Goal: Information Seeking & Learning: Learn about a topic

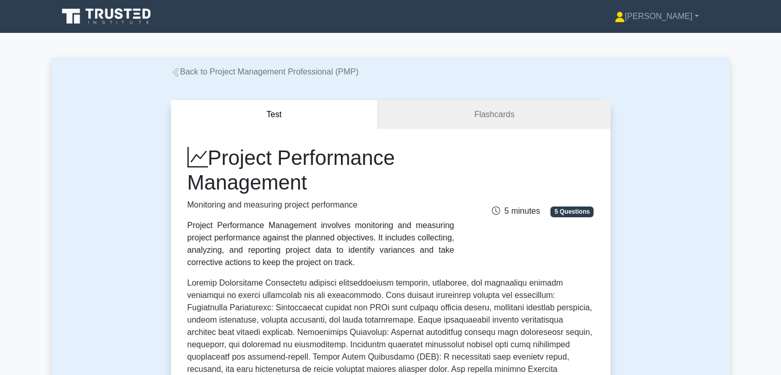
scroll to position [226, 0]
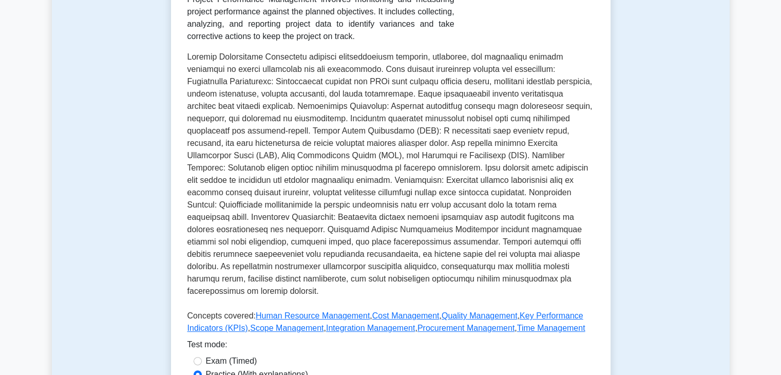
click at [464, 159] on p at bounding box center [391, 176] width 407 height 251
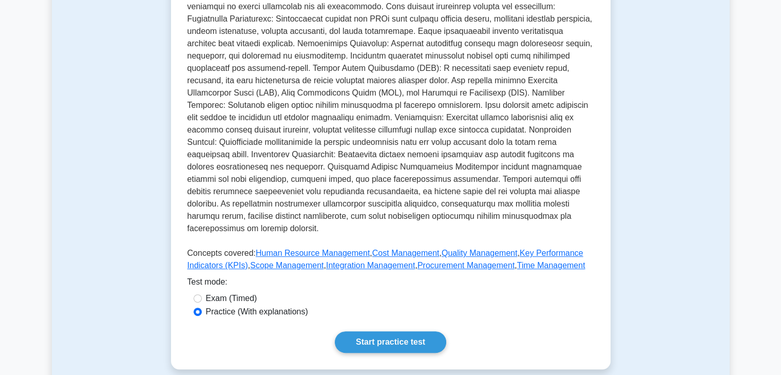
scroll to position [308, 0]
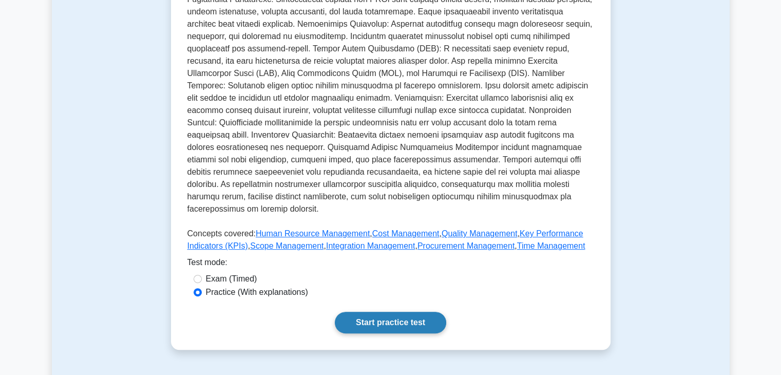
click at [392, 312] on link "Start practice test" at bounding box center [390, 323] width 111 height 22
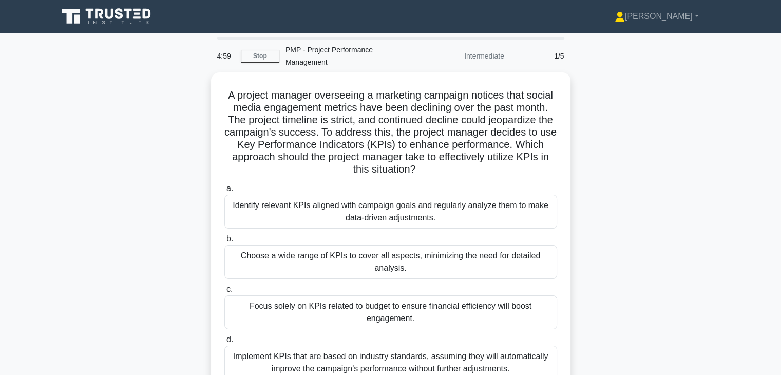
click at [589, 228] on div "A project manager overseeing a marketing campaign notices that social media eng…" at bounding box center [391, 247] width 678 height 350
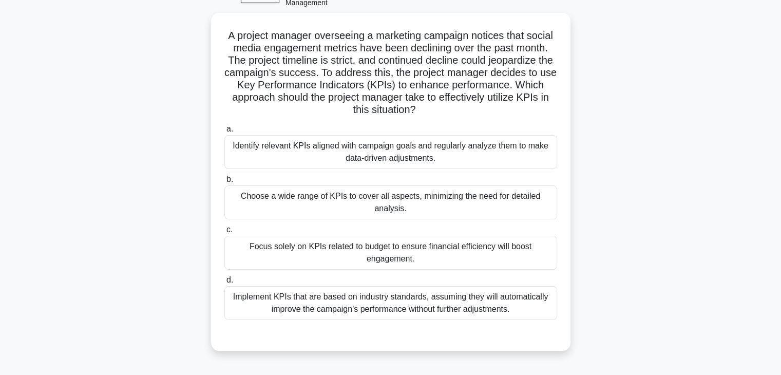
scroll to position [62, 0]
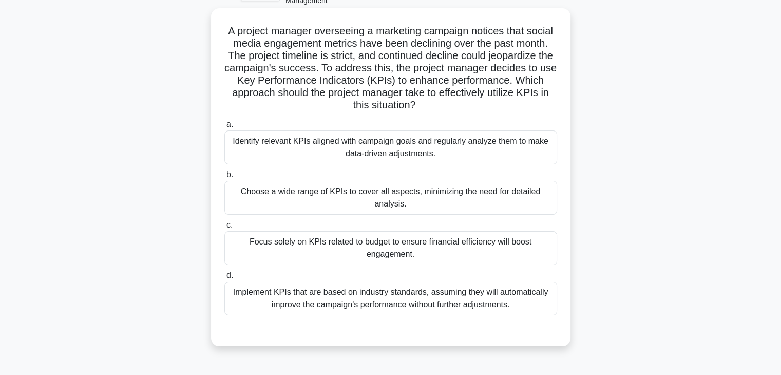
click at [508, 148] on div "Identify relevant KPIs aligned with campaign goals and regularly analyze them t…" at bounding box center [391, 148] width 333 height 34
click at [225, 128] on input "a. Identify relevant KPIs aligned with campaign goals and regularly analyze the…" at bounding box center [225, 124] width 0 height 7
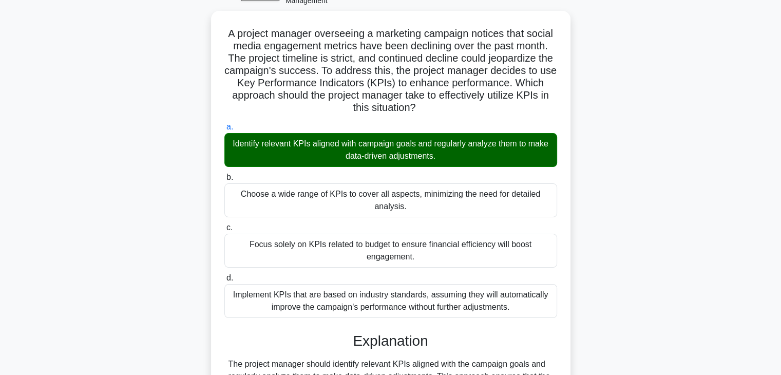
click at [627, 248] on div "A project manager overseeing a marketing campaign notices that social media eng…" at bounding box center [391, 270] width 678 height 519
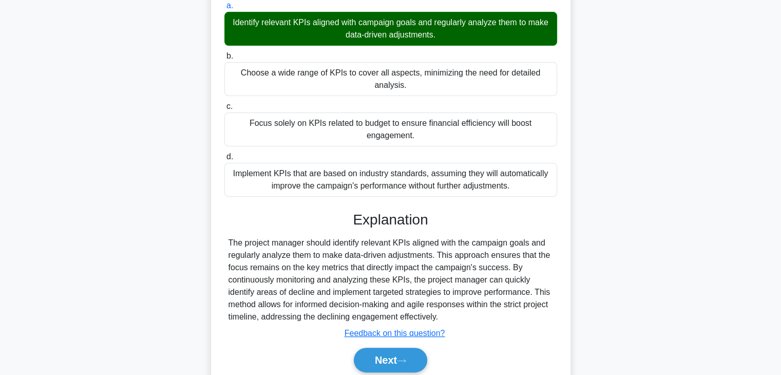
scroll to position [221, 0]
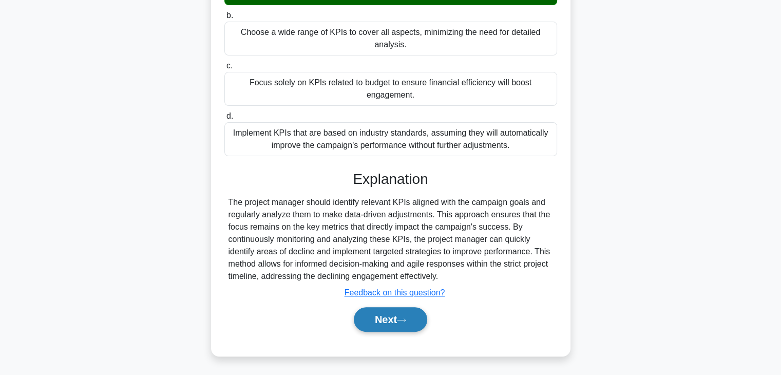
click at [367, 320] on button "Next" at bounding box center [390, 319] width 73 height 25
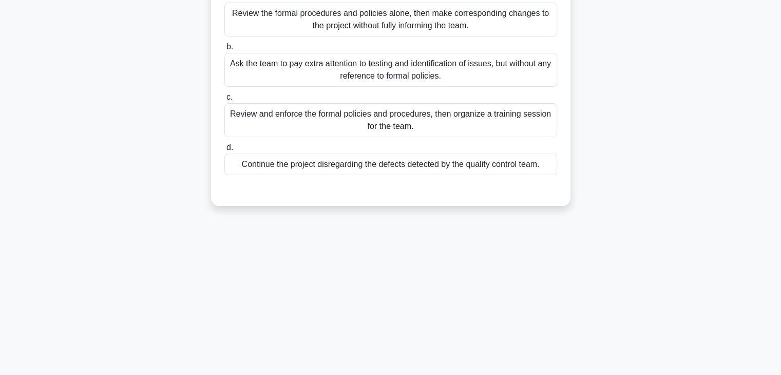
click at [565, 233] on div "3:41 Stop PMP - Project Performance Management Intermediate 2/5 You're leading …" at bounding box center [391, 114] width 678 height 514
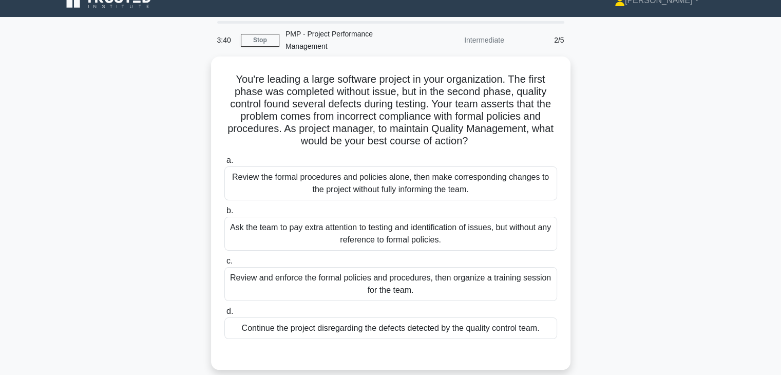
scroll to position [36, 0]
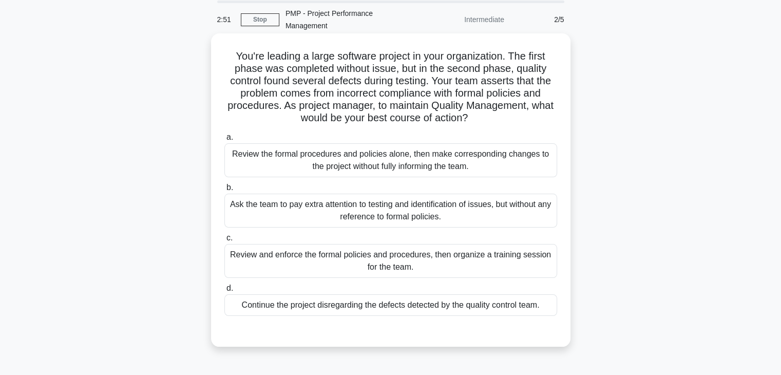
click at [505, 262] on div "Review and enforce the formal policies and procedures, then organize a training…" at bounding box center [391, 261] width 333 height 34
click at [225, 241] on input "c. Review and enforce the formal policies and procedures, then organize a train…" at bounding box center [225, 238] width 0 height 7
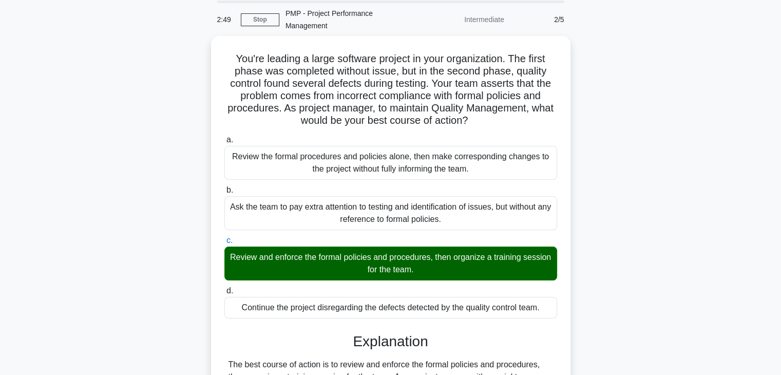
click at [612, 290] on div "You're leading a large software project in your organization. The first phase w…" at bounding box center [391, 339] width 678 height 606
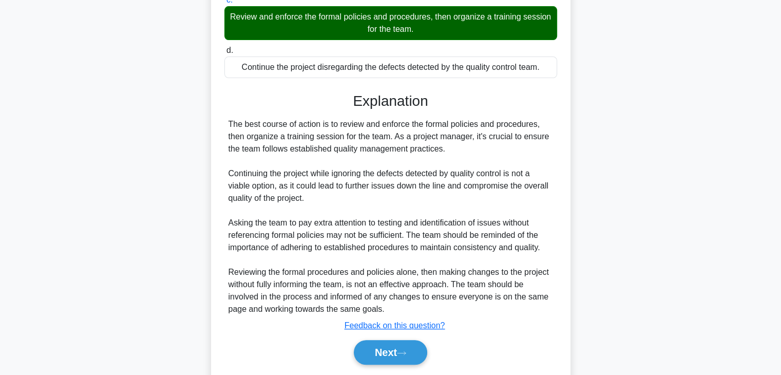
scroll to position [307, 0]
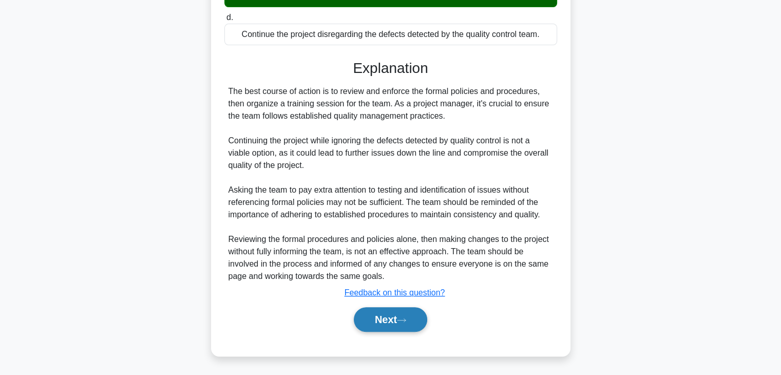
click at [381, 312] on button "Next" at bounding box center [390, 319] width 73 height 25
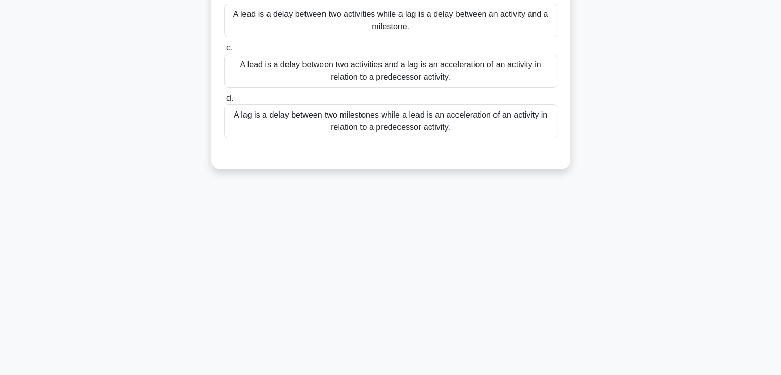
click at [588, 246] on div "2:46 Stop PMP - Project Performance Management Intermediate 3/5 What is the dif…" at bounding box center [391, 114] width 678 height 514
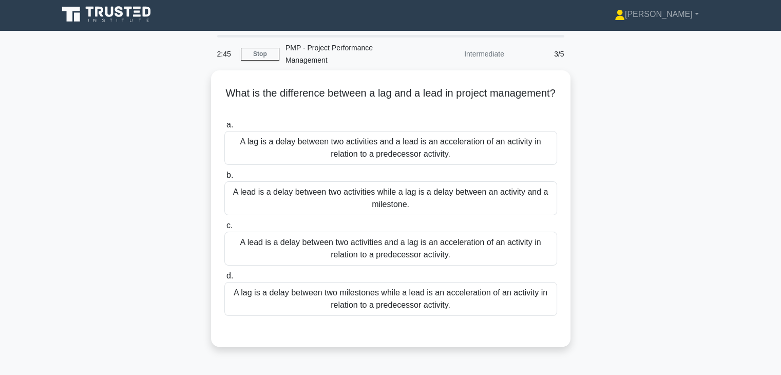
scroll to position [0, 0]
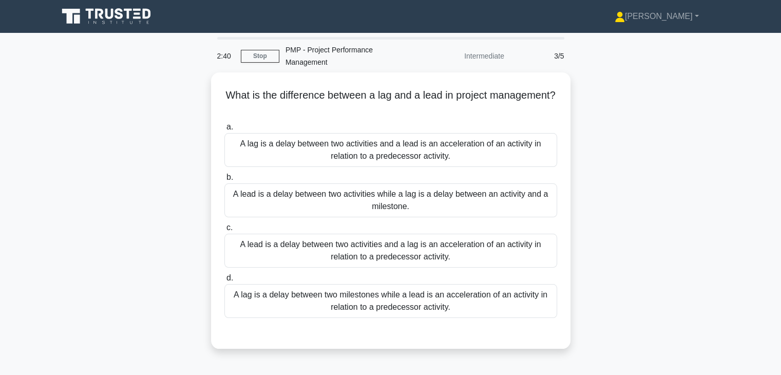
click at [619, 193] on div "What is the difference between a lag and a lead in project management? .spinner…" at bounding box center [391, 216] width 678 height 289
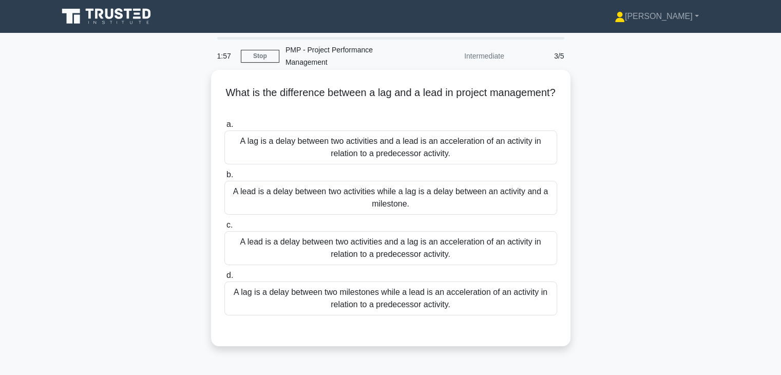
click at [501, 253] on div "A lead is a delay between two activities and a lag is an acceleration of an act…" at bounding box center [391, 248] width 333 height 34
click at [225, 229] on input "c. A lead is a delay between two activities and a lag is an acceleration of an …" at bounding box center [225, 225] width 0 height 7
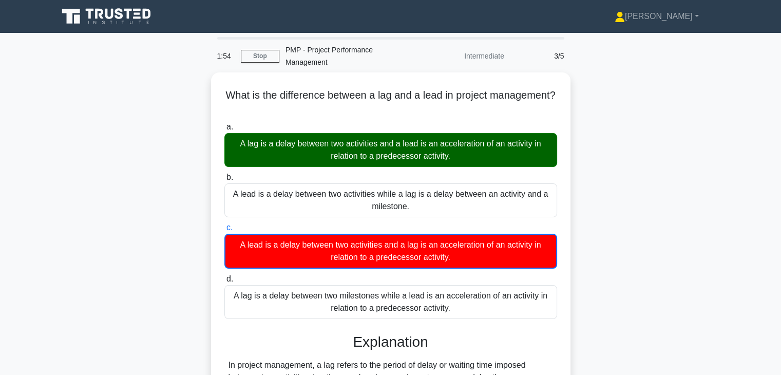
click at [611, 212] on div "What is the difference between a lag and a lead in project management? .spinner…" at bounding box center [391, 301] width 678 height 459
click at [616, 208] on div "What is the difference between a lag and a lead in project management? .spinner…" at bounding box center [391, 301] width 678 height 459
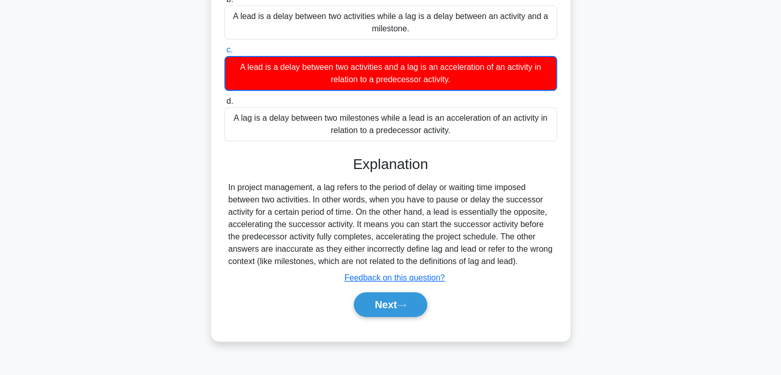
scroll to position [180, 0]
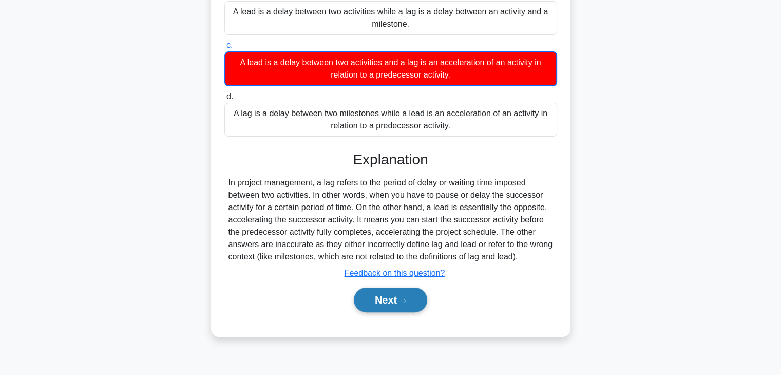
click at [380, 299] on button "Next" at bounding box center [390, 300] width 73 height 25
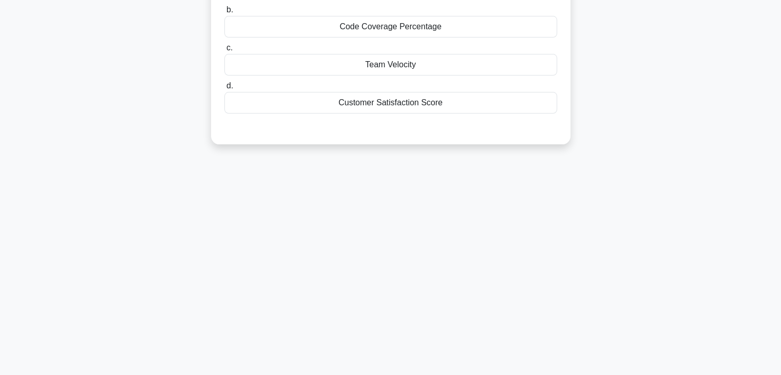
click at [573, 276] on div "0:30 Stop PMP - Project Performance Management Intermediate 4/5 A project manag…" at bounding box center [391, 114] width 678 height 514
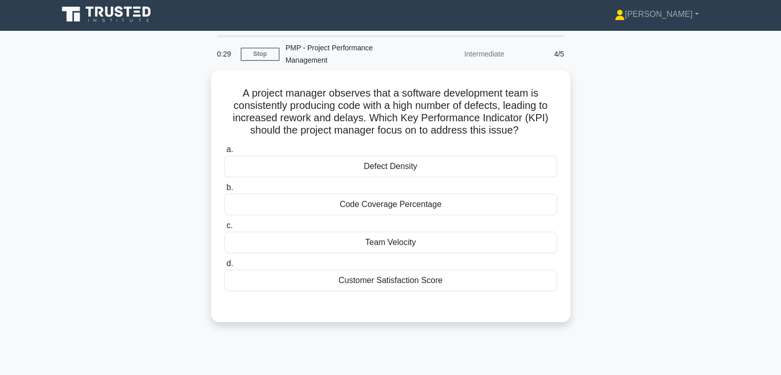
scroll to position [0, 0]
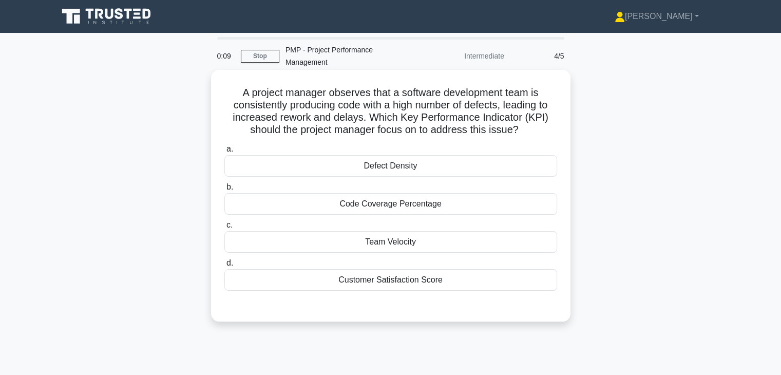
click at [483, 163] on div "Defect Density" at bounding box center [391, 166] width 333 height 22
click at [225, 153] on input "a. Defect Density" at bounding box center [225, 149] width 0 height 7
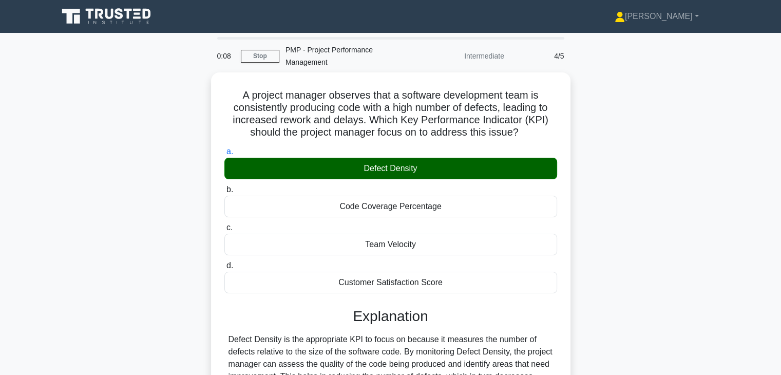
click at [608, 222] on div "A project manager observes that a software development team is consistently pro…" at bounding box center [391, 338] width 678 height 532
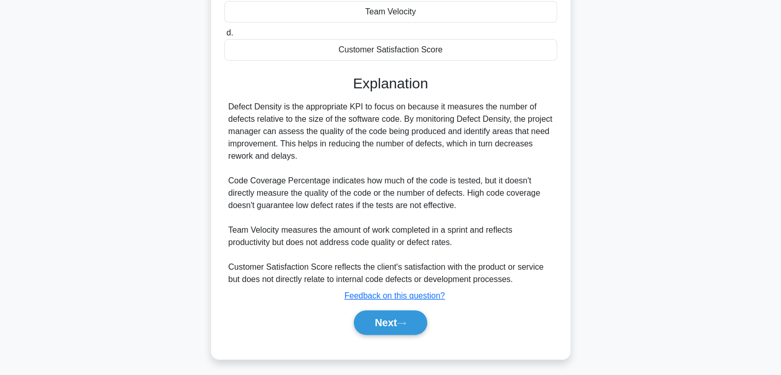
scroll to position [233, 0]
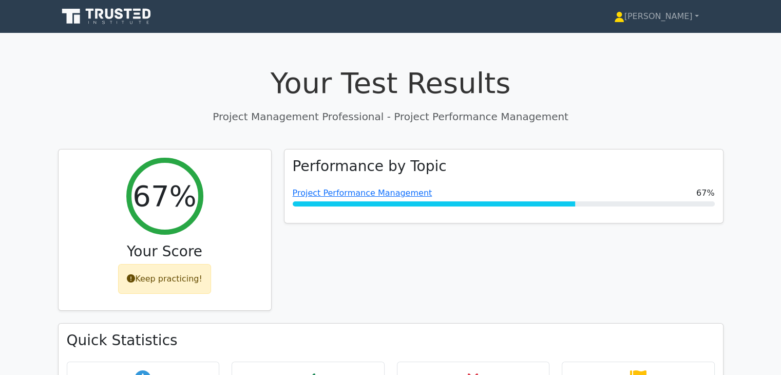
click at [540, 290] on div "Performance by Topic Project Performance Management 67%" at bounding box center [504, 236] width 452 height 175
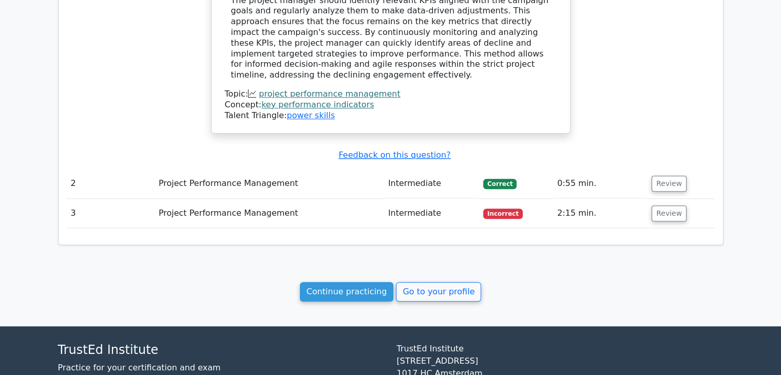
scroll to position [925, 0]
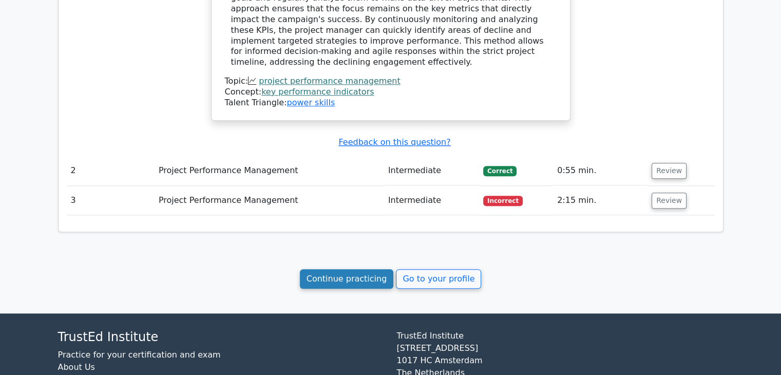
click at [358, 269] on link "Continue practicing" at bounding box center [347, 279] width 94 height 20
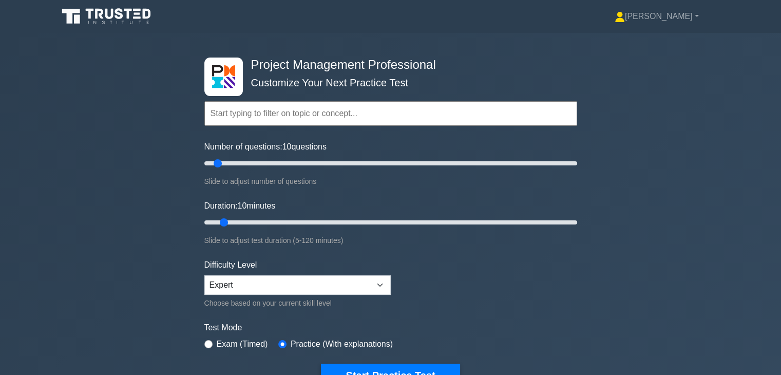
click at [542, 301] on form "Topics Scope Management Time Management Cost Management Quality Management Risk…" at bounding box center [390, 229] width 373 height 318
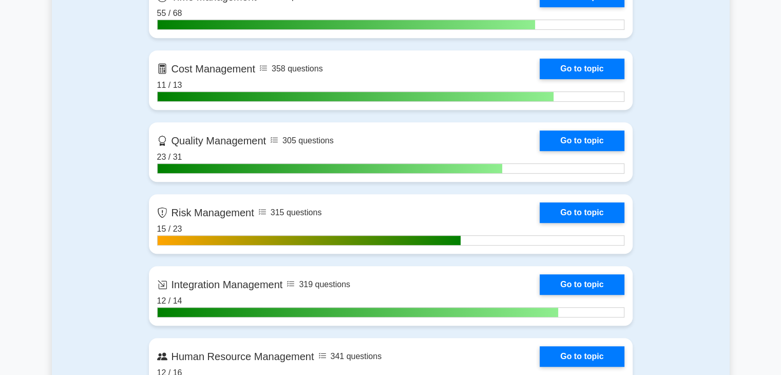
scroll to position [596, 0]
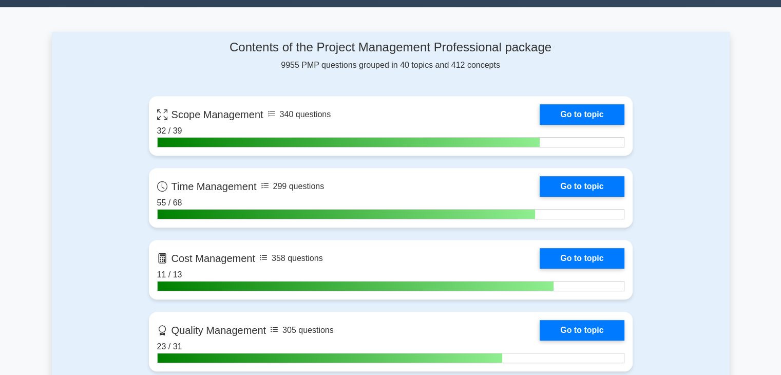
scroll to position [390, 0]
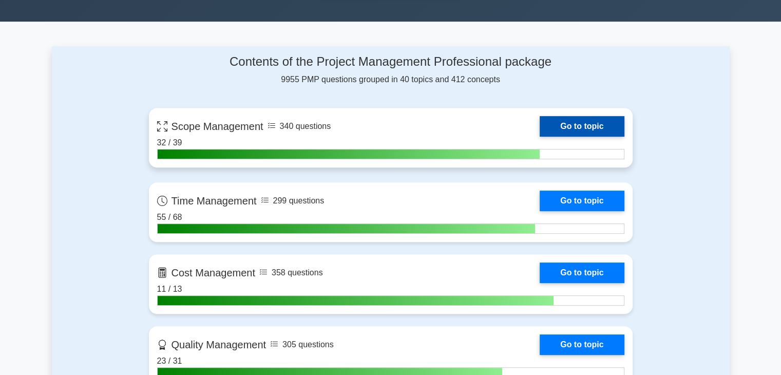
click at [592, 129] on link "Go to topic" at bounding box center [582, 126] width 84 height 21
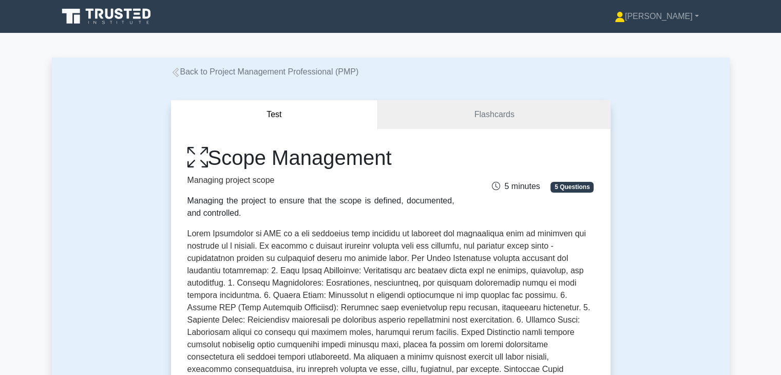
click at [513, 271] on p at bounding box center [391, 341] width 407 height 226
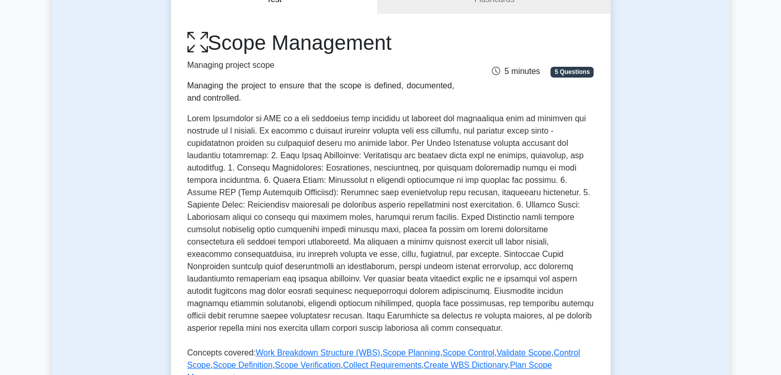
scroll to position [123, 0]
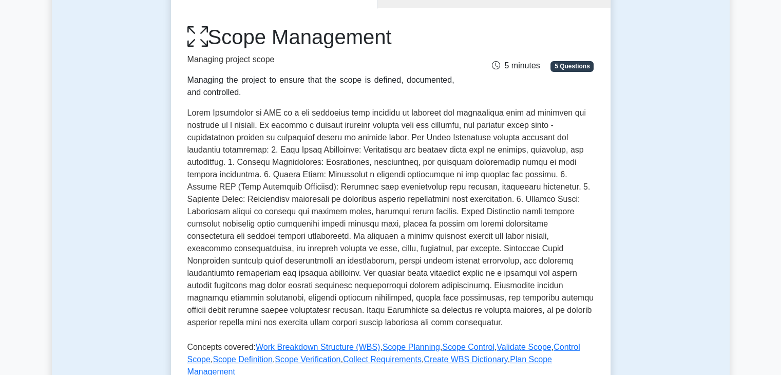
click at [131, 137] on div "Test Flashcards Scope Management Managing project scope Managing the project to…" at bounding box center [391, 228] width 678 height 546
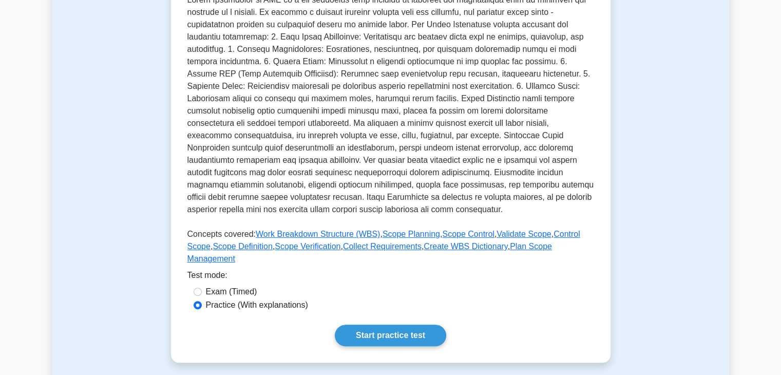
scroll to position [247, 0]
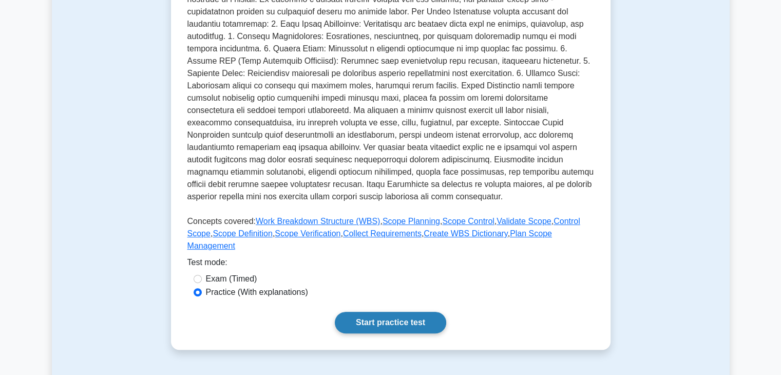
click at [381, 312] on link "Start practice test" at bounding box center [390, 323] width 111 height 22
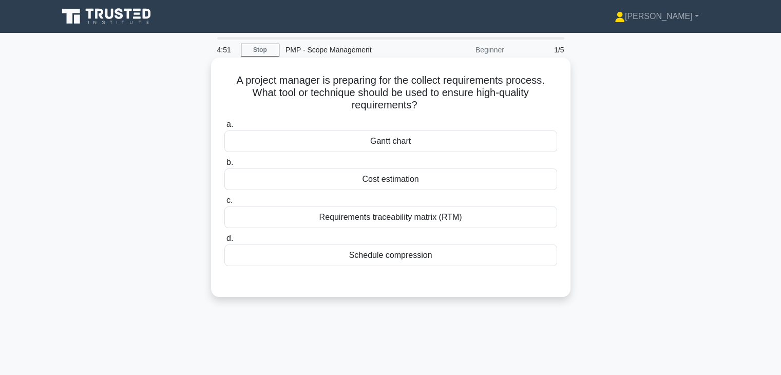
click at [489, 220] on div "Requirements traceability matrix (RTM)" at bounding box center [391, 218] width 333 height 22
click at [225, 204] on input "c. Requirements traceability matrix (RTM)" at bounding box center [225, 200] width 0 height 7
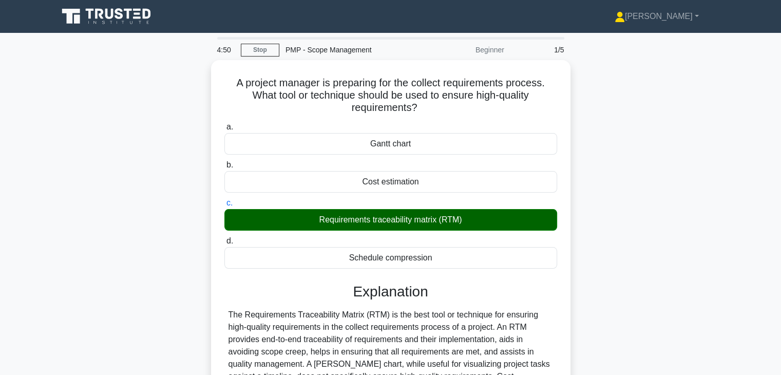
click at [590, 270] on div "A project manager is preparing for the collect requirements process. What tool …" at bounding box center [391, 289] width 678 height 458
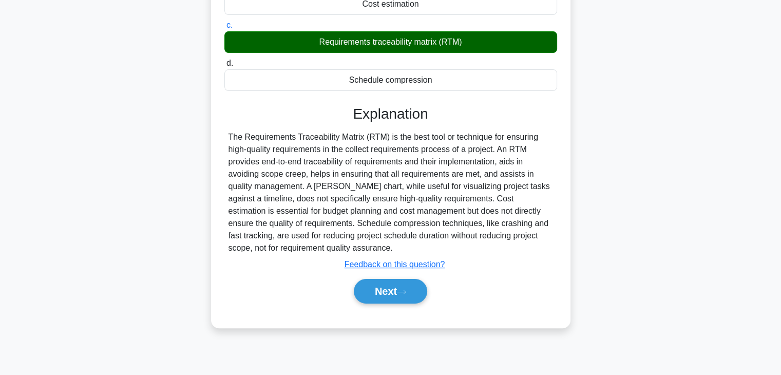
scroll to position [180, 0]
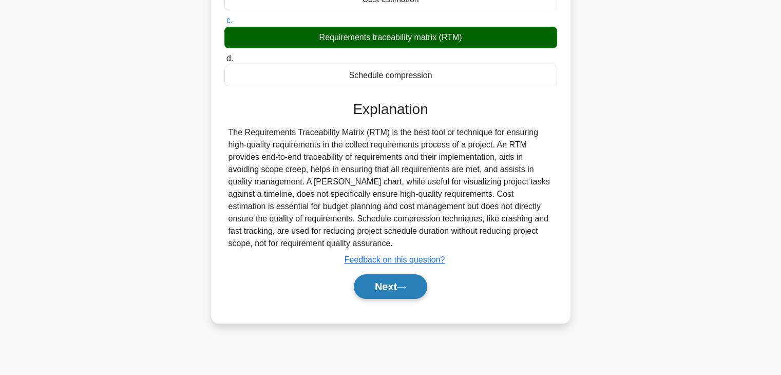
click at [374, 288] on button "Next" at bounding box center [390, 286] width 73 height 25
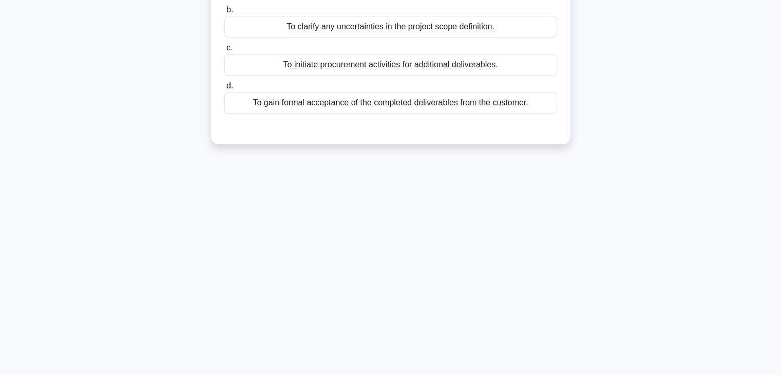
click at [577, 225] on div "4:46 Stop PMP - Scope Management Beginner 2/5 During a scope verification meeti…" at bounding box center [391, 114] width 678 height 514
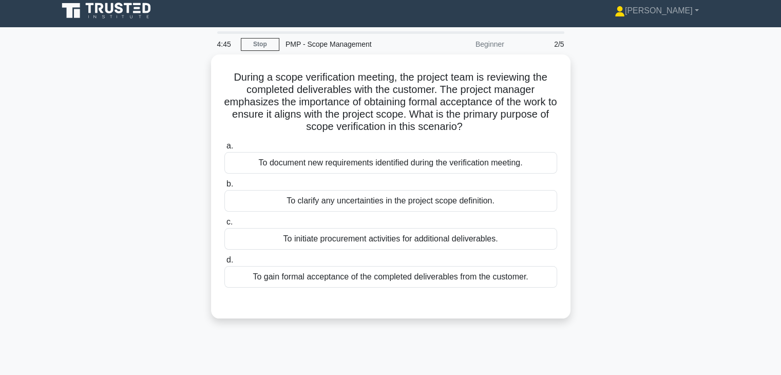
scroll to position [0, 0]
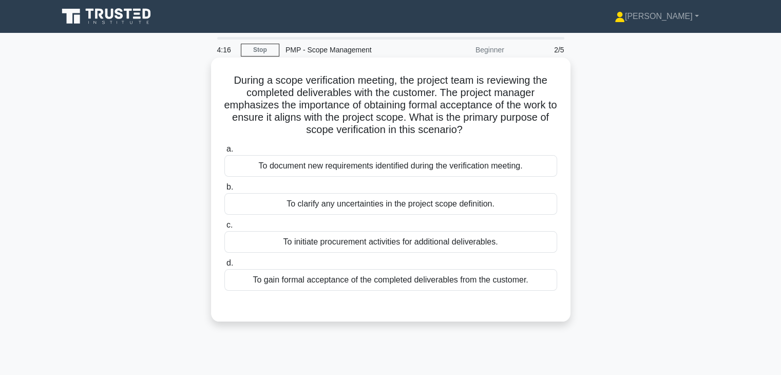
click at [521, 203] on div "To clarify any uncertainties in the project scope definition." at bounding box center [391, 204] width 333 height 22
click at [225, 191] on input "b. To clarify any uncertainties in the project scope definition." at bounding box center [225, 187] width 0 height 7
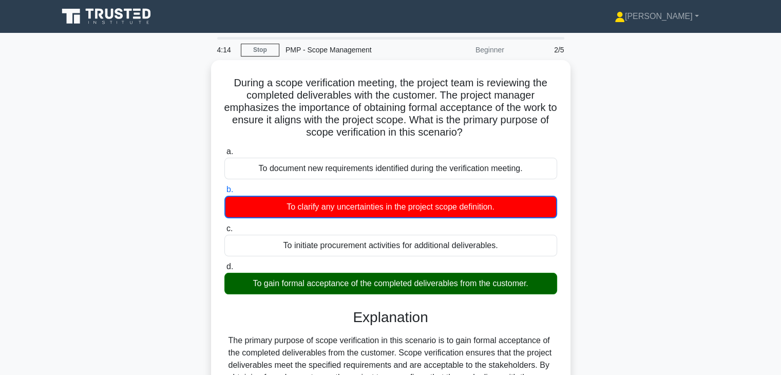
click at [632, 257] on div "During a scope verification meeting, the project team is reviewing the complete…" at bounding box center [391, 283] width 678 height 446
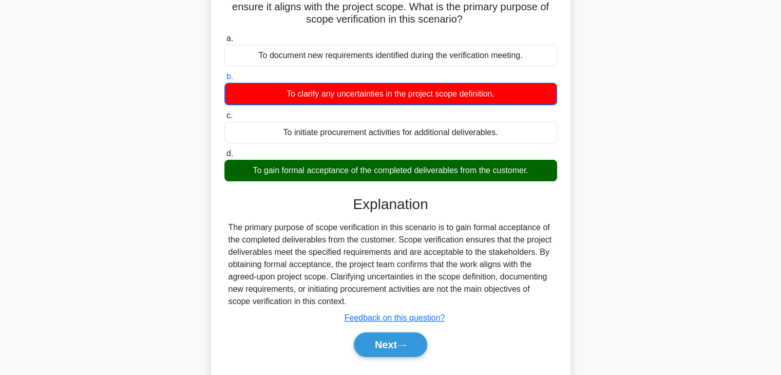
scroll to position [180, 0]
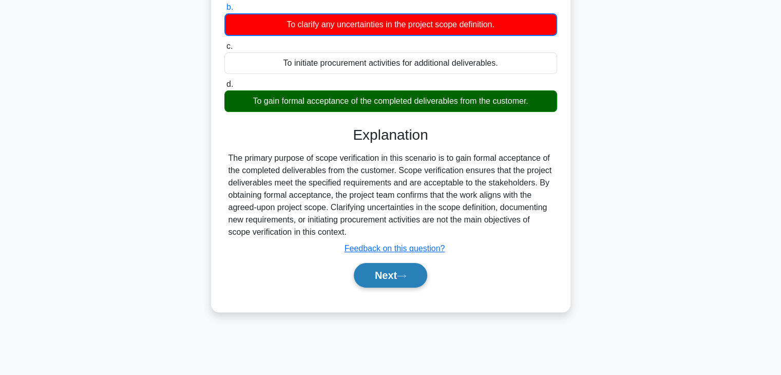
click at [387, 273] on button "Next" at bounding box center [390, 275] width 73 height 25
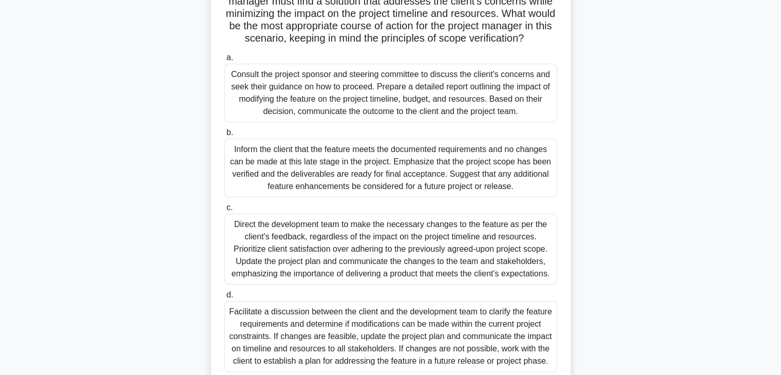
click at [636, 166] on div "During the final stages of a complex software development project, the project …" at bounding box center [391, 147] width 678 height 535
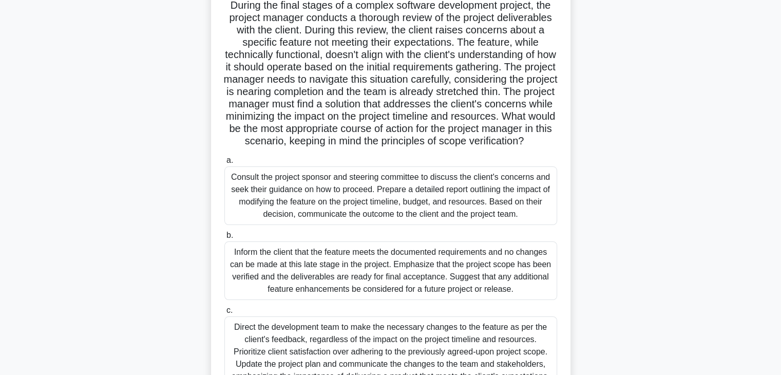
scroll to position [57, 0]
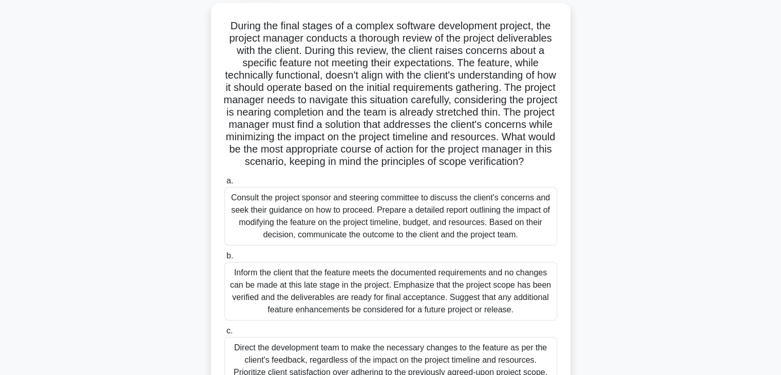
click at [600, 161] on div "During the final stages of a complex software development project, the project …" at bounding box center [391, 270] width 678 height 535
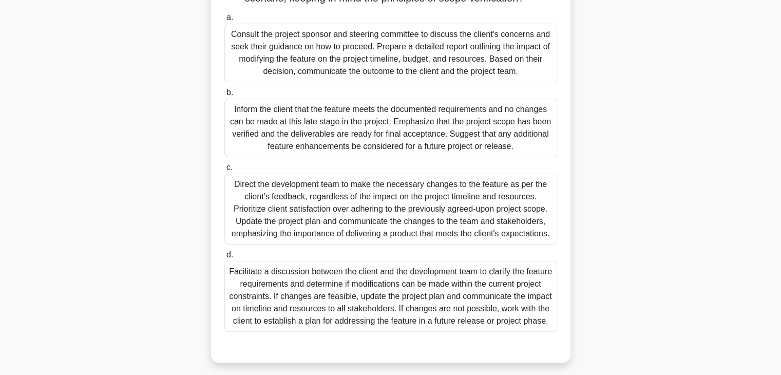
scroll to position [221, 0]
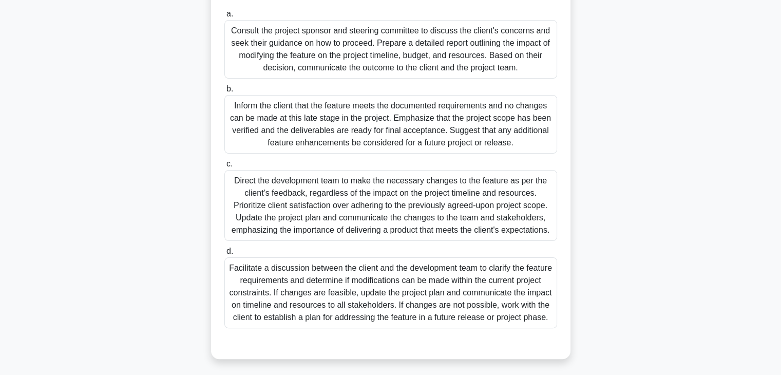
click at [438, 303] on div "Facilitate a discussion between the client and the development team to clarify …" at bounding box center [391, 292] width 333 height 71
click at [225, 255] on input "d. Facilitate a discussion between the client and the development team to clari…" at bounding box center [225, 251] width 0 height 7
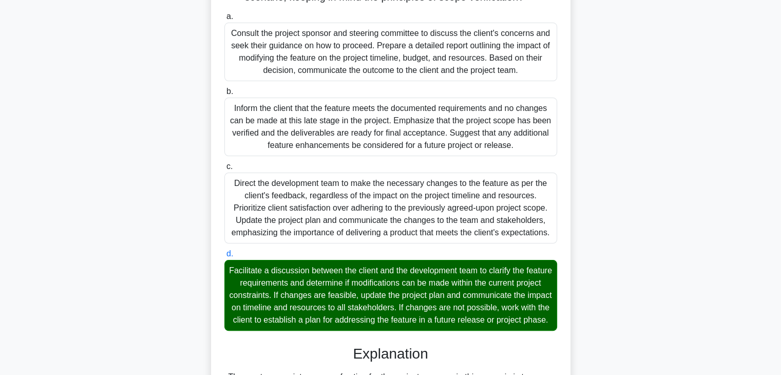
click at [636, 293] on div "During the final stages of a complex software development project, the project …" at bounding box center [391, 253] width 678 height 828
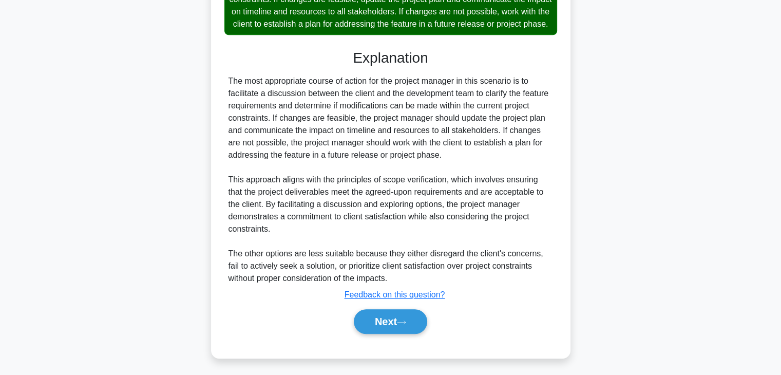
scroll to position [542, 0]
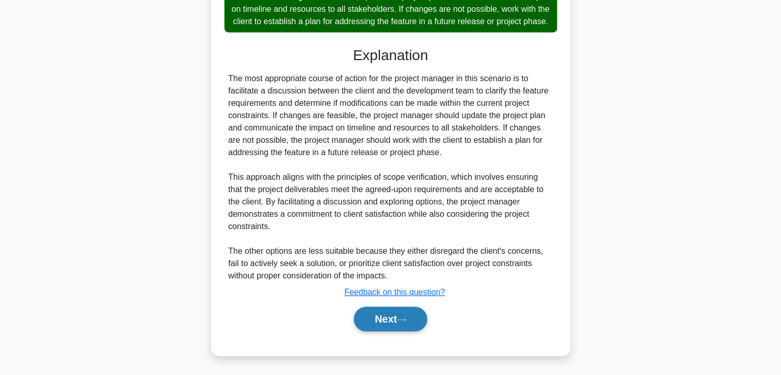
click at [393, 323] on button "Next" at bounding box center [390, 319] width 73 height 25
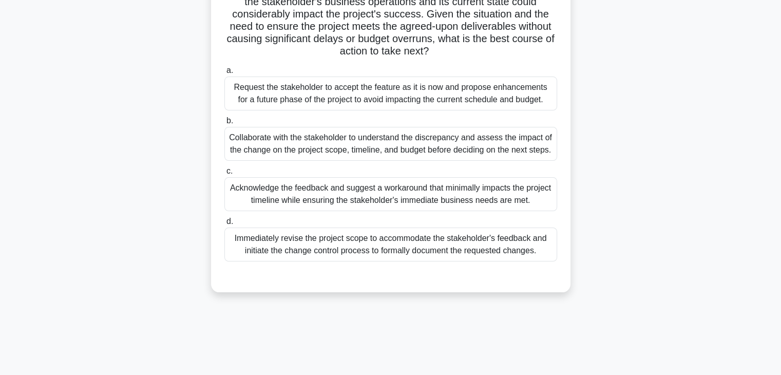
click at [617, 241] on div "Your team has just completed a critical phase of a complex software development…" at bounding box center [391, 92] width 678 height 424
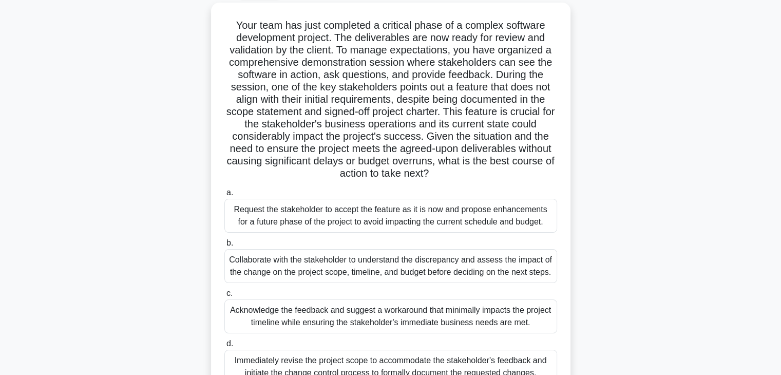
scroll to position [57, 0]
click at [610, 226] on div "Your team has just completed a critical phase of a complex software development…" at bounding box center [391, 215] width 678 height 424
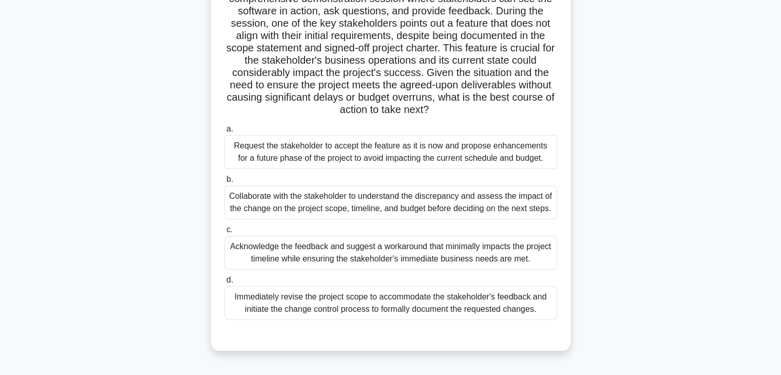
scroll to position [123, 0]
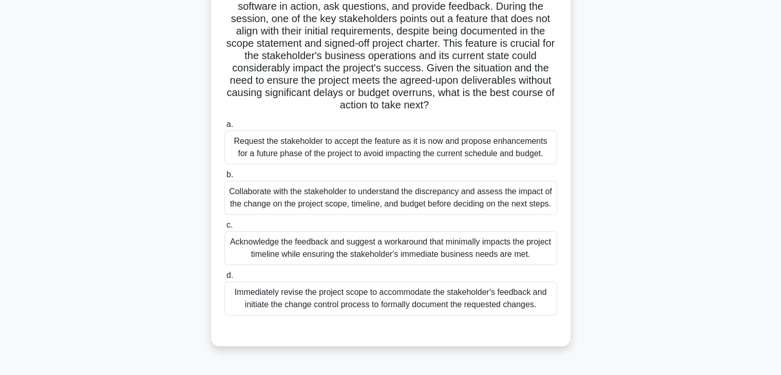
click at [524, 199] on div "Collaborate with the stakeholder to understand the discrepancy and assess the i…" at bounding box center [391, 198] width 333 height 34
click at [225, 178] on input "b. Collaborate with the stakeholder to understand the discrepancy and assess th…" at bounding box center [225, 175] width 0 height 7
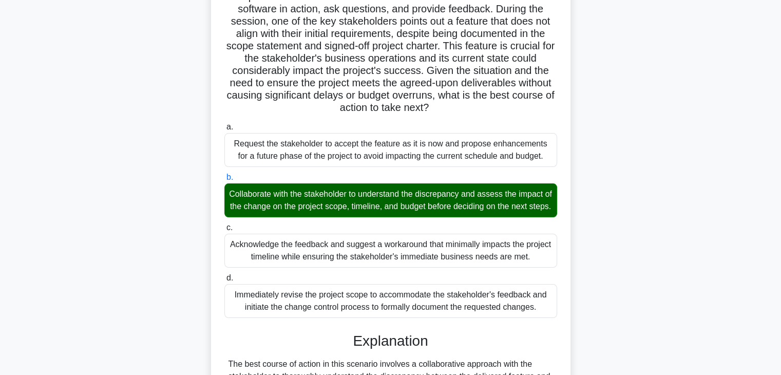
click at [612, 232] on div "Your team has just completed a critical phase of a complex software development…" at bounding box center [391, 258] width 678 height 643
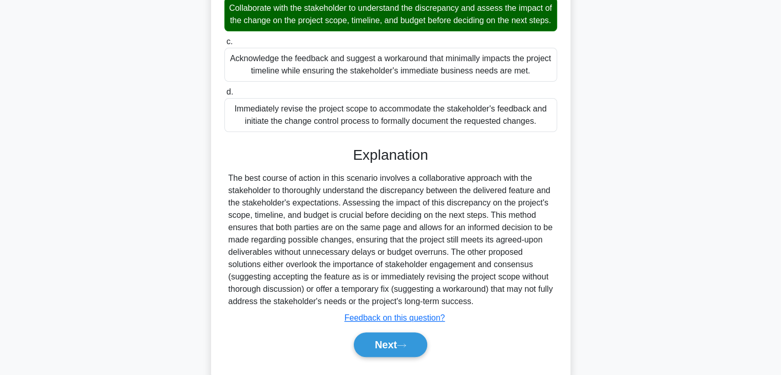
scroll to position [344, 0]
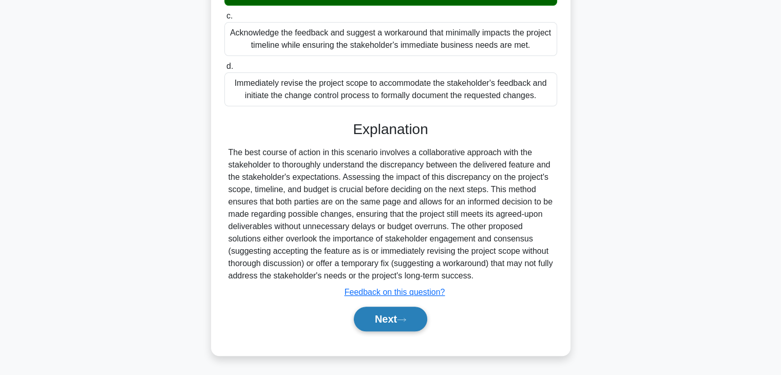
click at [370, 314] on button "Next" at bounding box center [390, 319] width 73 height 25
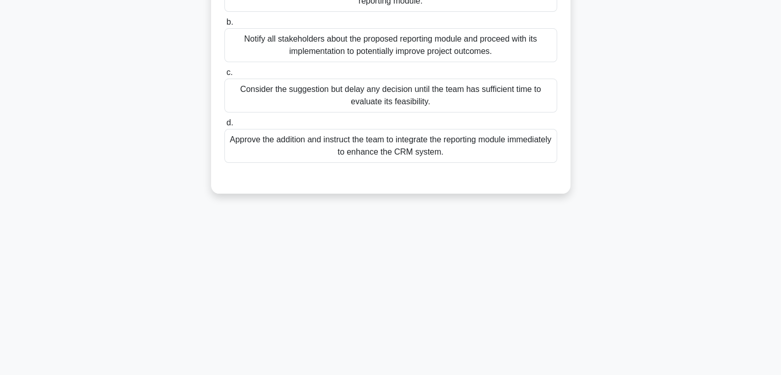
click at [557, 251] on div "0:33 Stop PMP - Scope Management Beginner 5/5 In a project to implement a new c…" at bounding box center [391, 114] width 678 height 514
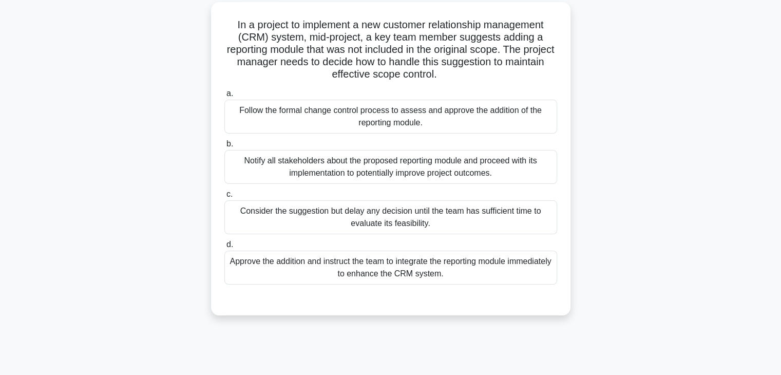
scroll to position [0, 0]
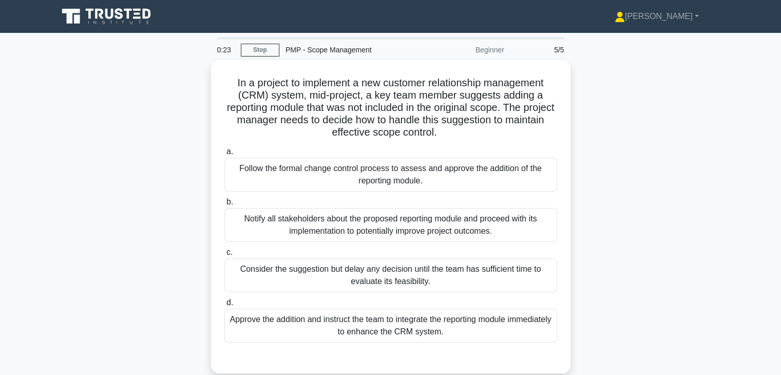
click at [614, 177] on div "In a project to implement a new customer relationship management (CRM) system, …" at bounding box center [391, 223] width 678 height 326
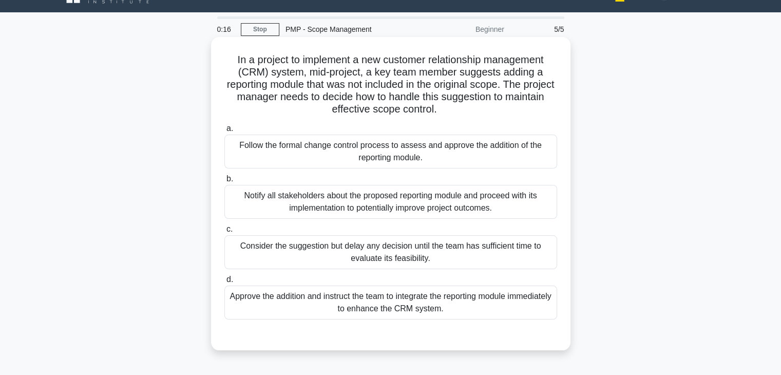
click at [447, 157] on div "Follow the formal change control process to assess and approve the addition of …" at bounding box center [391, 152] width 333 height 34
click at [225, 132] on input "a. Follow the formal change control process to assess and approve the addition …" at bounding box center [225, 128] width 0 height 7
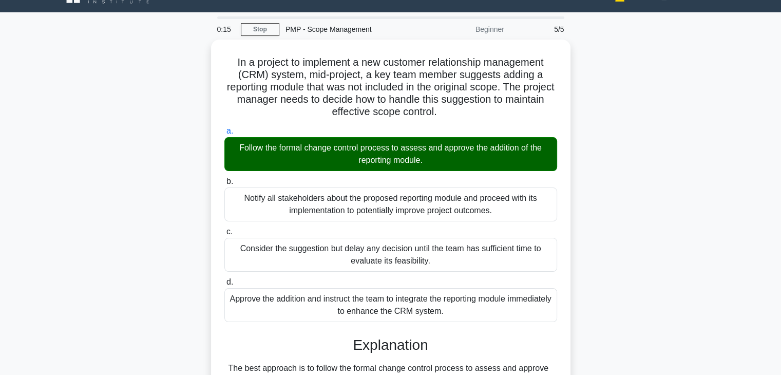
click at [612, 216] on div "In a project to implement a new customer relationship management (CRM) system, …" at bounding box center [391, 287] width 678 height 495
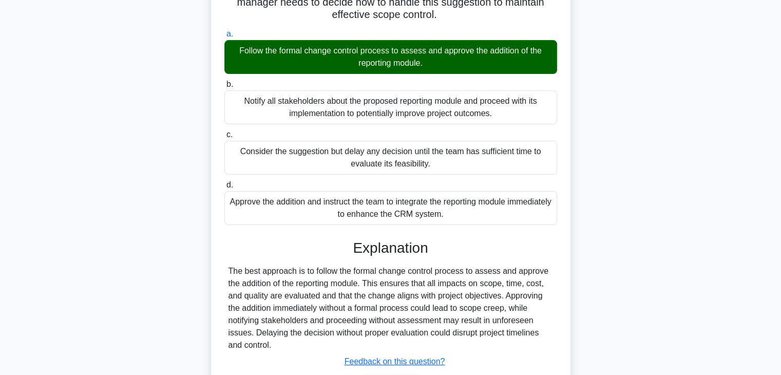
scroll to position [184, 0]
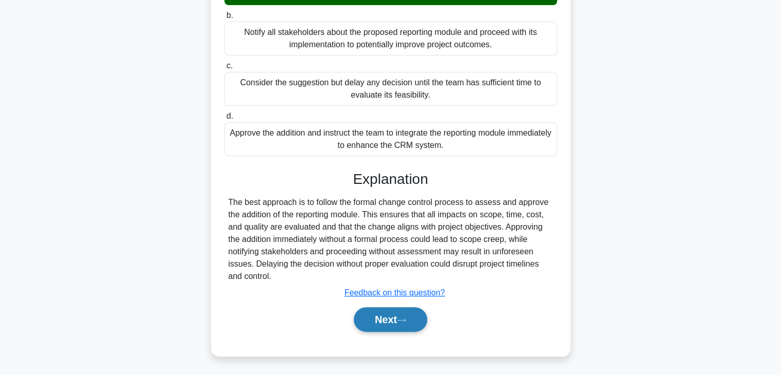
click at [371, 316] on button "Next" at bounding box center [390, 319] width 73 height 25
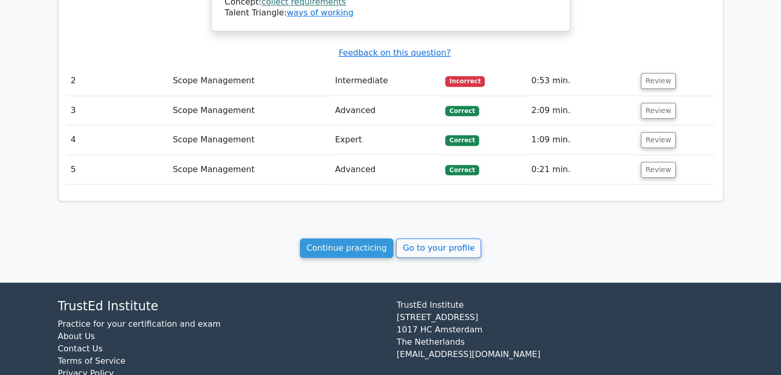
scroll to position [955, 0]
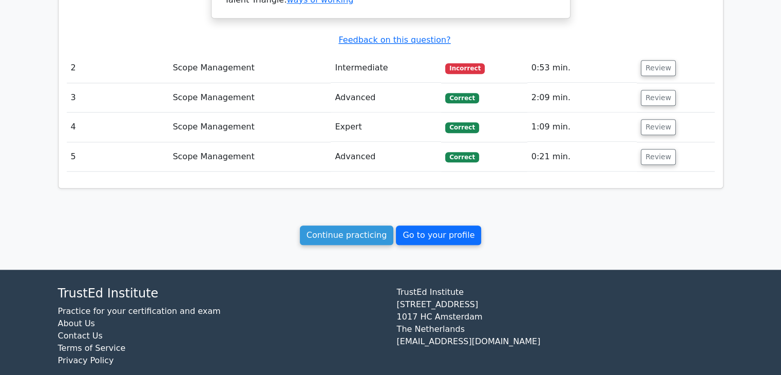
click at [430, 226] on link "Go to your profile" at bounding box center [438, 236] width 85 height 20
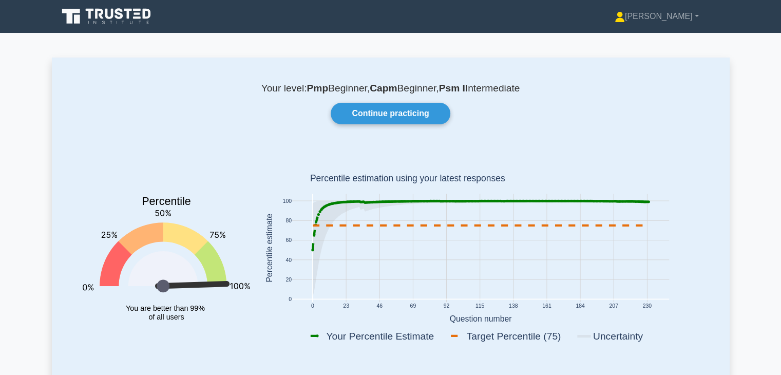
click at [658, 232] on rect at bounding box center [480, 248] width 377 height 108
click at [384, 109] on link "Continue practicing" at bounding box center [390, 114] width 119 height 22
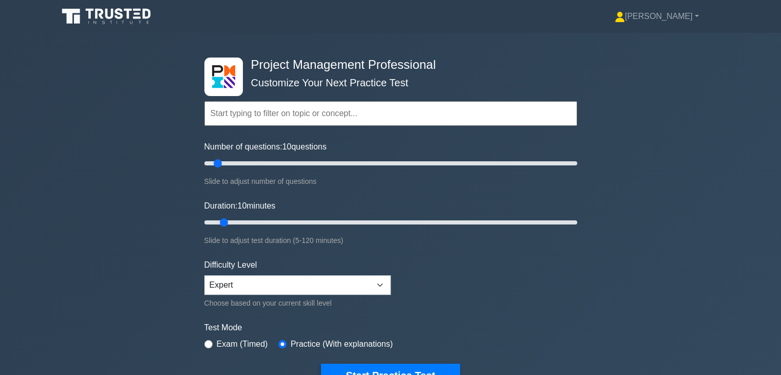
click at [540, 280] on form "Topics Scope Management Time Management Cost Management Quality Management Risk…" at bounding box center [390, 229] width 373 height 318
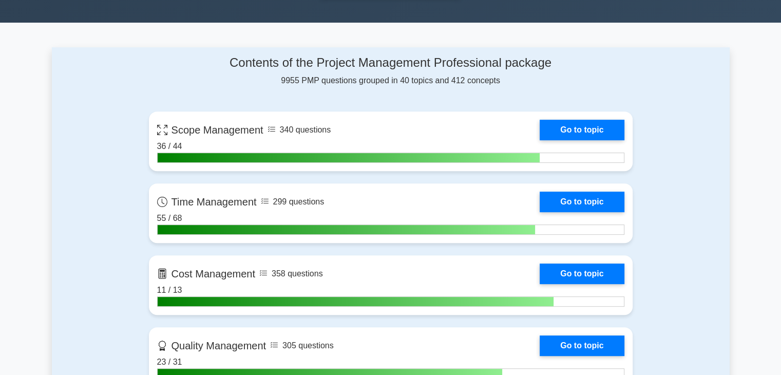
scroll to position [390, 0]
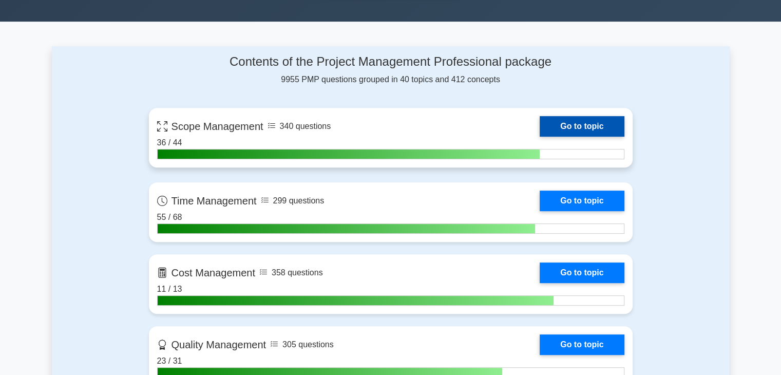
click at [584, 122] on link "Go to topic" at bounding box center [582, 126] width 84 height 21
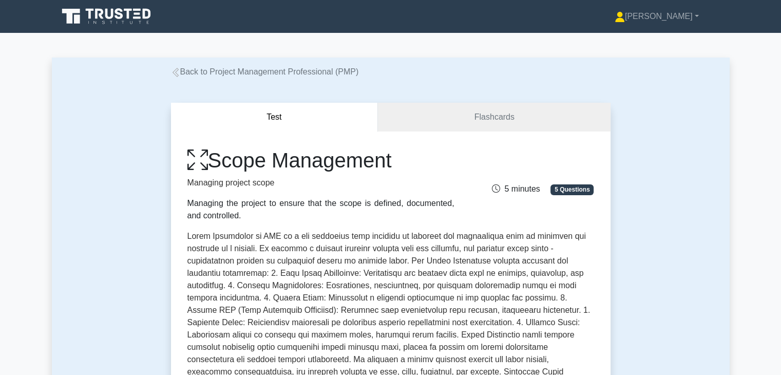
click at [657, 244] on div "Test Flashcards Scope Management Managing project scope Managing the project to…" at bounding box center [391, 351] width 678 height 546
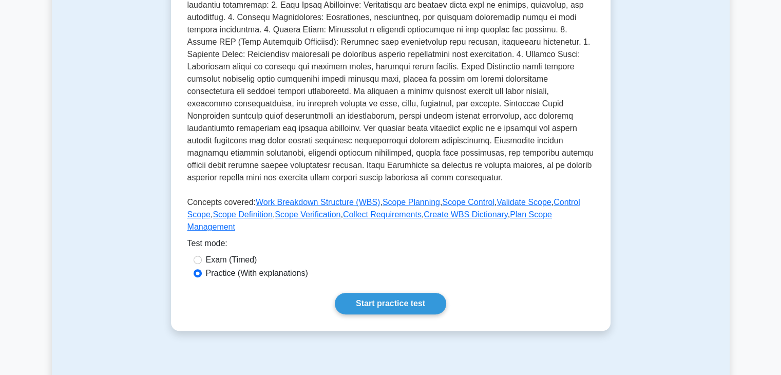
scroll to position [288, 0]
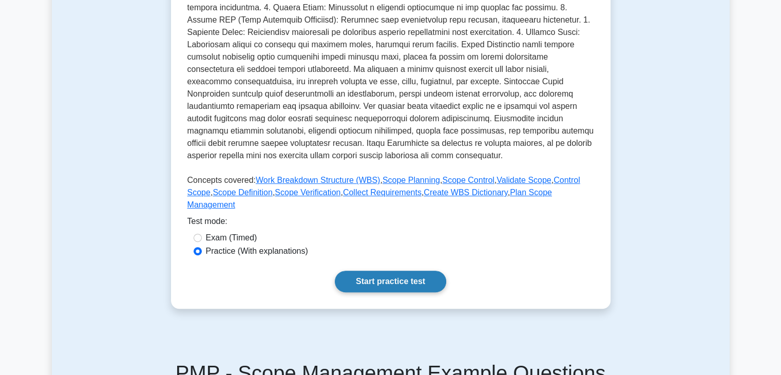
click at [368, 274] on link "Start practice test" at bounding box center [390, 282] width 111 height 22
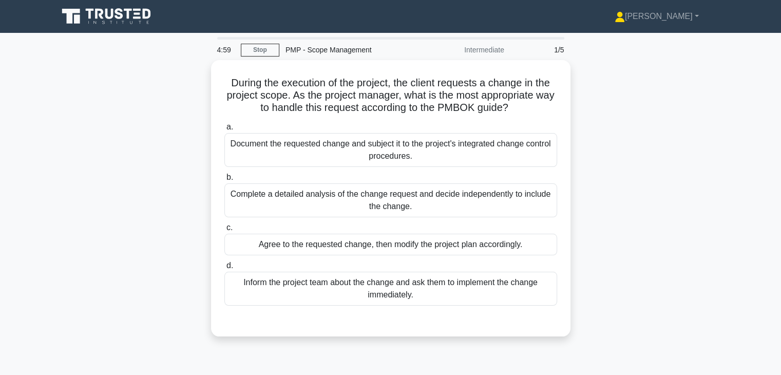
click at [607, 260] on div "During the execution of the project, the client requests a change in the projec…" at bounding box center [391, 204] width 678 height 289
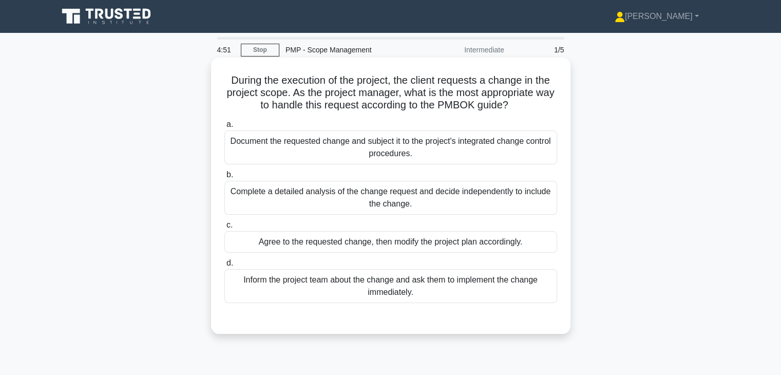
click at [512, 153] on div "Document the requested change and subject it to the project's integrated change…" at bounding box center [391, 148] width 333 height 34
click at [225, 128] on input "a. Document the requested change and subject it to the project's integrated cha…" at bounding box center [225, 124] width 0 height 7
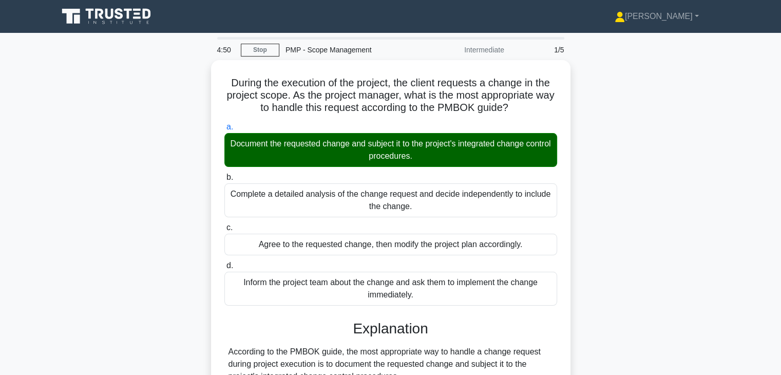
click at [627, 292] on div "During the execution of the project, the client requests a change in the projec…" at bounding box center [391, 350] width 678 height 581
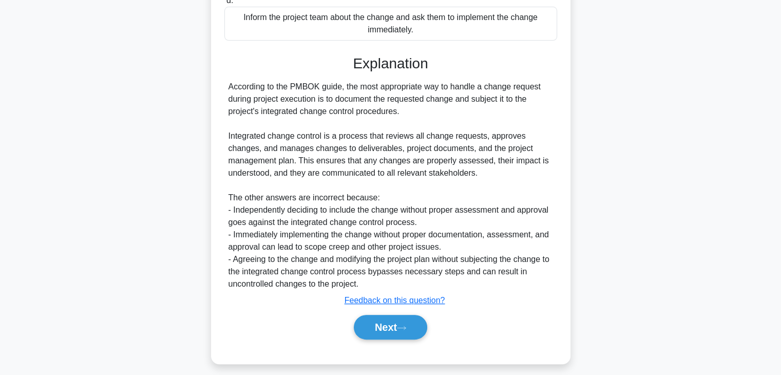
scroll to position [270, 0]
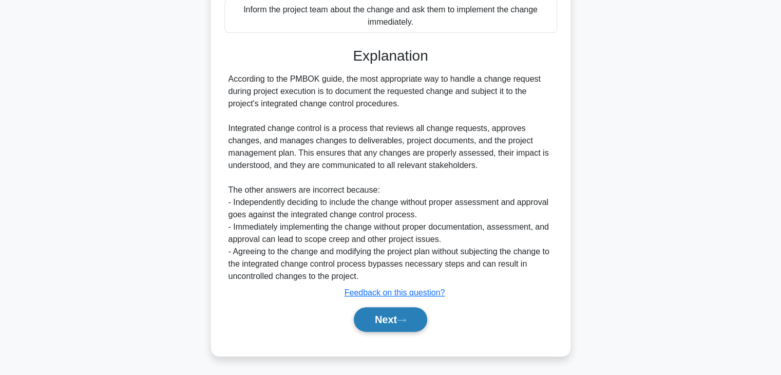
click at [381, 322] on button "Next" at bounding box center [390, 319] width 73 height 25
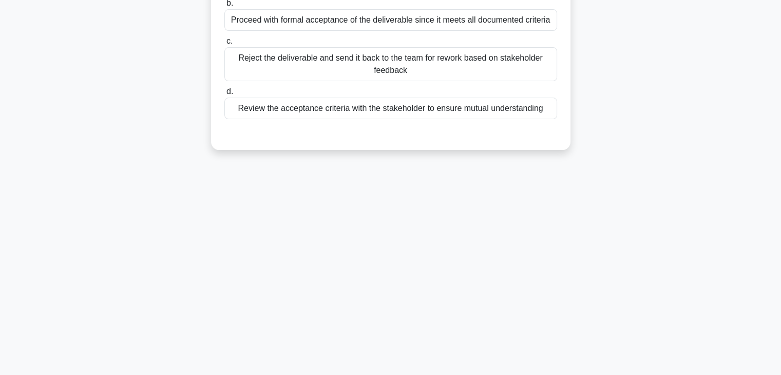
click at [592, 215] on div "4:46 Stop PMP - Scope Management Intermediate 2/5 During the Validate Scope pro…" at bounding box center [391, 120] width 678 height 514
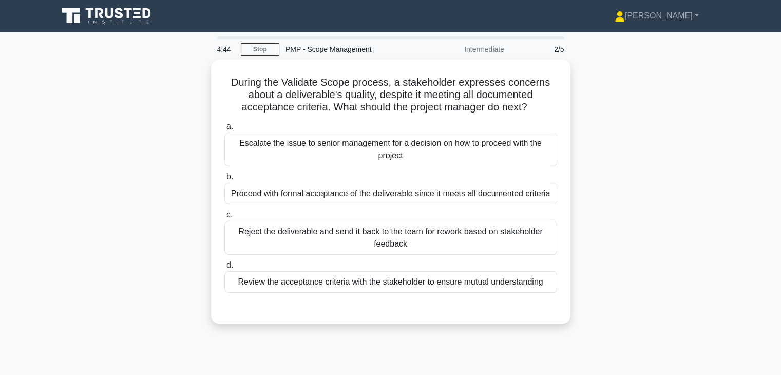
scroll to position [0, 0]
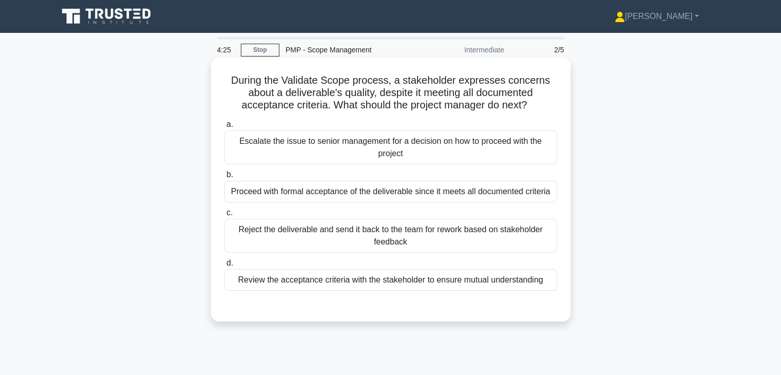
click at [459, 285] on div "Review the acceptance criteria with the stakeholder to ensure mutual understand…" at bounding box center [391, 280] width 333 height 22
click at [225, 267] on input "d. Review the acceptance criteria with the stakeholder to ensure mutual underst…" at bounding box center [225, 263] width 0 height 7
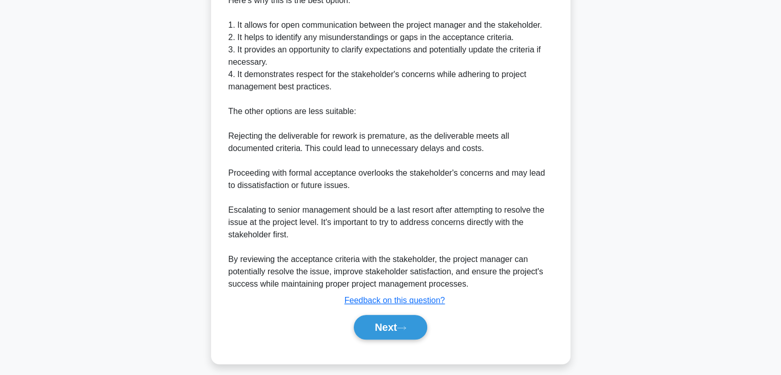
scroll to position [406, 0]
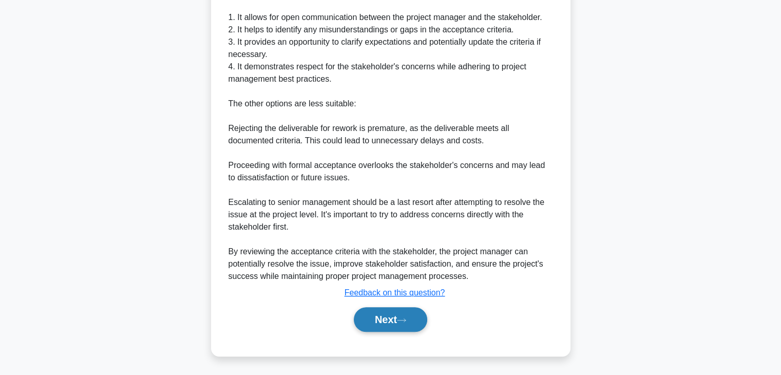
click at [385, 318] on button "Next" at bounding box center [390, 319] width 73 height 25
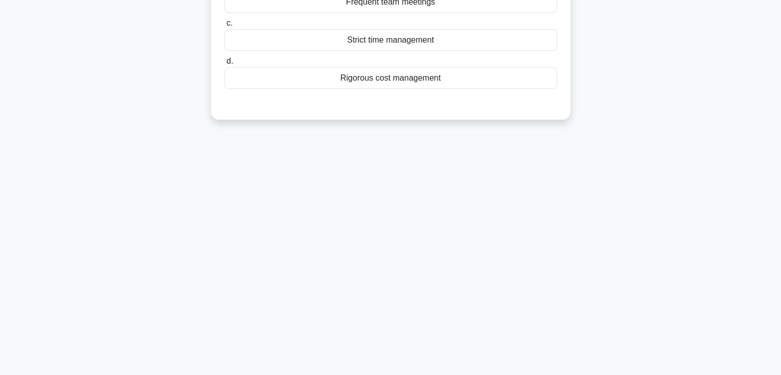
click at [592, 256] on div "4:18 Stop PMP - Scope Management Intermediate 3/5 A project manager, Mike, is a…" at bounding box center [391, 114] width 678 height 514
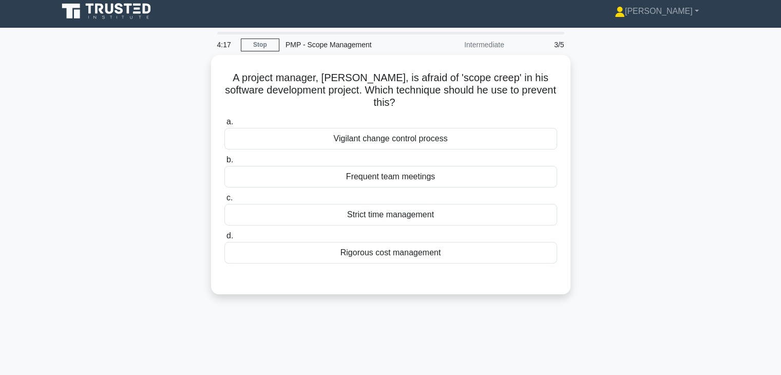
scroll to position [0, 0]
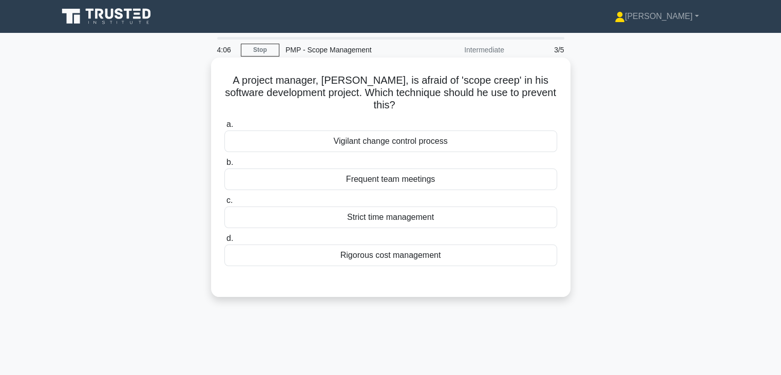
click at [404, 146] on div "Vigilant change control process" at bounding box center [391, 142] width 333 height 22
click at [225, 128] on input "a. Vigilant change control process" at bounding box center [225, 124] width 0 height 7
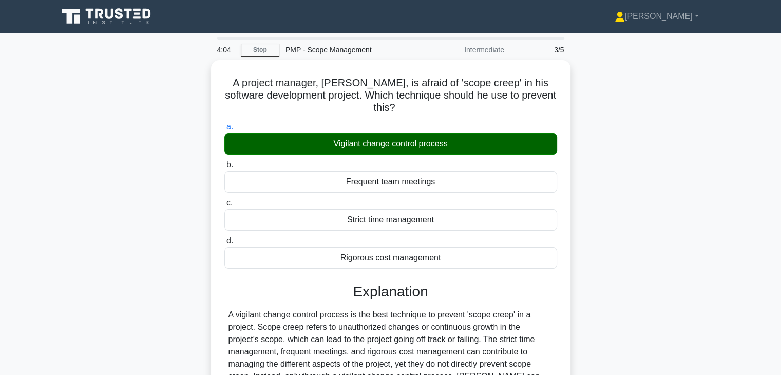
click at [577, 272] on div "A project manager, Mike, is afraid of 'scope creep' in his software development…" at bounding box center [391, 282] width 678 height 445
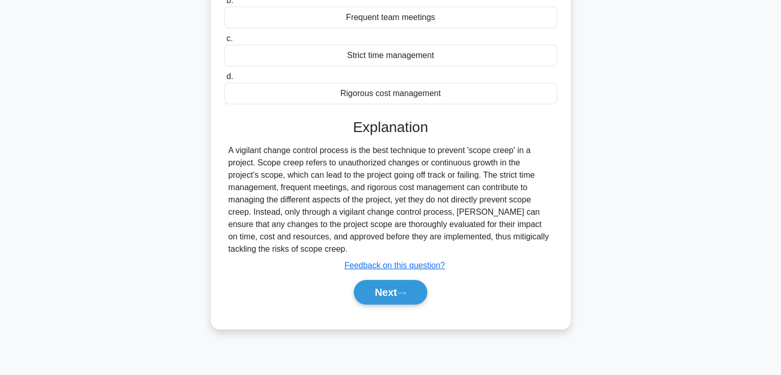
scroll to position [180, 0]
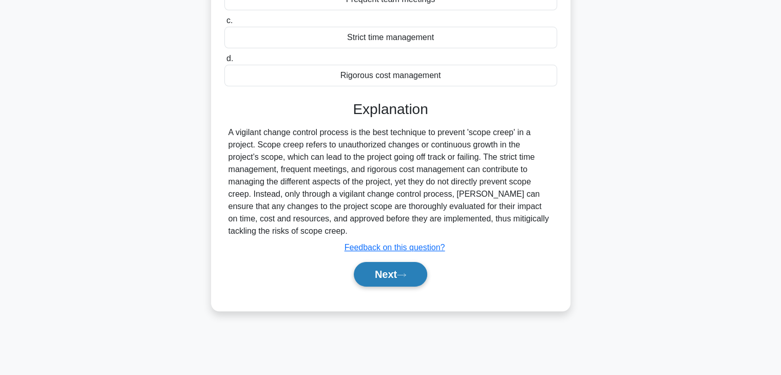
click at [380, 275] on button "Next" at bounding box center [390, 274] width 73 height 25
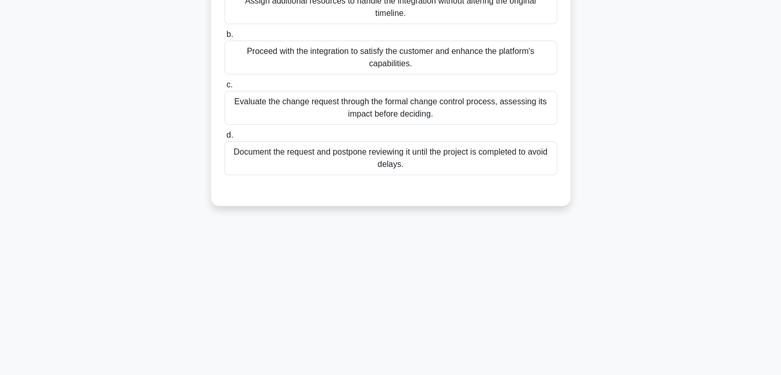
click at [491, 245] on div "3:55 Stop PMP - Scope Management Intermediate 4/5 You are managing a project to…" at bounding box center [391, 114] width 678 height 514
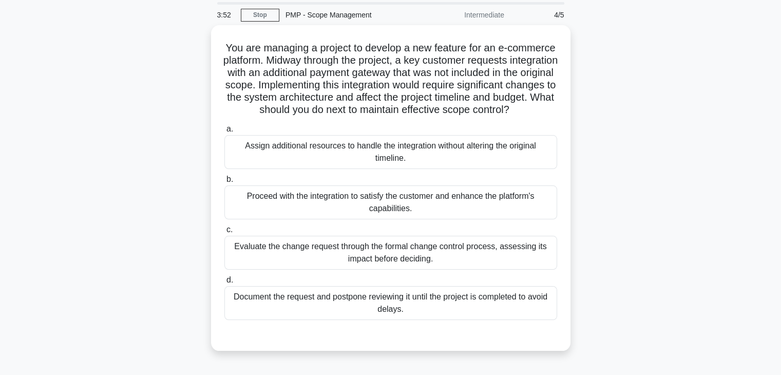
scroll to position [36, 0]
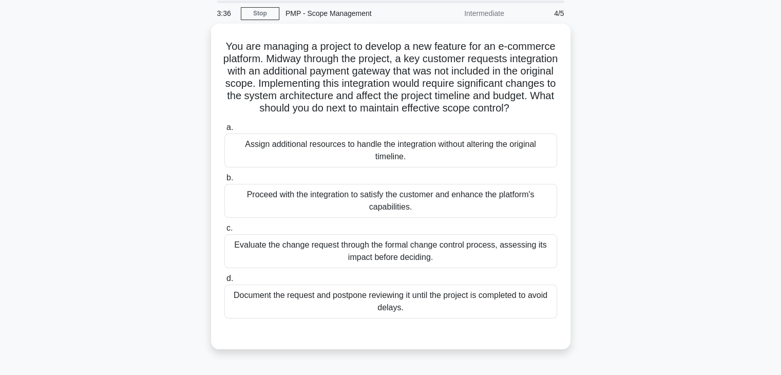
click at [590, 204] on div "You are managing a project to develop a new feature for an e-commerce platform.…" at bounding box center [391, 193] width 678 height 338
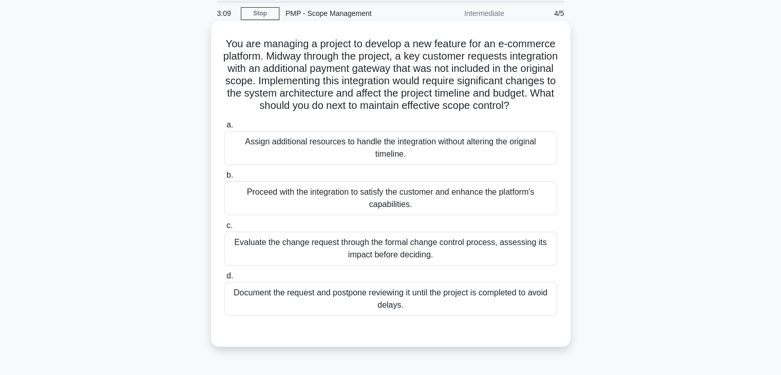
click at [487, 260] on div "Evaluate the change request through the formal change control process, assessin…" at bounding box center [391, 249] width 333 height 34
click at [225, 229] on input "c. Evaluate the change request through the formal change control process, asses…" at bounding box center [225, 225] width 0 height 7
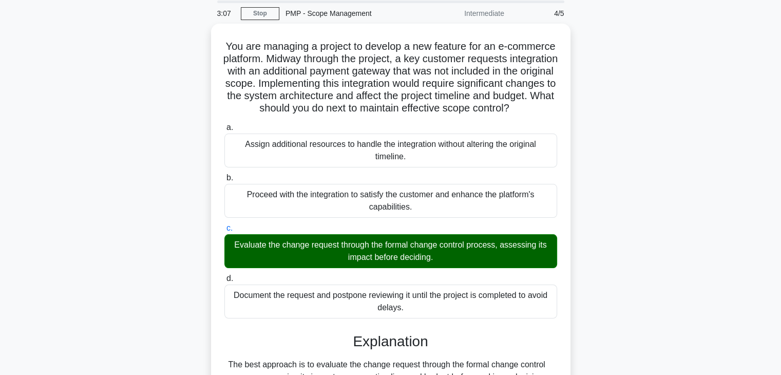
click at [614, 286] on div "You are managing a project to develop a new feature for an e-commerce platform.…" at bounding box center [391, 271] width 678 height 495
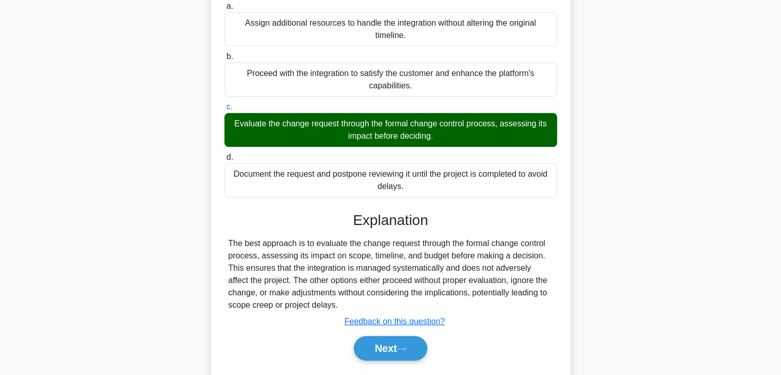
scroll to position [196, 0]
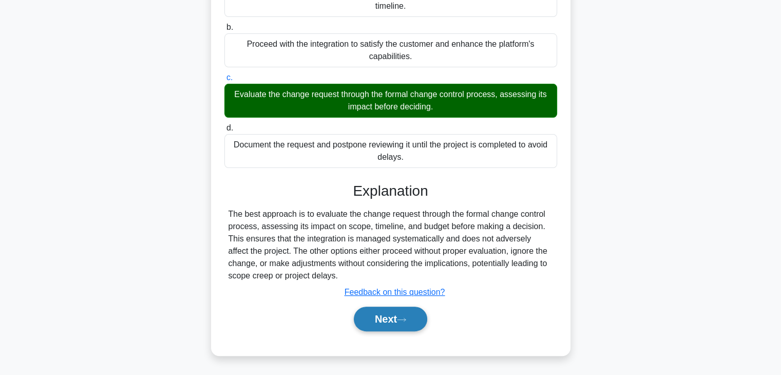
click at [382, 326] on button "Next" at bounding box center [390, 319] width 73 height 25
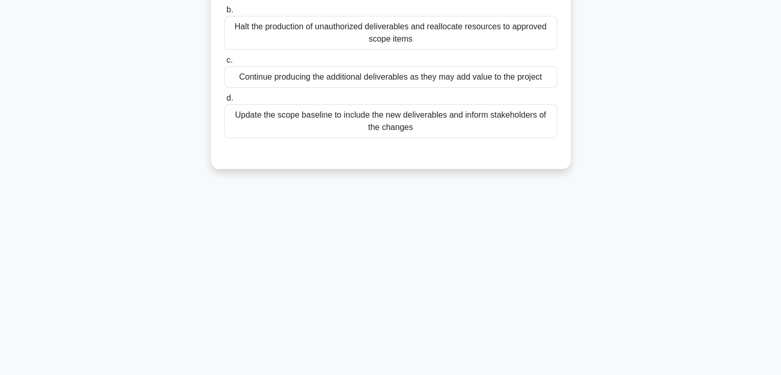
click at [567, 278] on div "3:04 Stop PMP - Scope Management Intermediate 5/5 During a project's execution …" at bounding box center [391, 114] width 678 height 514
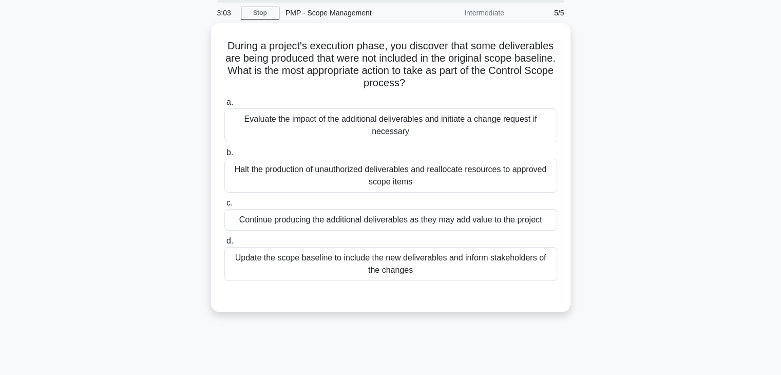
scroll to position [0, 0]
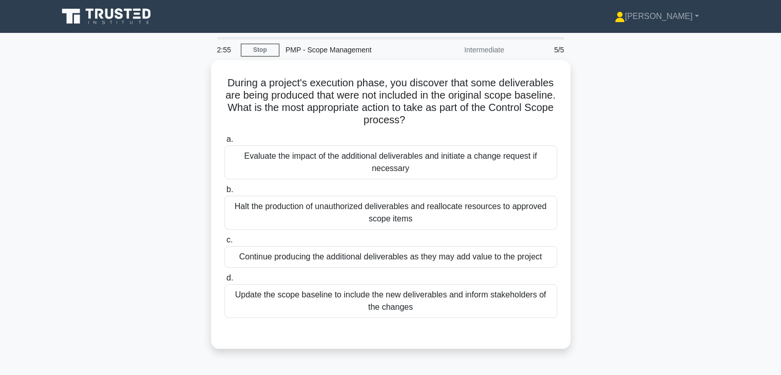
click at [610, 208] on div "During a project's execution phase, you discover that some deliverables are bei…" at bounding box center [391, 210] width 678 height 301
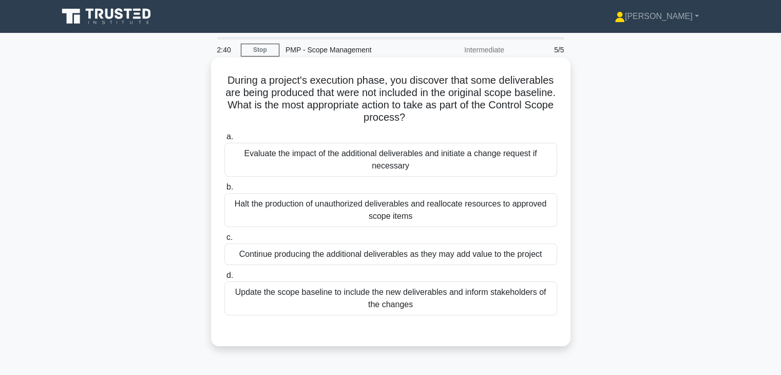
click at [512, 157] on div "Evaluate the impact of the additional deliverables and initiate a change reques…" at bounding box center [391, 160] width 333 height 34
click at [225, 140] on input "a. Evaluate the impact of the additional deliverables and initiate a change req…" at bounding box center [225, 137] width 0 height 7
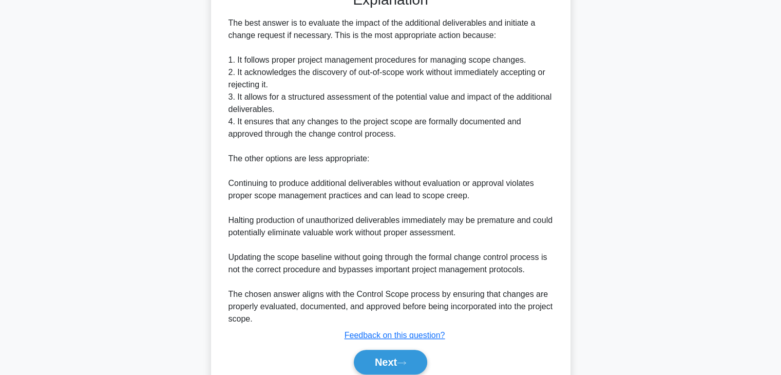
scroll to position [370, 0]
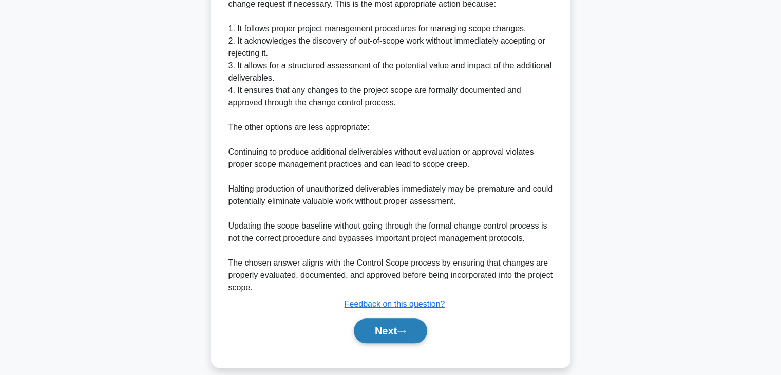
click at [390, 322] on button "Next" at bounding box center [390, 331] width 73 height 25
click at [377, 338] on button "Next" at bounding box center [390, 331] width 73 height 25
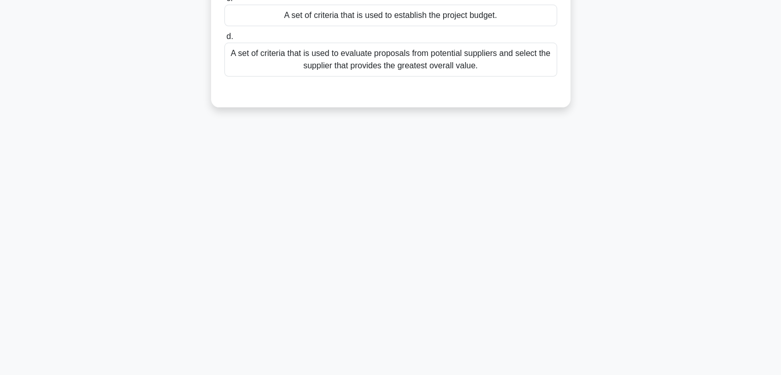
click at [501, 213] on div "2:33 Stop PMP - Scope Management Intermediate 5/5 What is a source selection cr…" at bounding box center [391, 114] width 678 height 514
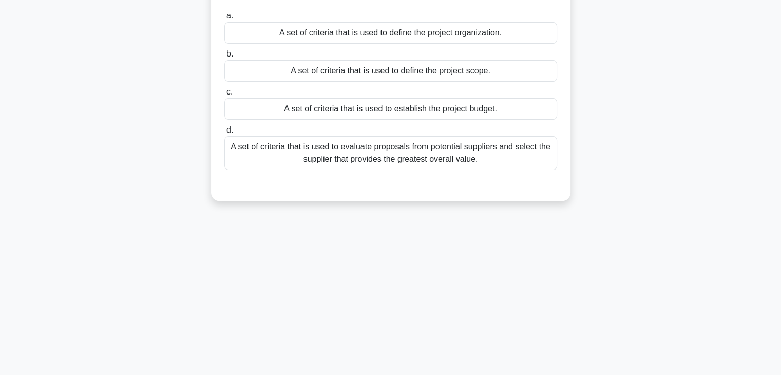
scroll to position [0, 0]
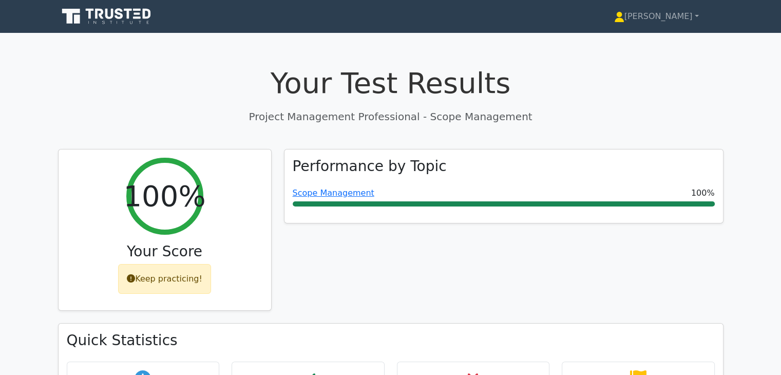
click at [571, 278] on div "Performance by Topic Scope Management 100%" at bounding box center [504, 236] width 452 height 175
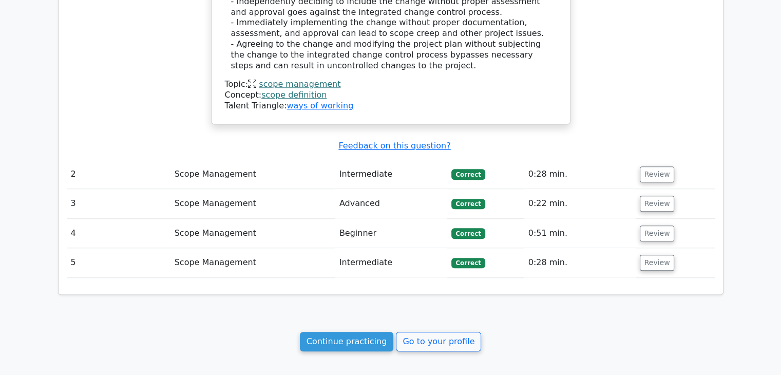
scroll to position [1062, 0]
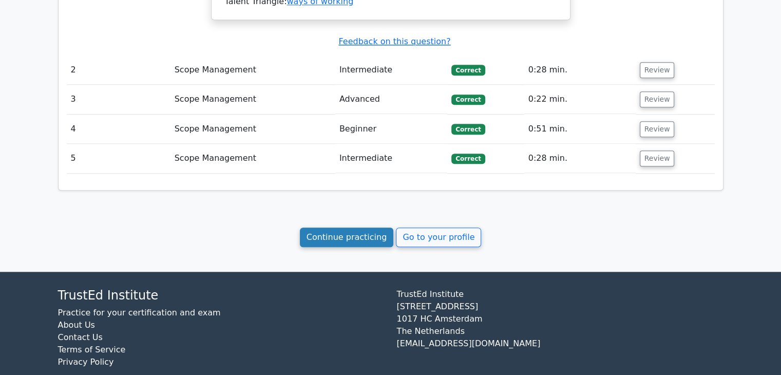
click at [342, 228] on link "Continue practicing" at bounding box center [347, 238] width 94 height 20
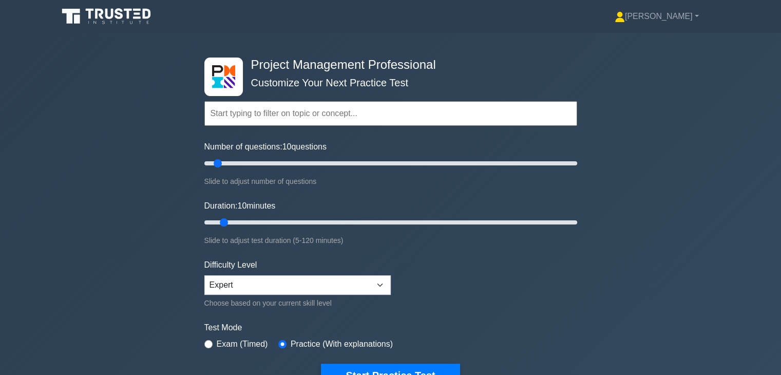
click at [521, 300] on form "Topics Scope Management Time Management Cost Management Quality Management Risk…" at bounding box center [390, 229] width 373 height 318
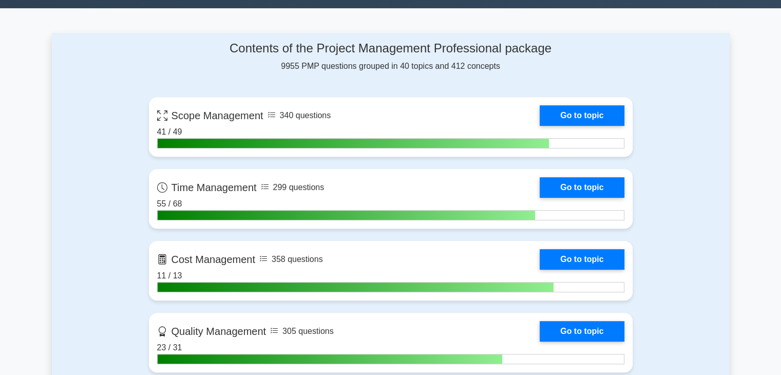
scroll to position [432, 0]
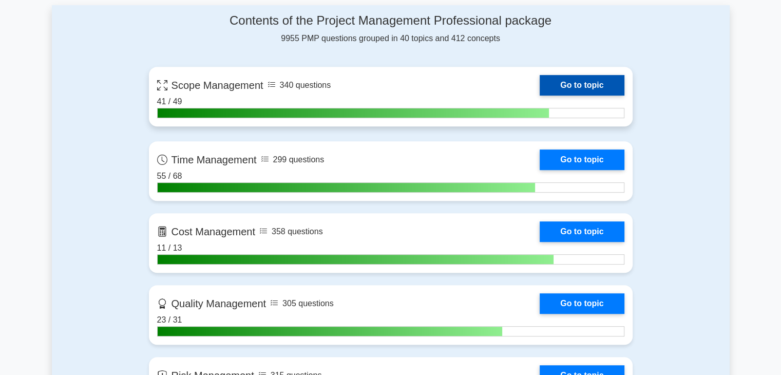
click at [575, 87] on link "Go to topic" at bounding box center [582, 85] width 84 height 21
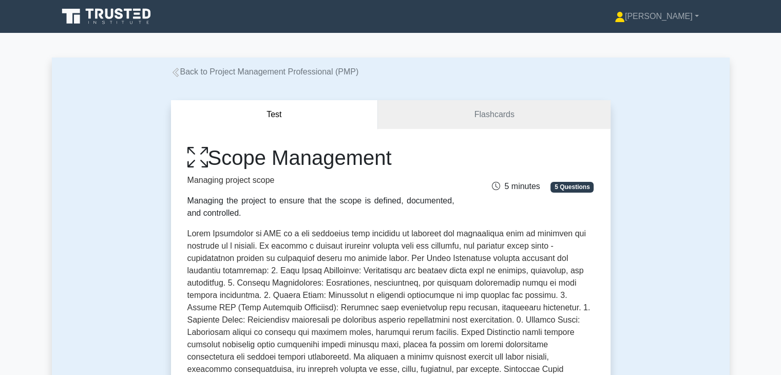
click at [508, 318] on p at bounding box center [391, 341] width 407 height 226
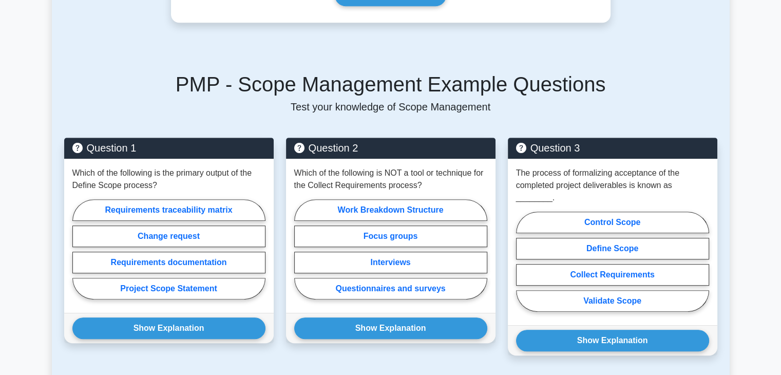
scroll to position [575, 0]
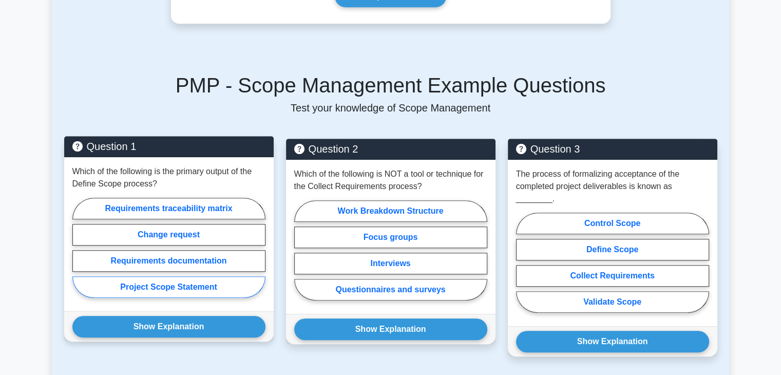
click at [189, 279] on label "Project Scope Statement" at bounding box center [168, 287] width 193 height 22
click at [79, 254] on input "Project Scope Statement" at bounding box center [75, 251] width 7 height 7
radio input "true"
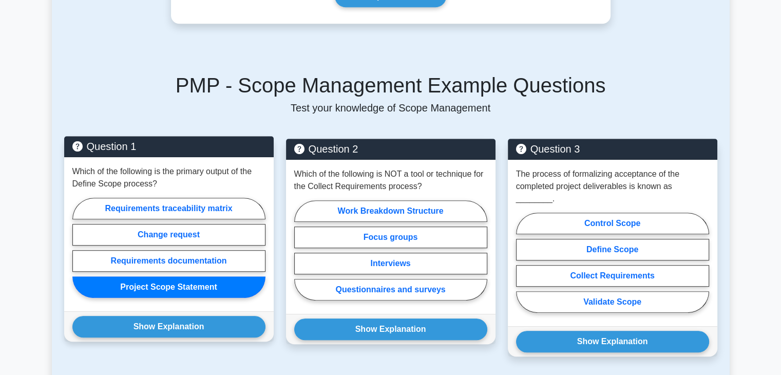
click at [210, 325] on div "Show Explanation Correct Answer: Project Scope Statement" at bounding box center [169, 326] width 210 height 30
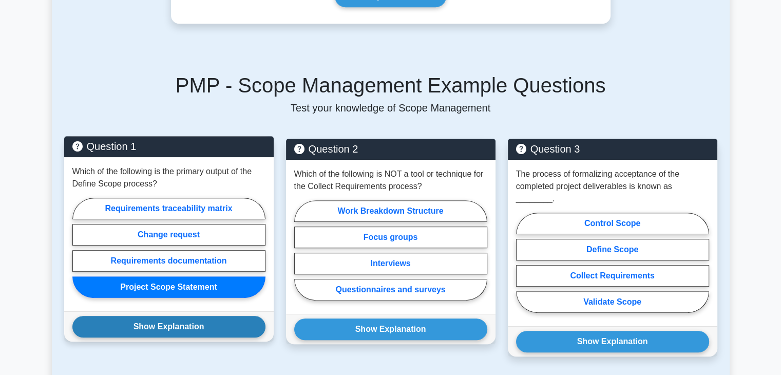
click at [198, 316] on button "Show Explanation" at bounding box center [168, 327] width 193 height 22
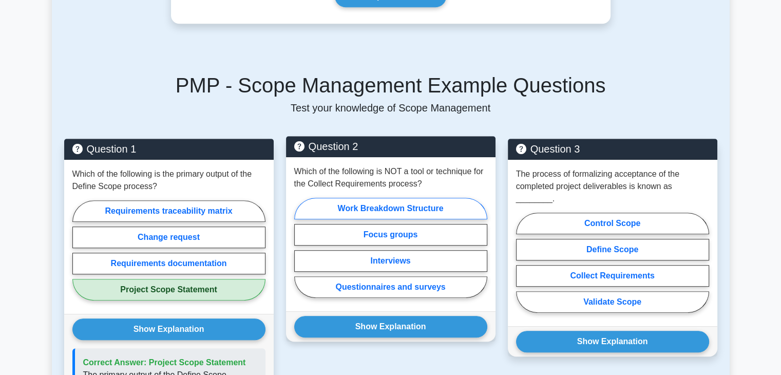
click at [435, 200] on label "Work Breakdown Structure" at bounding box center [390, 209] width 193 height 22
click at [301, 248] on input "Work Breakdown Structure" at bounding box center [297, 251] width 7 height 7
radio input "true"
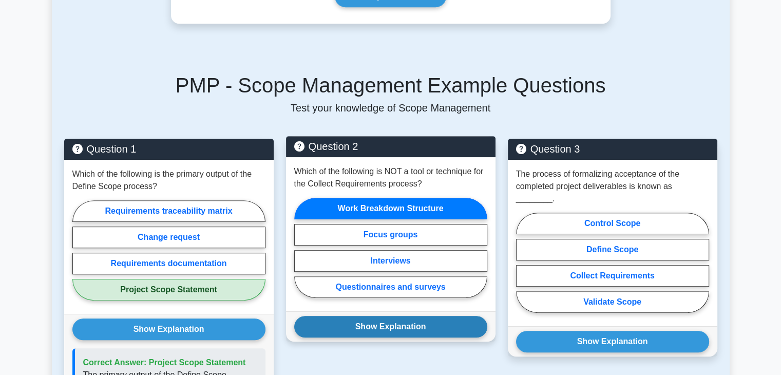
click at [392, 316] on button "Show Explanation" at bounding box center [390, 327] width 193 height 22
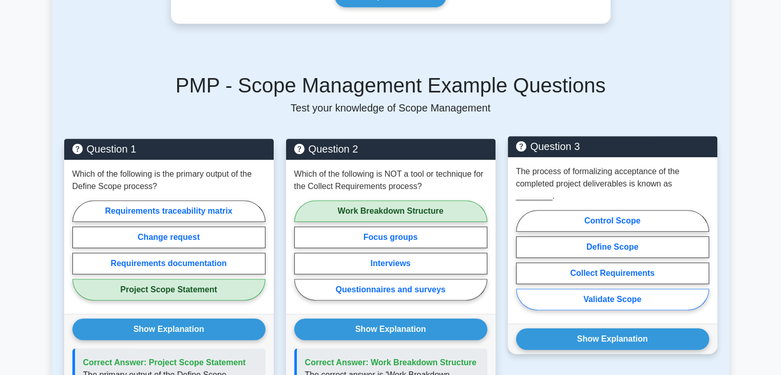
click at [618, 289] on label "Validate Scope" at bounding box center [612, 300] width 193 height 22
click at [523, 267] on input "Validate Scope" at bounding box center [519, 263] width 7 height 7
radio input "true"
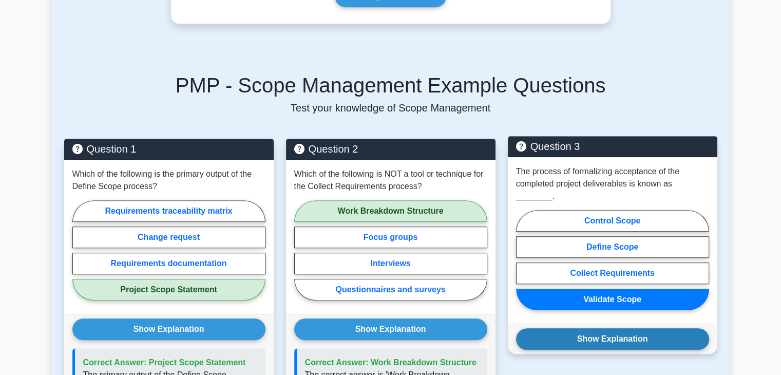
click at [618, 328] on button "Show Explanation" at bounding box center [612, 339] width 193 height 22
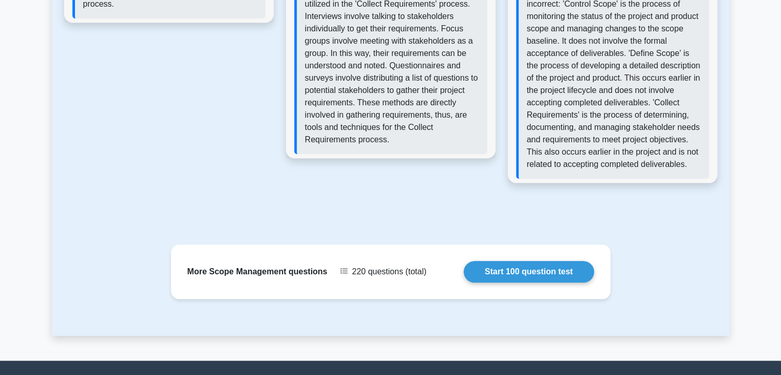
scroll to position [1048, 0]
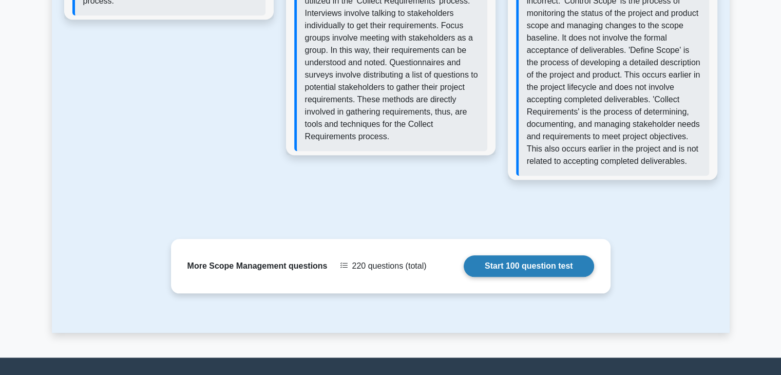
click at [540, 255] on link "Start 100 question test" at bounding box center [529, 266] width 131 height 22
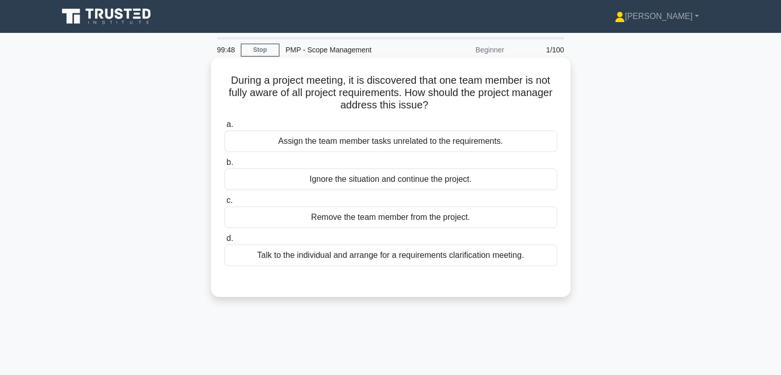
click at [472, 261] on div "Talk to the individual and arrange for a requirements clarification meeting." at bounding box center [391, 256] width 333 height 22
click at [225, 242] on input "d. Talk to the individual and arrange for a requirements clarification meeting." at bounding box center [225, 238] width 0 height 7
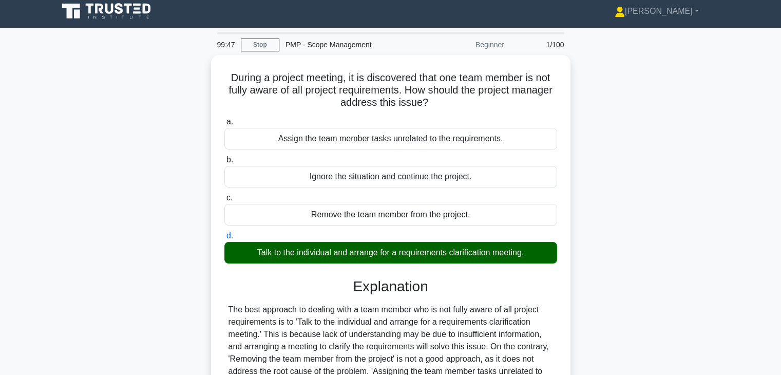
click at [643, 309] on div "During a project meeting, it is discovered that one team member is not fully aw…" at bounding box center [391, 290] width 678 height 470
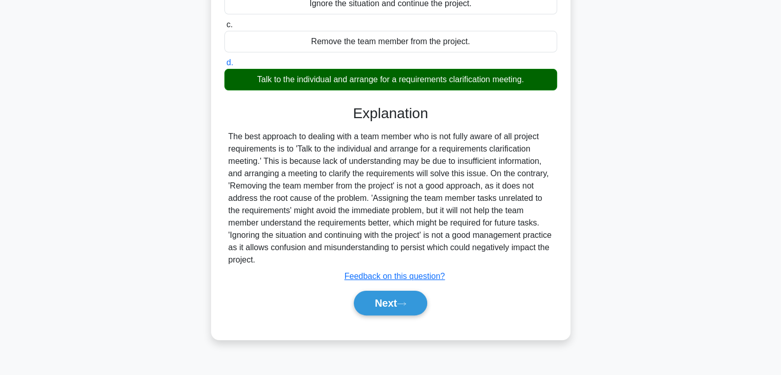
scroll to position [180, 0]
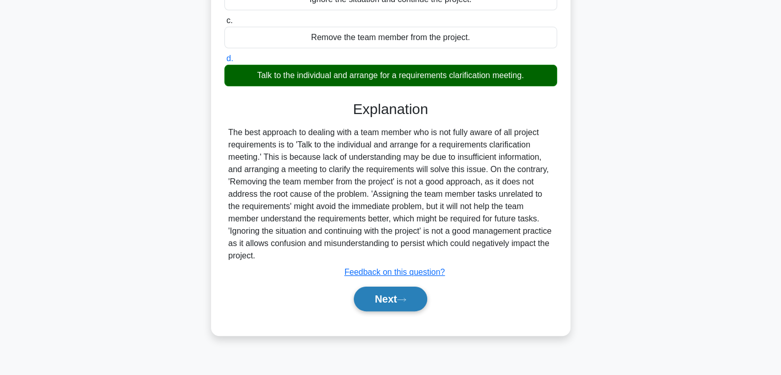
click at [384, 301] on button "Next" at bounding box center [390, 299] width 73 height 25
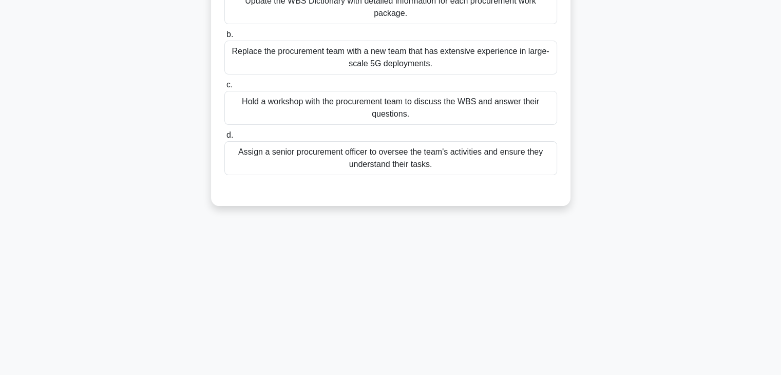
click at [643, 221] on div "99:43 Stop PMP - Scope Management Beginner 2/100 As a project manager overseein…" at bounding box center [391, 126] width 678 height 514
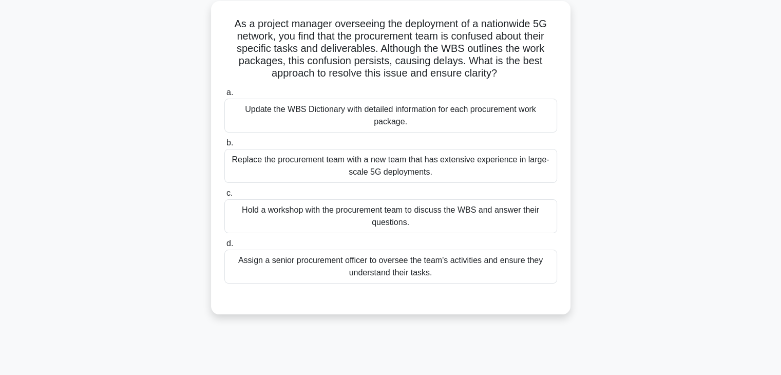
scroll to position [16, 0]
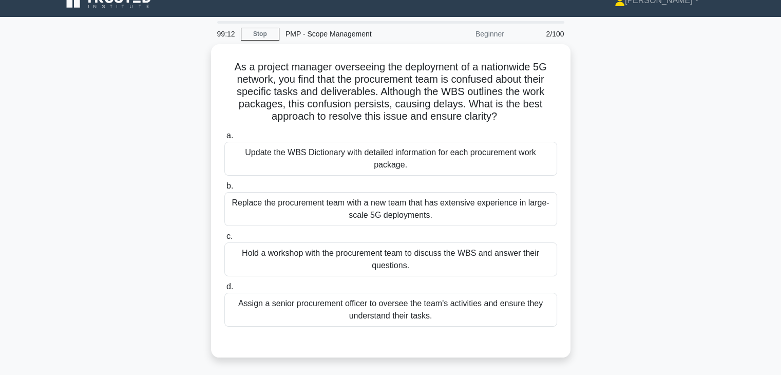
click at [605, 159] on div "As a project manager overseeing the deployment of a nationwide 5G network, you …" at bounding box center [391, 207] width 678 height 326
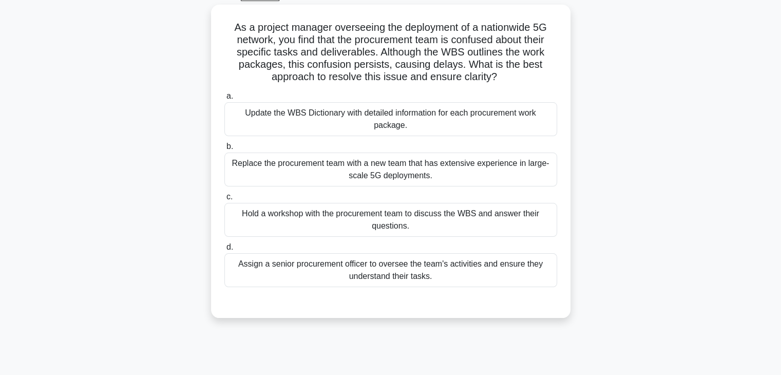
scroll to position [57, 0]
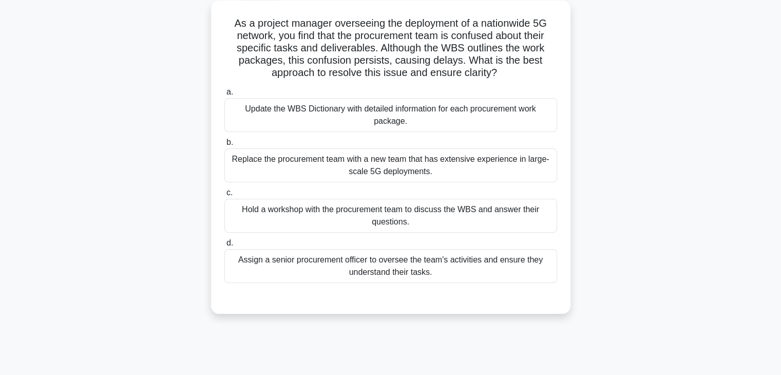
click at [512, 217] on div "Hold a workshop with the procurement team to discuss the WBS and answer their q…" at bounding box center [391, 216] width 333 height 34
click at [225, 196] on input "c. Hold a workshop with the procurement team to discuss the WBS and answer thei…" at bounding box center [225, 193] width 0 height 7
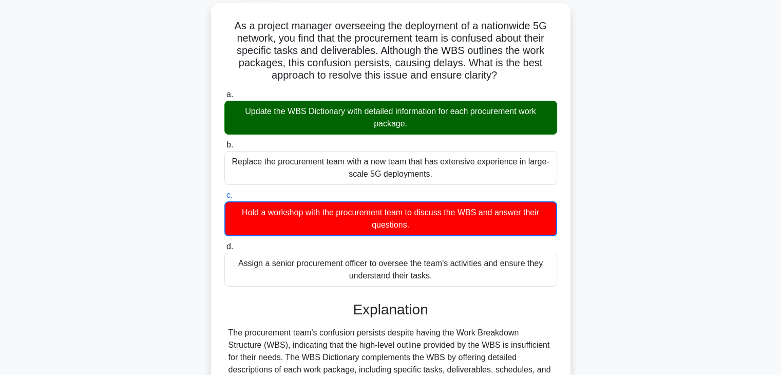
click at [597, 253] on div "As a project manager overseeing the deployment of a nationwide 5G network, you …" at bounding box center [391, 294] width 678 height 582
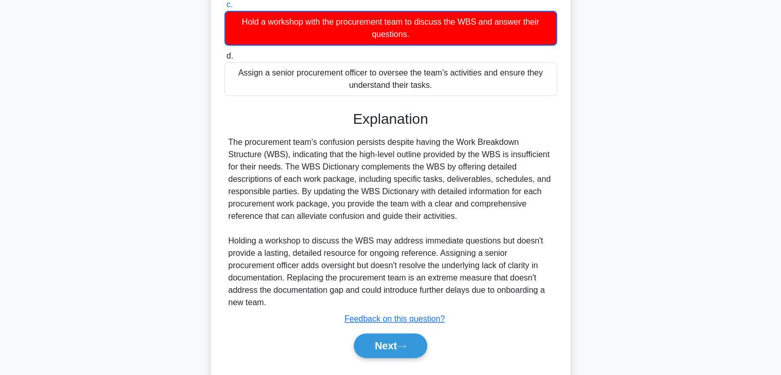
scroll to position [271, 0]
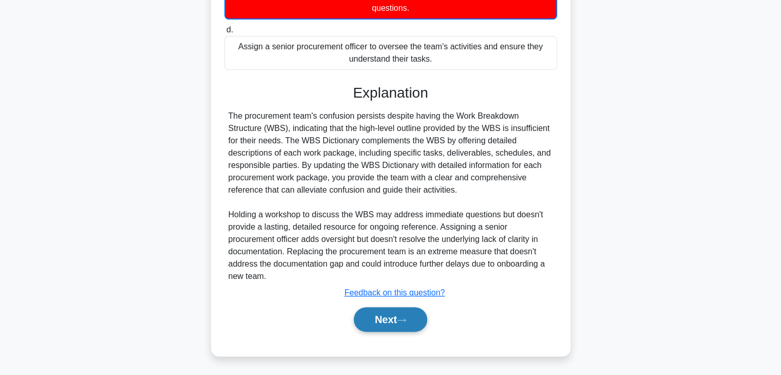
click at [370, 321] on button "Next" at bounding box center [390, 319] width 73 height 25
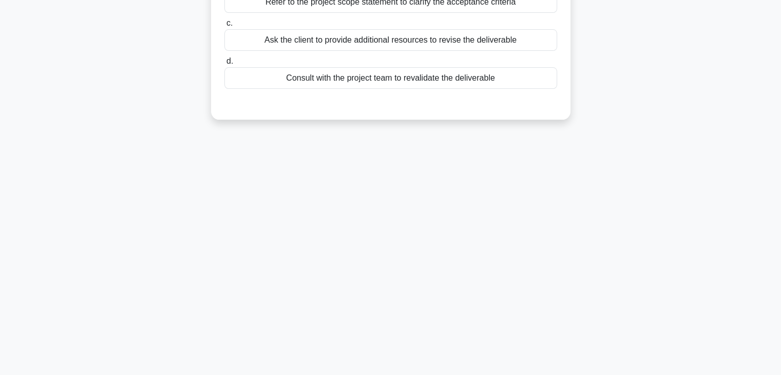
scroll to position [180, 0]
click at [482, 222] on div "97:21 Stop PMP - Scope Management Beginner 3/100 During the scope verification …" at bounding box center [391, 114] width 678 height 514
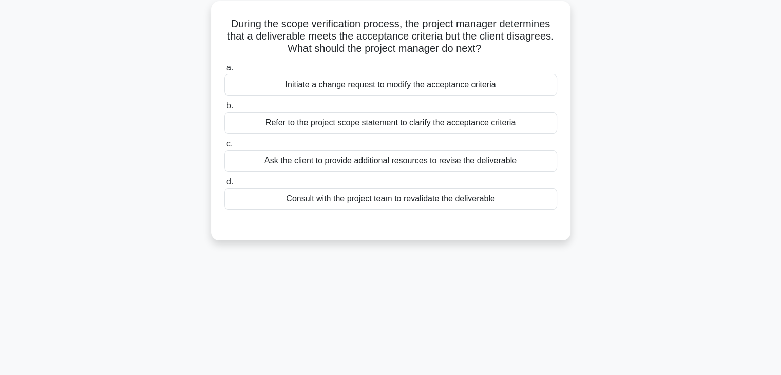
scroll to position [0, 0]
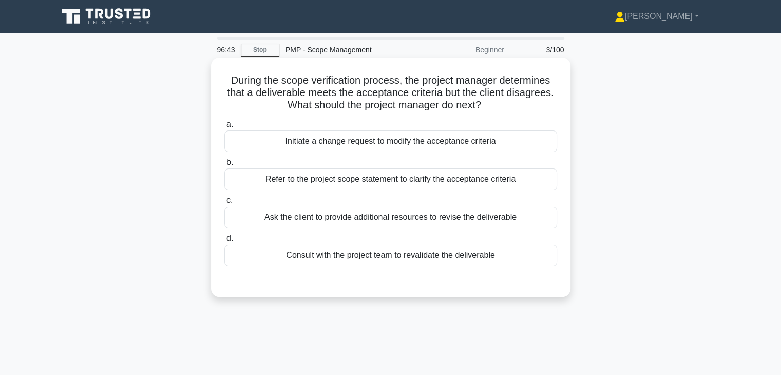
click at [417, 182] on div "Refer to the project scope statement to clarify the acceptance criteria" at bounding box center [391, 180] width 333 height 22
click at [225, 166] on input "b. Refer to the project scope statement to clarify the acceptance criteria" at bounding box center [225, 162] width 0 height 7
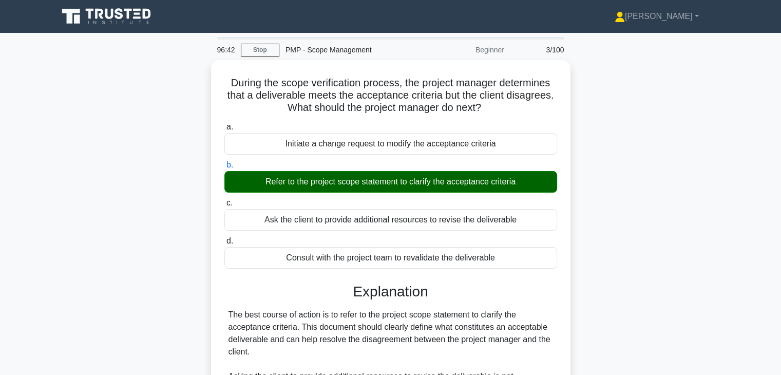
click at [598, 257] on div "During the scope verification process, the project manager determines that a de…" at bounding box center [391, 326] width 678 height 532
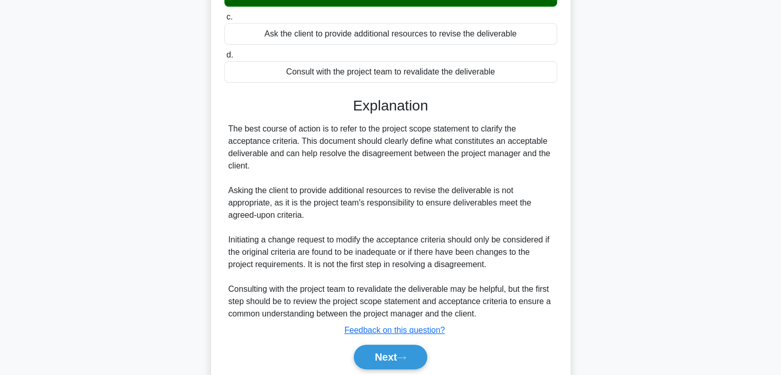
scroll to position [221, 0]
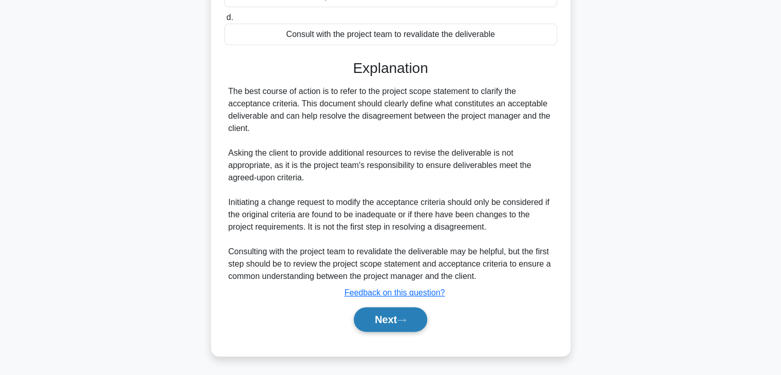
click at [383, 317] on button "Next" at bounding box center [390, 319] width 73 height 25
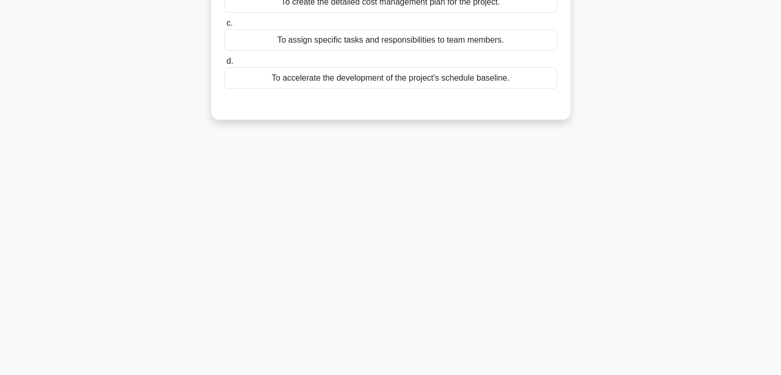
click at [477, 255] on div "96:38 Stop PMP - Scope Management Beginner 4/100 During scope definition, a pro…" at bounding box center [391, 114] width 678 height 514
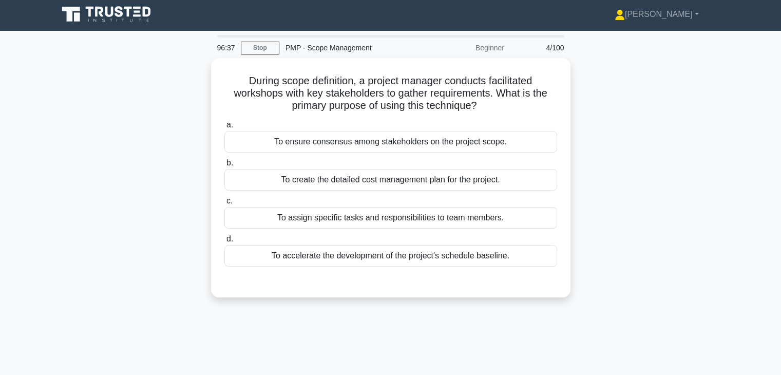
scroll to position [0, 0]
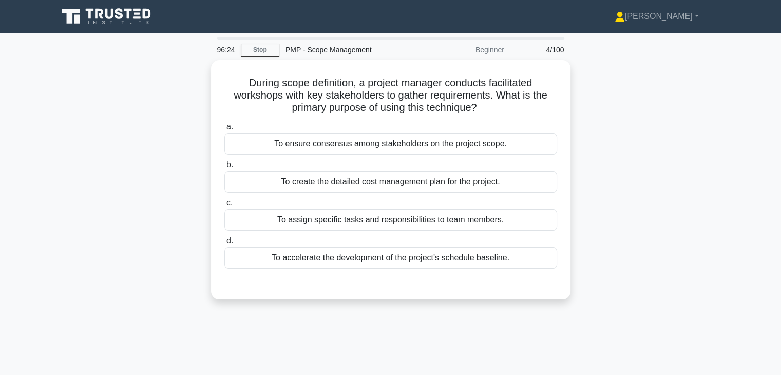
click at [605, 207] on div "During scope definition, a project manager conducts facilitated workshops with …" at bounding box center [391, 186] width 678 height 252
click at [610, 146] on div "During scope definition, a project manager conducts facilitated workshops with …" at bounding box center [391, 186] width 678 height 252
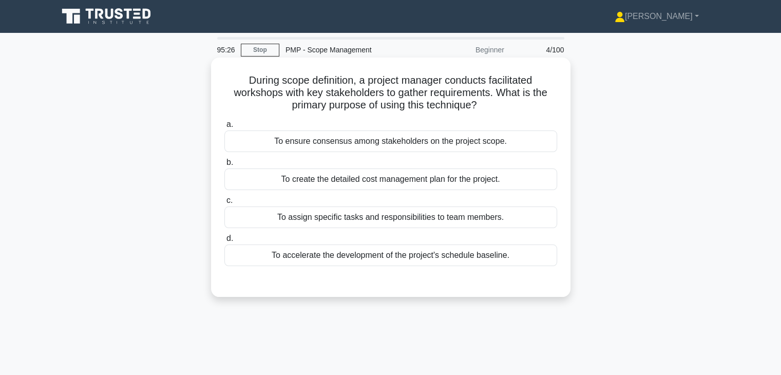
click at [504, 147] on div "To ensure consensus among stakeholders on the project scope." at bounding box center [391, 142] width 333 height 22
click at [225, 128] on input "a. To ensure consensus among stakeholders on the project scope." at bounding box center [225, 124] width 0 height 7
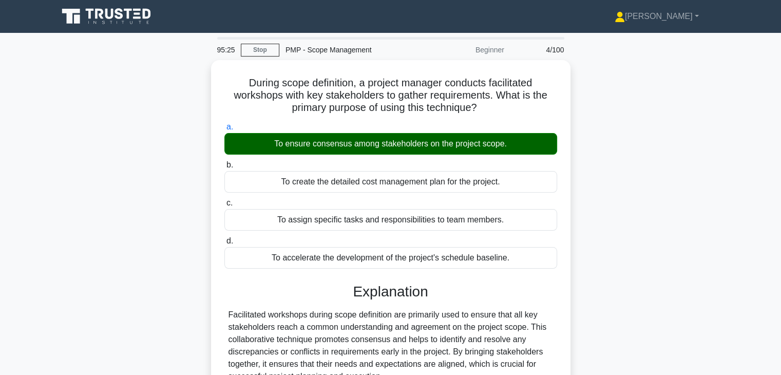
click at [571, 198] on div "During scope definition, a project manager conducts facilitated workshops with …" at bounding box center [391, 301] width 678 height 482
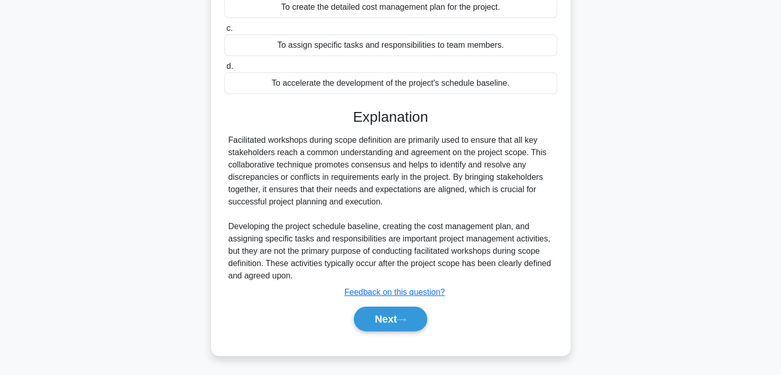
scroll to position [180, 0]
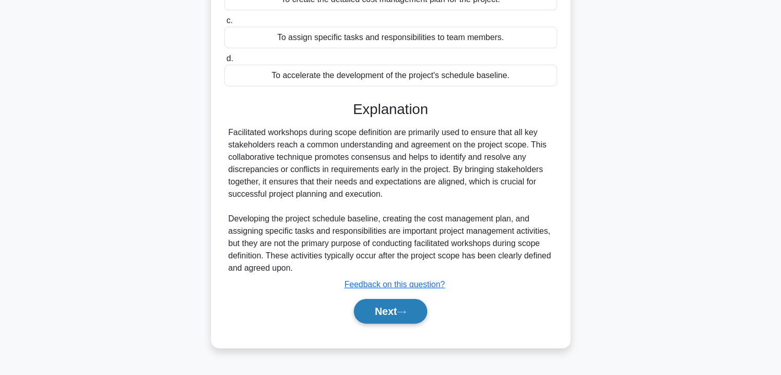
click at [381, 312] on button "Next" at bounding box center [390, 311] width 73 height 25
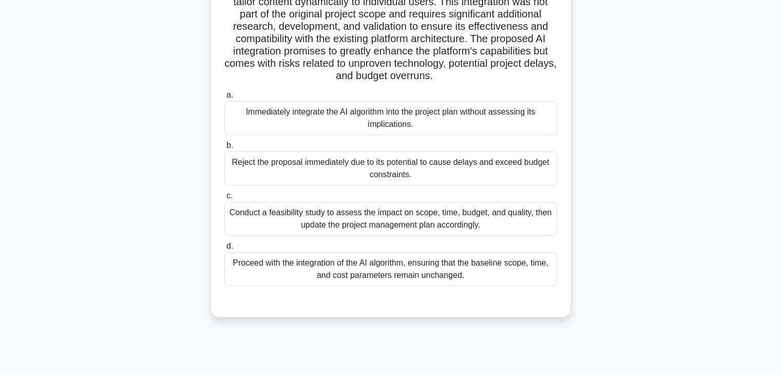
click at [617, 230] on div ".spinner_0XTQ{transform-origin:center;animation:spinner_y6GP .75s linear infini…" at bounding box center [391, 104] width 678 height 449
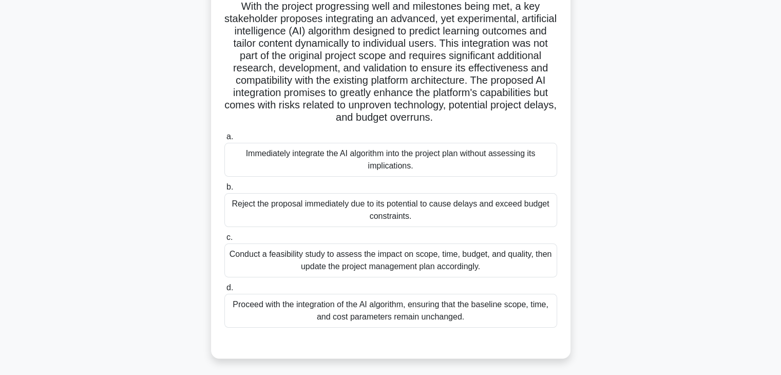
scroll to position [139, 0]
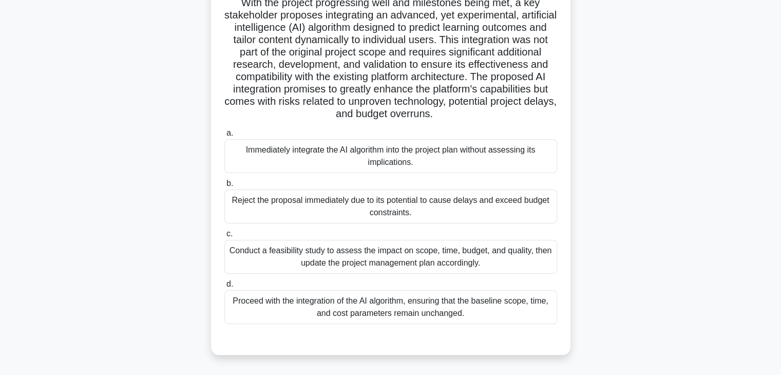
click at [462, 257] on div "Conduct a feasibility study to assess the impact on scope, time, budget, and qu…" at bounding box center [391, 257] width 333 height 34
click at [225, 237] on input "c. Conduct a feasibility study to assess the impact on scope, time, budget, and…" at bounding box center [225, 234] width 0 height 7
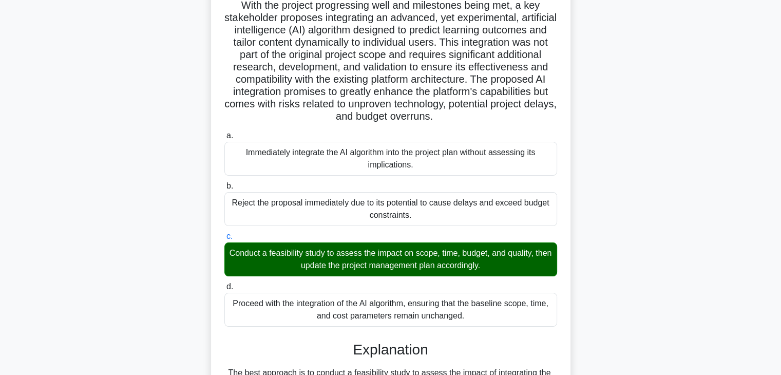
click at [598, 263] on div ".spinner_0XTQ{transform-origin:center;animation:spinner_y6GP .75s linear infini…" at bounding box center [391, 316] width 678 height 791
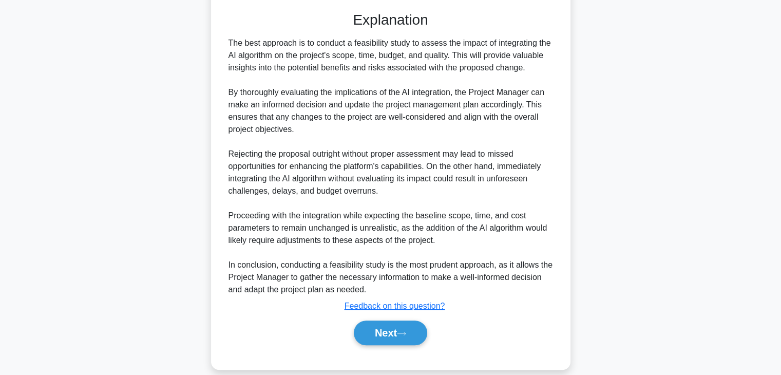
scroll to position [468, 0]
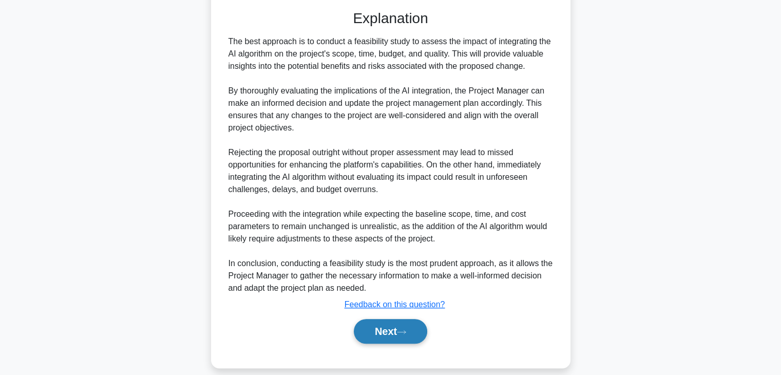
click at [363, 342] on button "Next" at bounding box center [390, 331] width 73 height 25
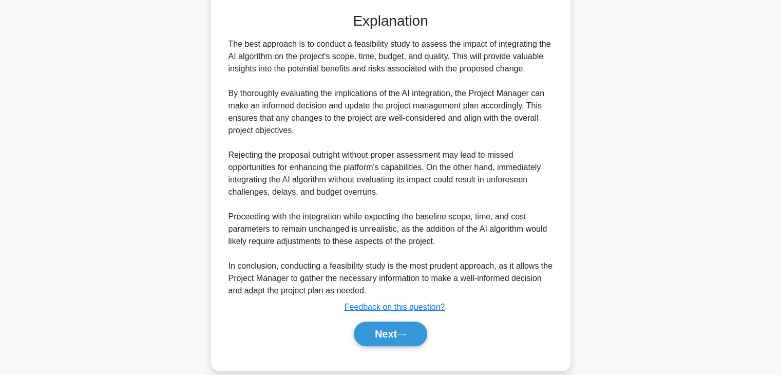
scroll to position [180, 0]
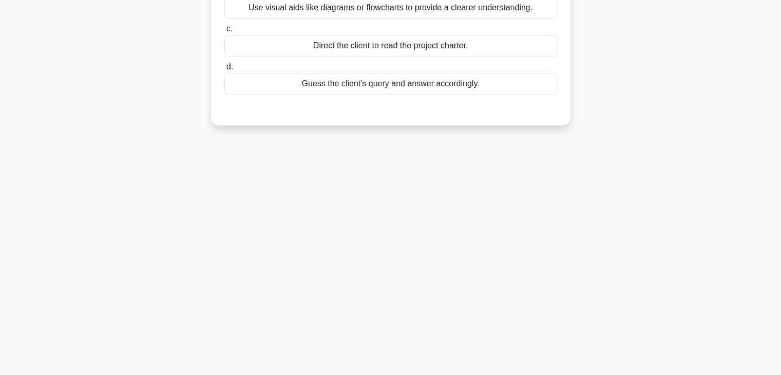
click at [494, 256] on div "93:55 Stop PMP - Scope Management Beginner 6/100 On an infrastructure project, …" at bounding box center [391, 120] width 678 height 514
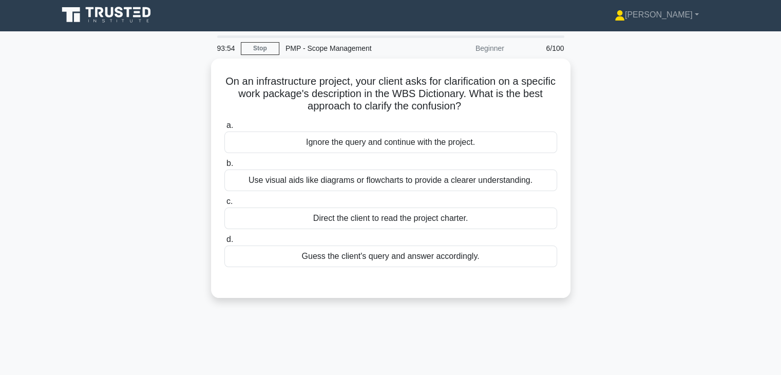
scroll to position [0, 0]
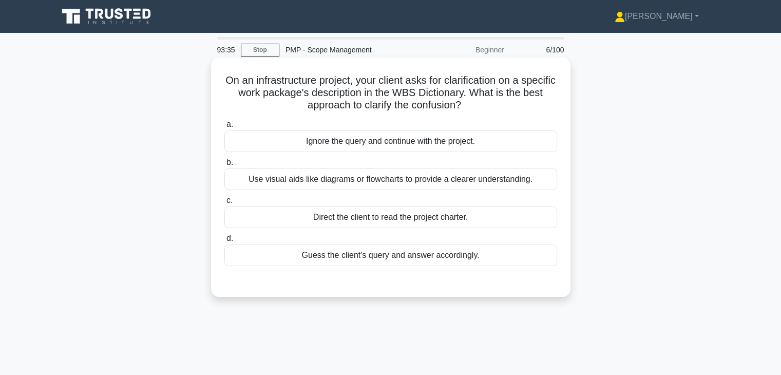
click at [499, 180] on div "Use visual aids like diagrams or flowcharts to provide a clearer understanding." at bounding box center [391, 180] width 333 height 22
click at [225, 166] on input "b. Use visual aids like diagrams or flowcharts to provide a clearer understandi…" at bounding box center [225, 162] width 0 height 7
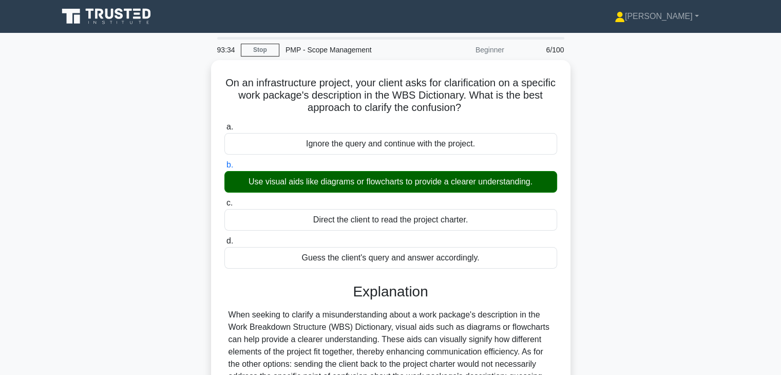
click at [590, 225] on div "On an infrastructure project, your client asks for clarification on a specific …" at bounding box center [391, 282] width 678 height 445
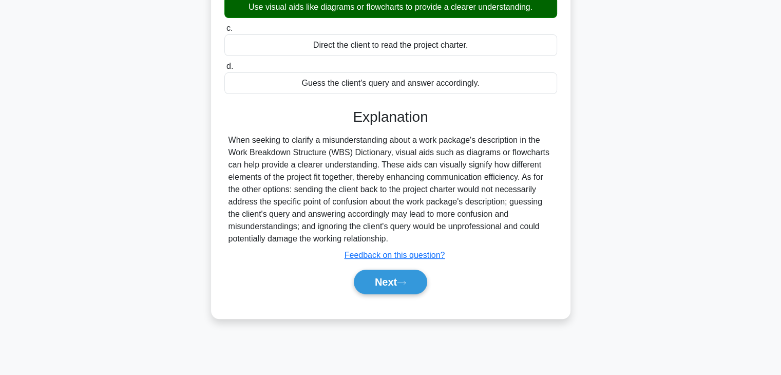
scroll to position [180, 0]
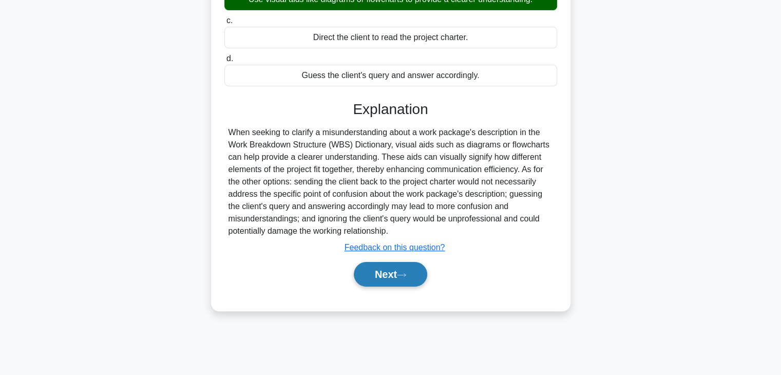
click at [386, 281] on button "Next" at bounding box center [390, 274] width 73 height 25
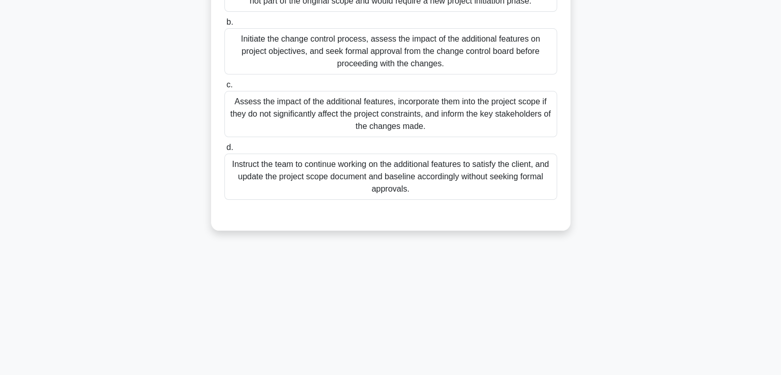
click at [551, 247] on div "93:31 Stop PMP - Scope Management Beginner 7/100 As the project manager of a co…" at bounding box center [391, 114] width 678 height 514
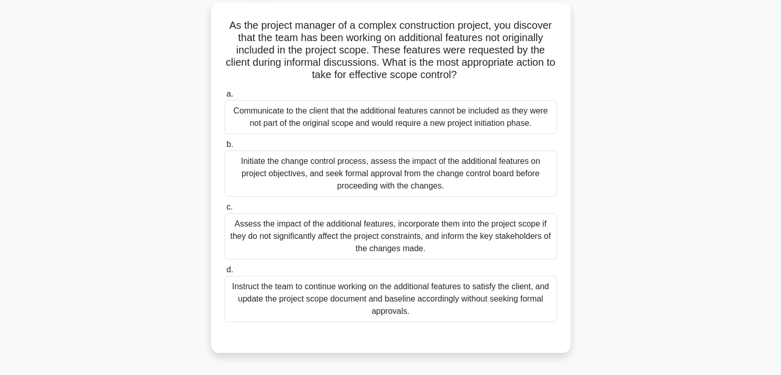
scroll to position [16, 0]
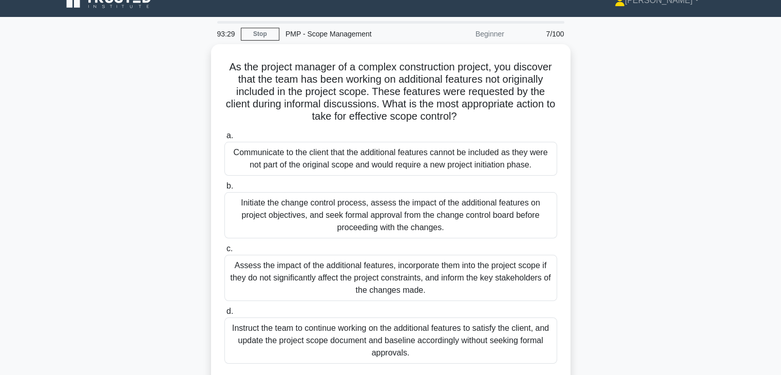
click at [660, 202] on div "As the project manager of a complex construction project, you discover that the…" at bounding box center [391, 225] width 678 height 363
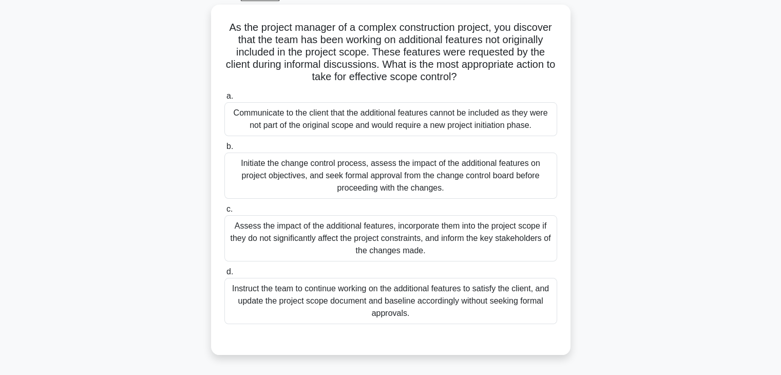
scroll to position [57, 0]
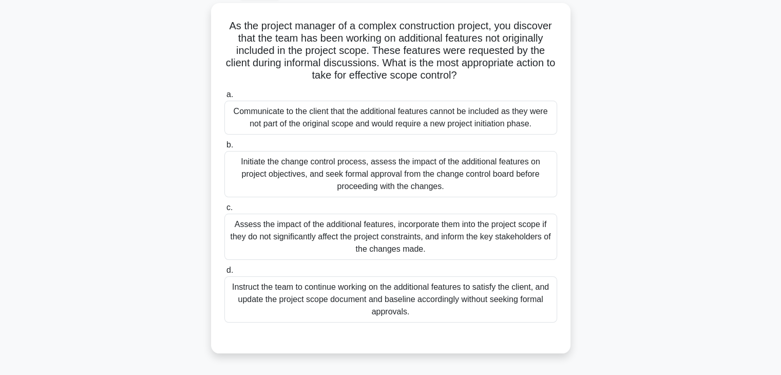
click at [645, 171] on div "As the project manager of a complex construction project, you discover that the…" at bounding box center [391, 184] width 678 height 363
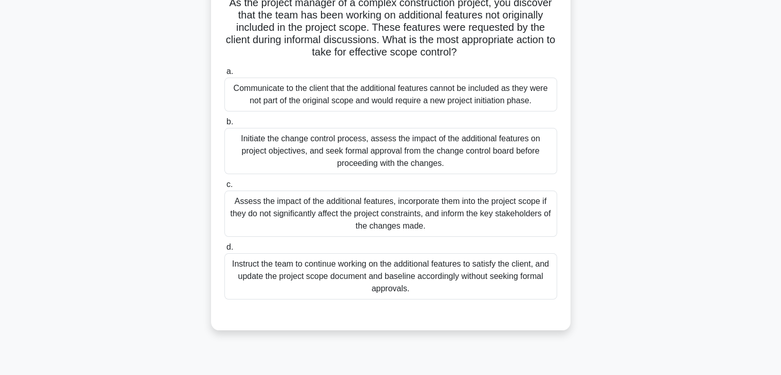
click at [475, 154] on div "Initiate the change control process, assess the impact of the additional featur…" at bounding box center [391, 151] width 333 height 46
click at [225, 125] on input "b. Initiate the change control process, assess the impact of the additional fea…" at bounding box center [225, 122] width 0 height 7
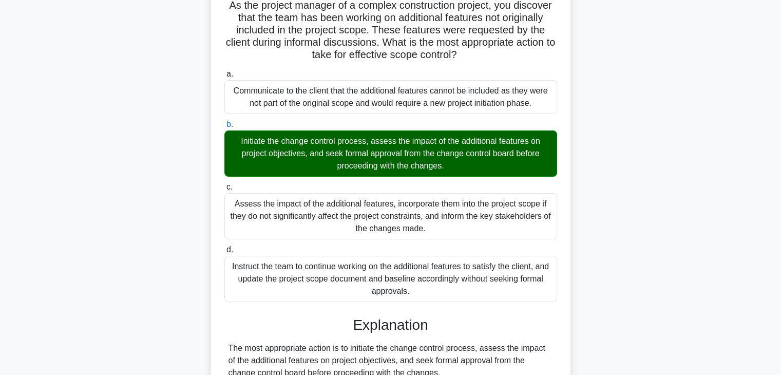
click at [581, 197] on div "As the project manager of a complex construction project, you discover that the…" at bounding box center [391, 335] width 678 height 704
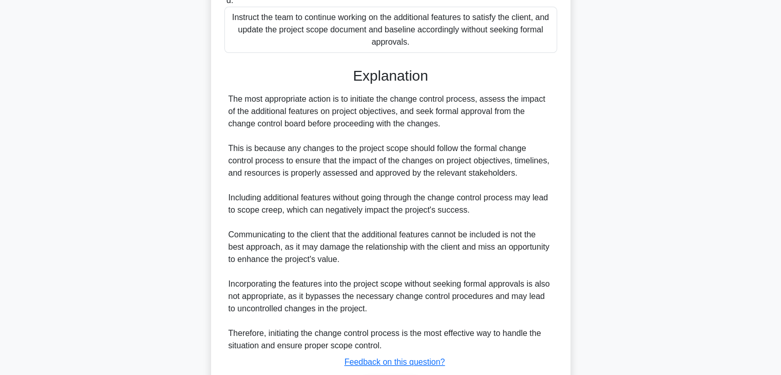
scroll to position [386, 0]
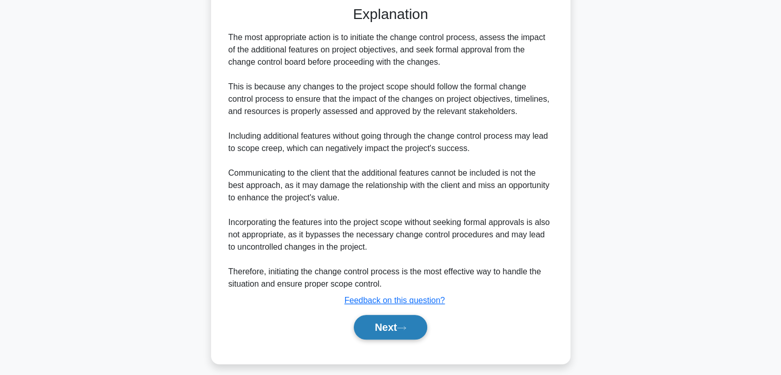
click at [375, 328] on button "Next" at bounding box center [390, 327] width 73 height 25
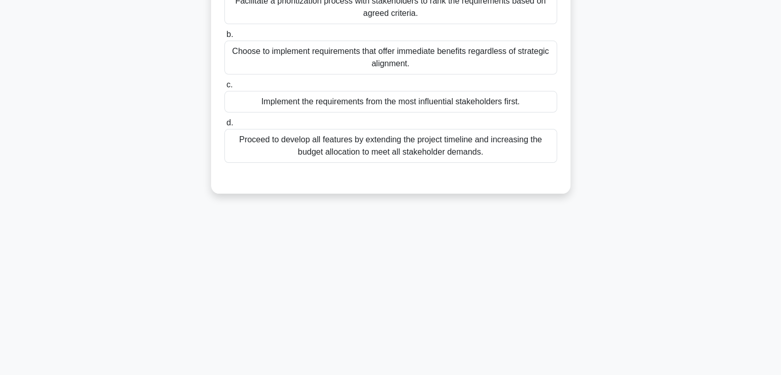
scroll to position [180, 0]
click at [547, 243] on div "92:44 Stop PMP - Scope Management Beginner 8/100 In a project to develop a new …" at bounding box center [391, 114] width 678 height 514
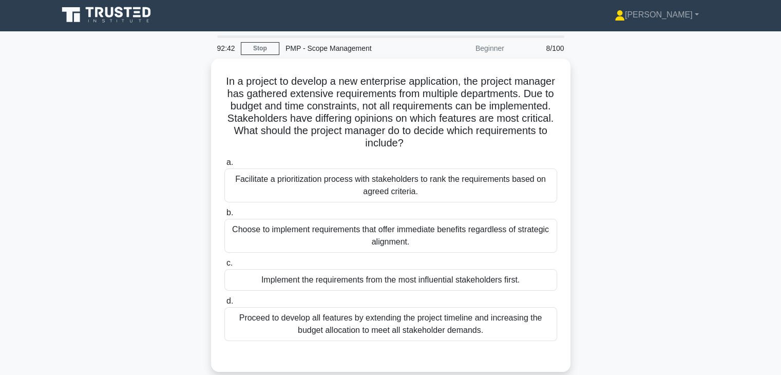
scroll to position [0, 0]
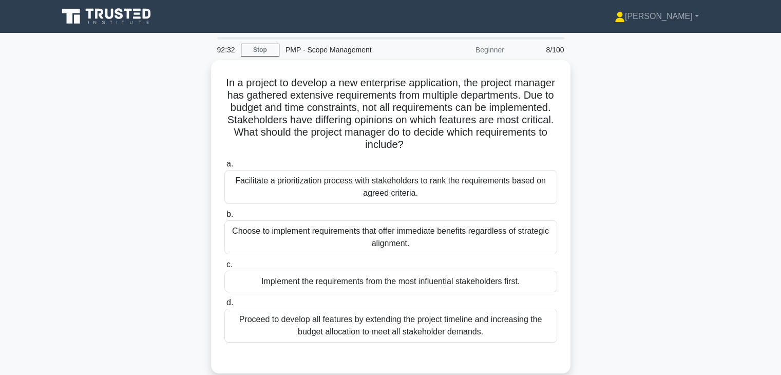
click at [608, 257] on div "In a project to develop a new enterprise application, the project manager has g…" at bounding box center [391, 223] width 678 height 326
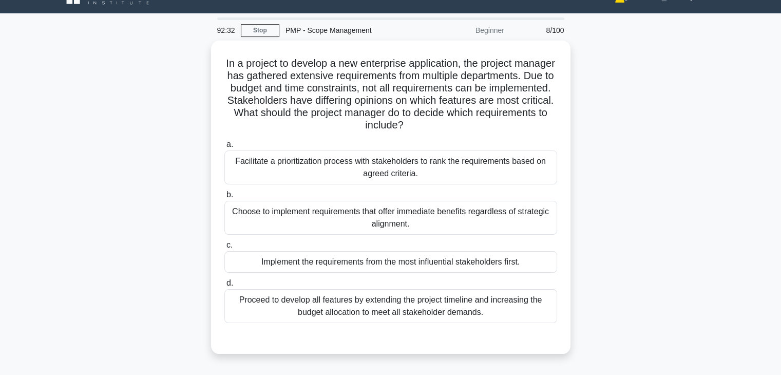
scroll to position [21, 0]
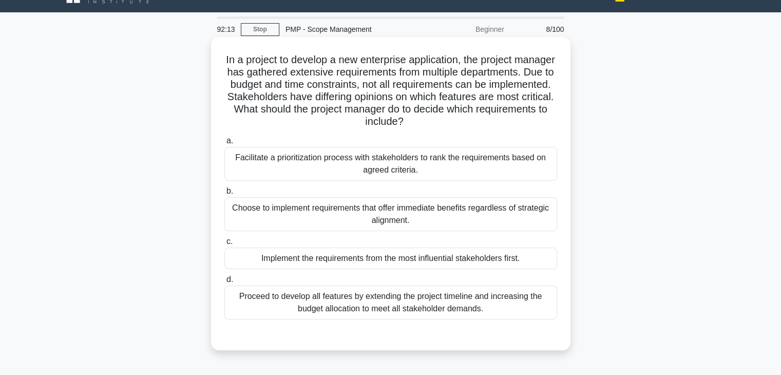
click at [493, 161] on div "Facilitate a prioritization process with stakeholders to rank the requirements …" at bounding box center [391, 164] width 333 height 34
click at [225, 144] on input "a. Facilitate a prioritization process with stakeholders to rank the requiremen…" at bounding box center [225, 141] width 0 height 7
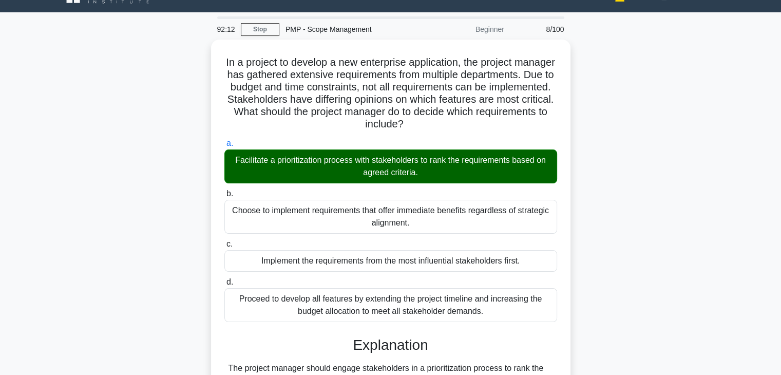
click at [634, 262] on div "In a project to develop a new enterprise application, the project manager has g…" at bounding box center [391, 287] width 678 height 495
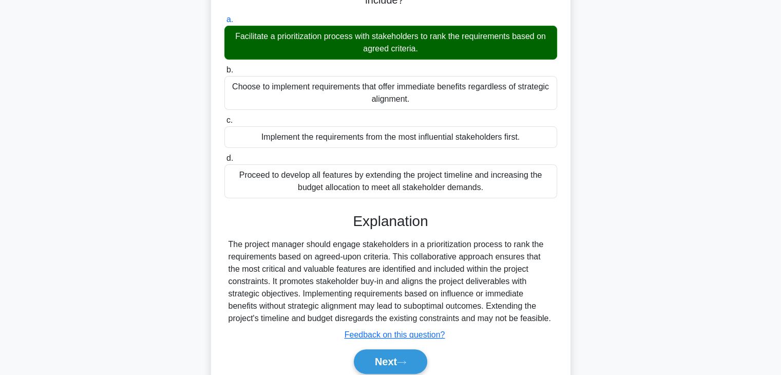
scroll to position [184, 0]
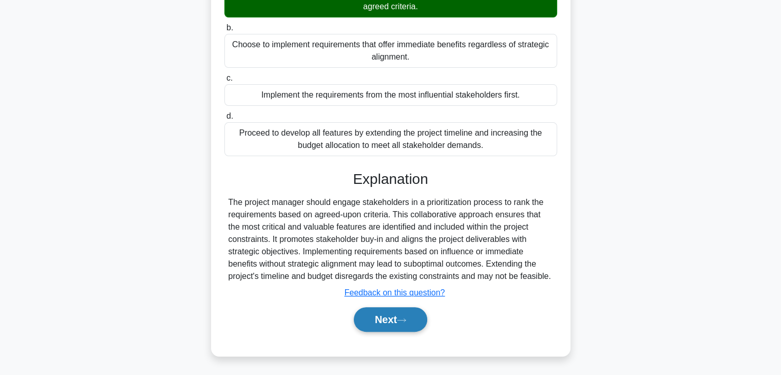
click at [363, 328] on button "Next" at bounding box center [390, 319] width 73 height 25
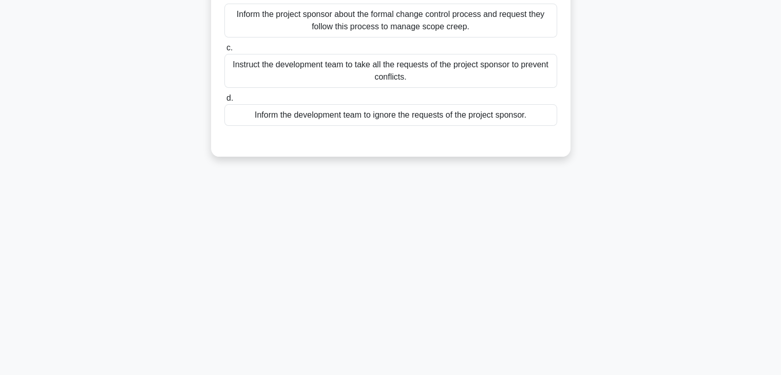
click at [496, 328] on div "92:09 Stop PMP - Scope Management Beginner 9/100 In a software development proj…" at bounding box center [391, 114] width 678 height 514
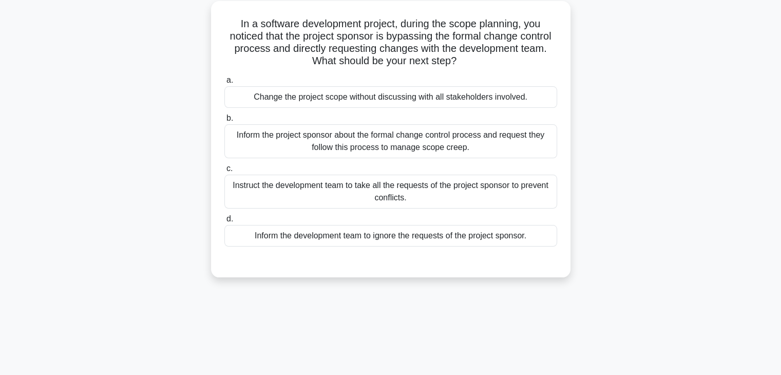
scroll to position [16, 0]
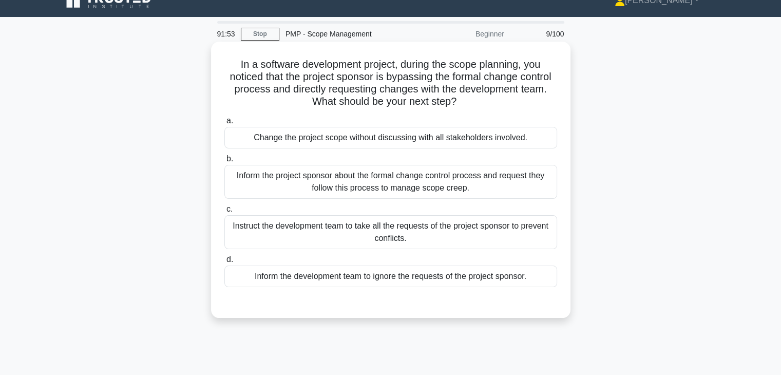
click at [517, 176] on div "Inform the project sponsor about the formal change control process and request …" at bounding box center [391, 182] width 333 height 34
click at [225, 162] on input "b. Inform the project sponsor about the formal change control process and reque…" at bounding box center [225, 159] width 0 height 7
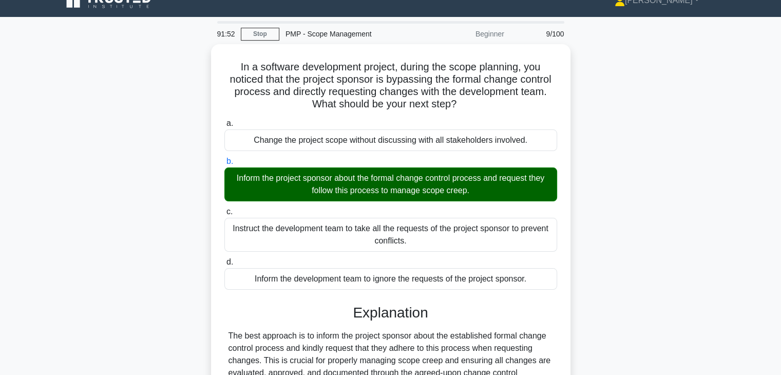
click at [616, 260] on div "In a software development project, during the scope planning, you noticed that …" at bounding box center [391, 291] width 678 height 495
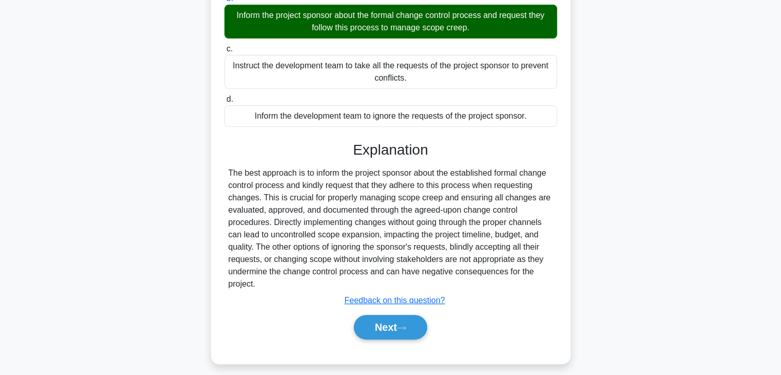
scroll to position [184, 0]
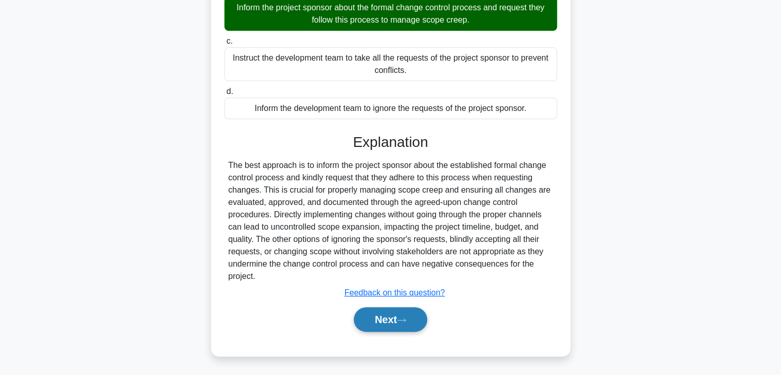
click at [387, 319] on button "Next" at bounding box center [390, 319] width 73 height 25
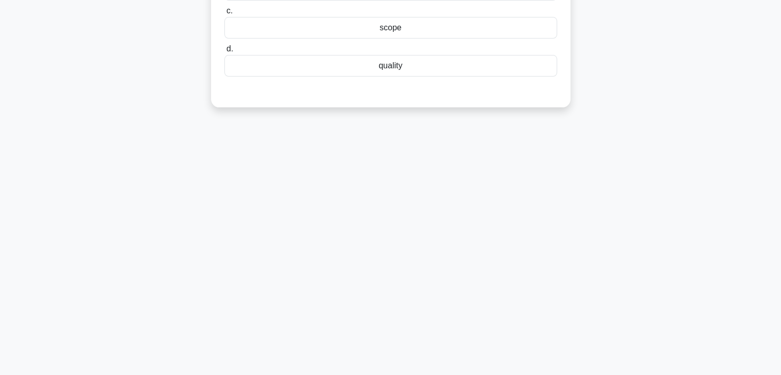
click at [528, 268] on div "91:49 Stop PMP - Scope Management Beginner 10/100 The process of developing a d…" at bounding box center [391, 114] width 678 height 514
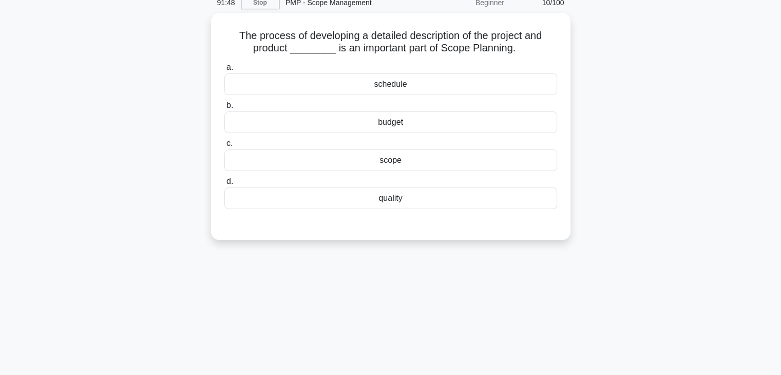
scroll to position [16, 0]
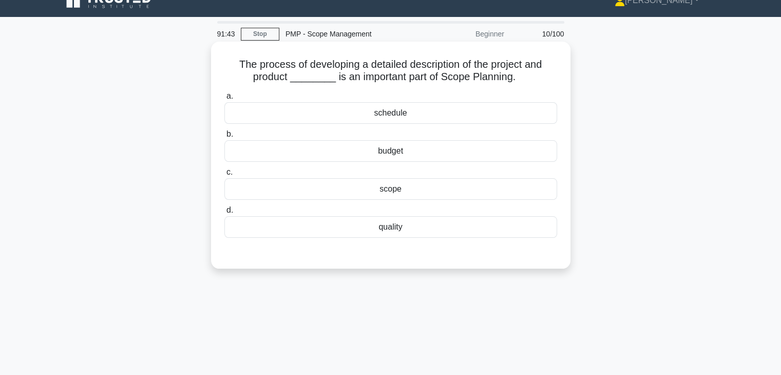
click at [461, 194] on div "scope" at bounding box center [391, 189] width 333 height 22
click at [225, 176] on input "c. scope" at bounding box center [225, 172] width 0 height 7
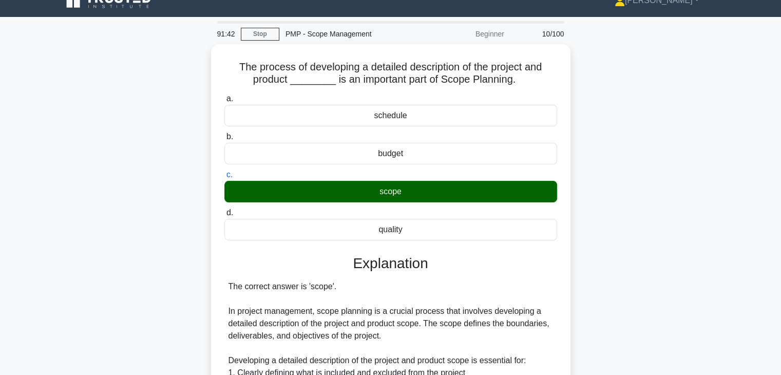
click at [627, 225] on div "The process of developing a detailed description of the project and product ___…" at bounding box center [391, 365] width 678 height 643
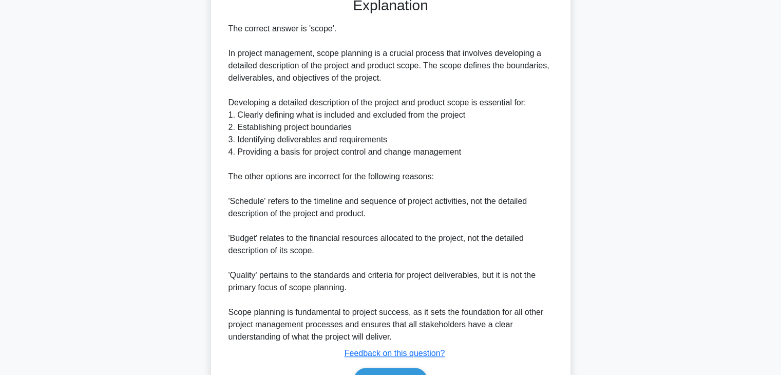
scroll to position [332, 0]
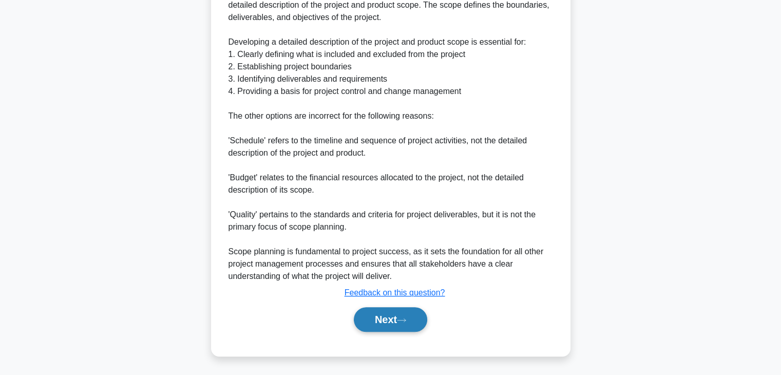
click at [371, 317] on button "Next" at bounding box center [390, 319] width 73 height 25
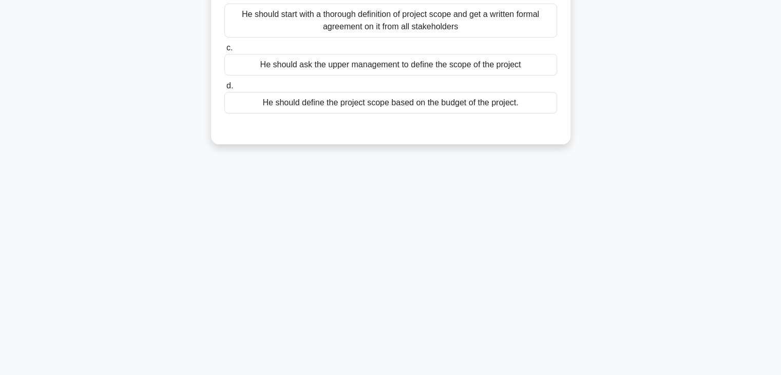
click at [469, 271] on div "91:38 Stop PMP - Scope Management Beginner 11/100 Arthur, a project manager of …" at bounding box center [391, 114] width 678 height 514
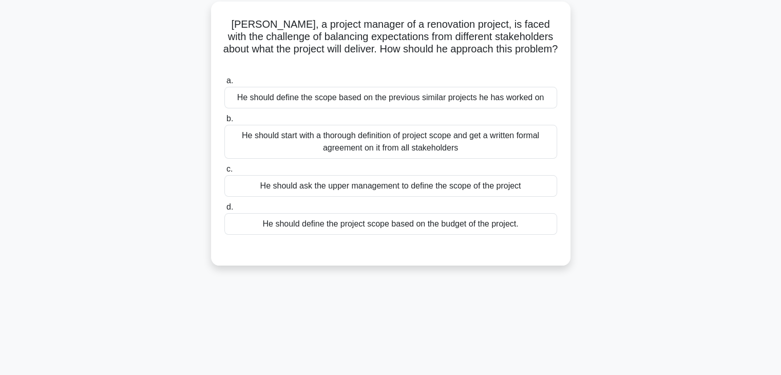
scroll to position [0, 0]
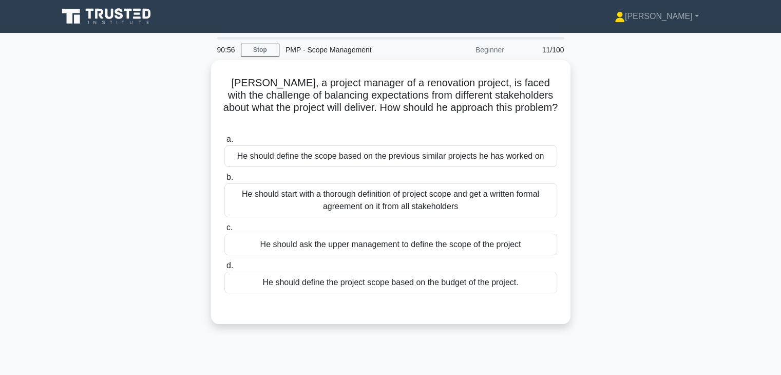
click at [623, 178] on div "Arthur, a project manager of a renovation project, is faced with the challenge …" at bounding box center [391, 198] width 678 height 276
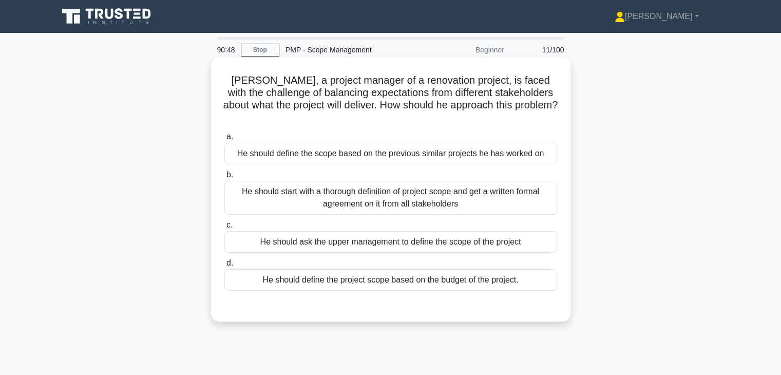
click at [506, 189] on div "He should start with a thorough definition of project scope and get a written f…" at bounding box center [391, 198] width 333 height 34
click at [225, 178] on input "b. He should start with a thorough definition of project scope and get a writte…" at bounding box center [225, 175] width 0 height 7
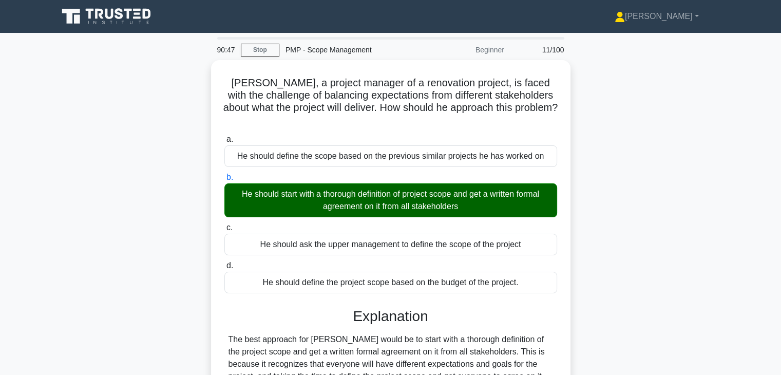
click at [605, 249] on div "Arthur, a project manager of a renovation project, is faced with the challenge …" at bounding box center [391, 307] width 678 height 495
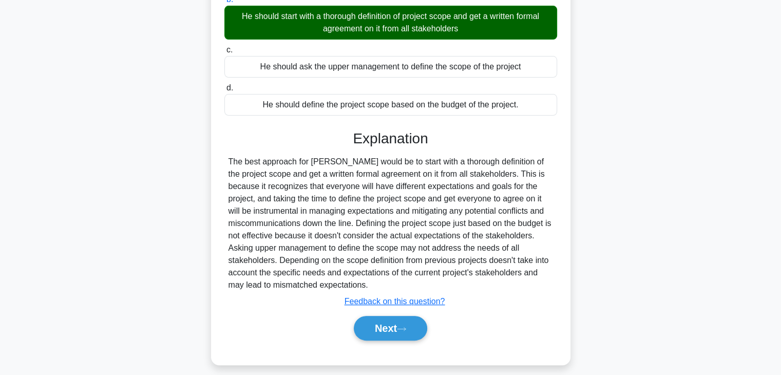
scroll to position [180, 0]
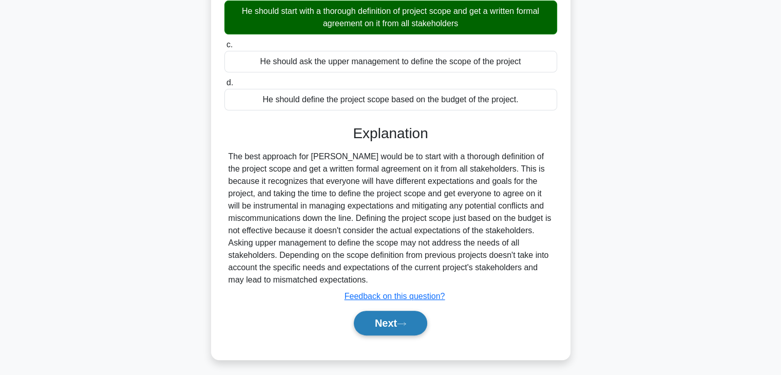
click at [370, 317] on button "Next" at bounding box center [390, 323] width 73 height 25
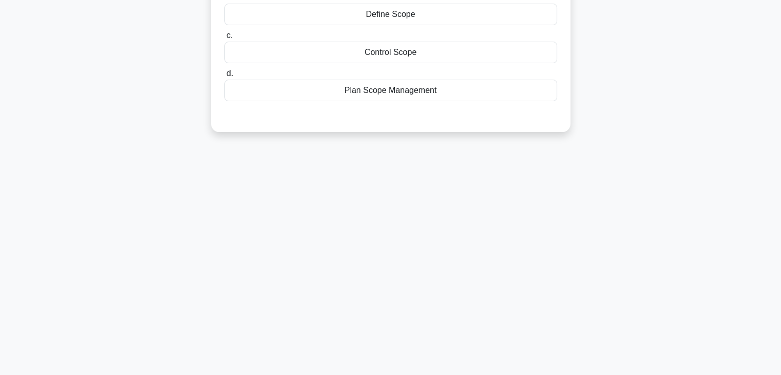
click at [488, 213] on div "90:43 Stop PMP - Scope Management Beginner 12/100 Tom is a project manager of a…" at bounding box center [391, 114] width 678 height 514
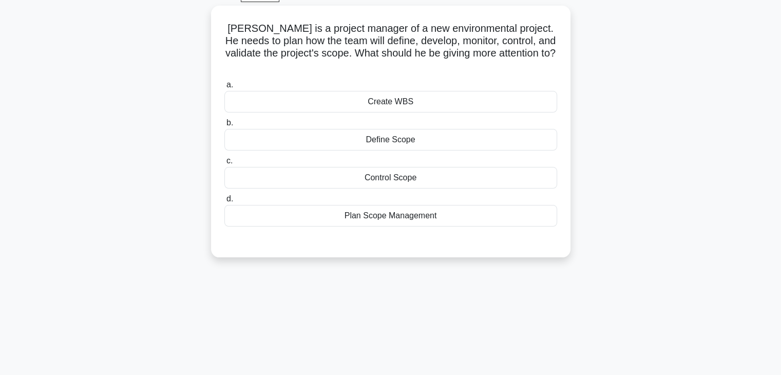
scroll to position [16, 0]
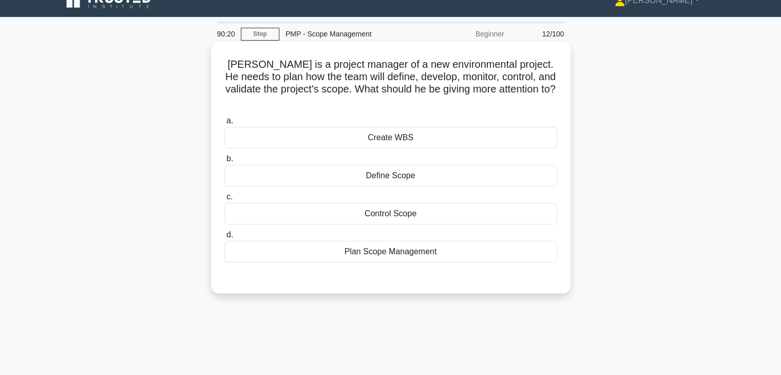
click at [448, 241] on div "Plan Scope Management" at bounding box center [391, 252] width 333 height 22
click at [225, 238] on input "d. Plan Scope Management" at bounding box center [225, 235] width 0 height 7
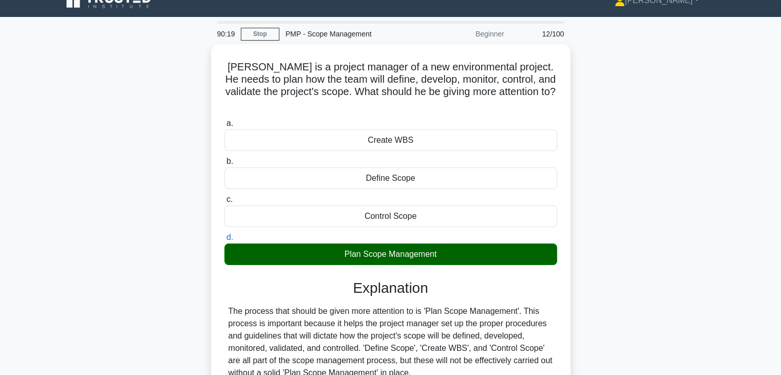
click at [588, 262] on div "Tom is a project manager of a new environmental project. He needs to plan how t…" at bounding box center [391, 254] width 678 height 421
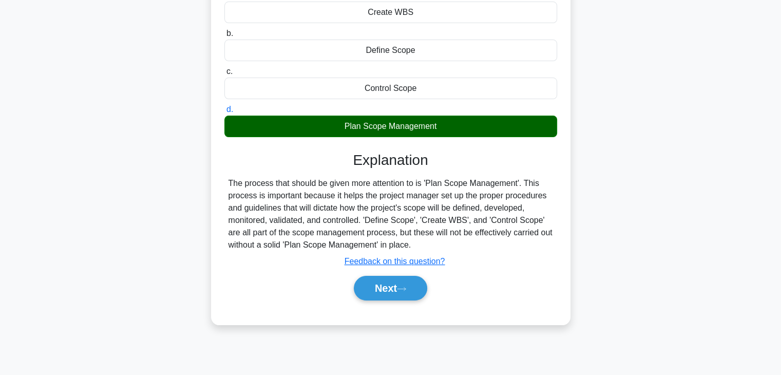
scroll to position [180, 0]
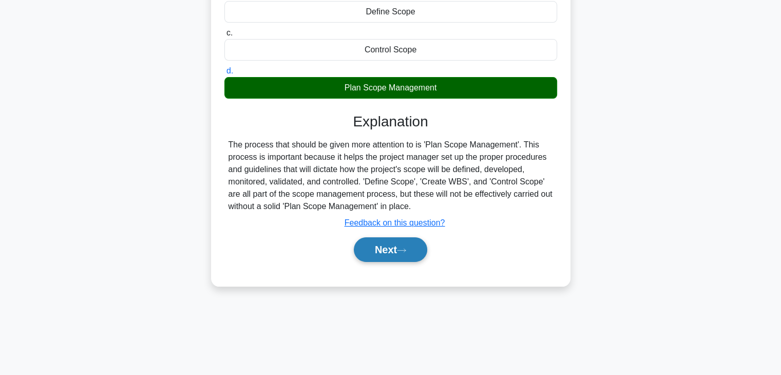
click at [374, 240] on button "Next" at bounding box center [390, 249] width 73 height 25
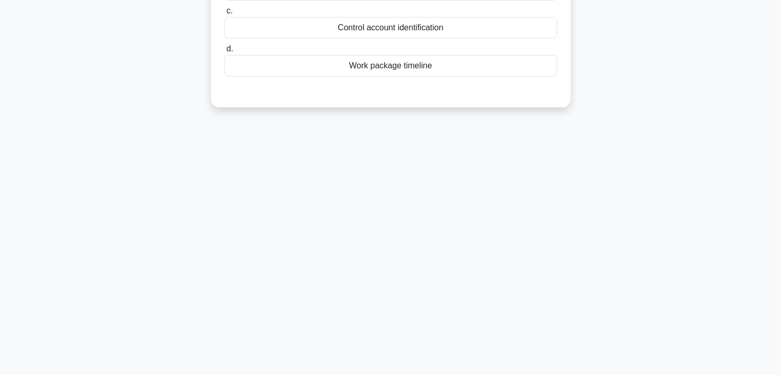
click at [515, 240] on div "90:15 Stop PMP - Scope Management Beginner 13/100 Which component in the WBS Di…" at bounding box center [391, 114] width 678 height 514
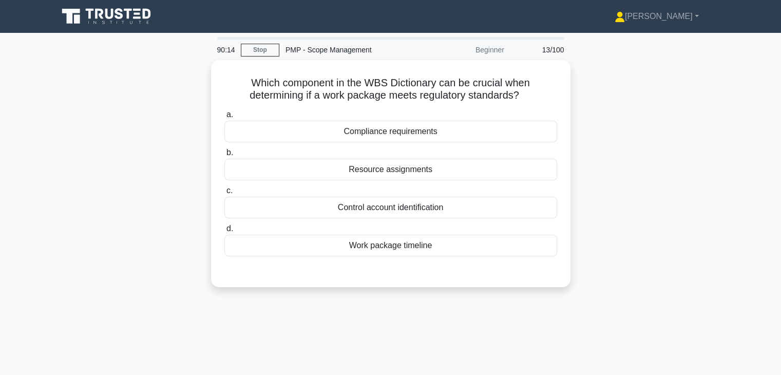
scroll to position [0, 0]
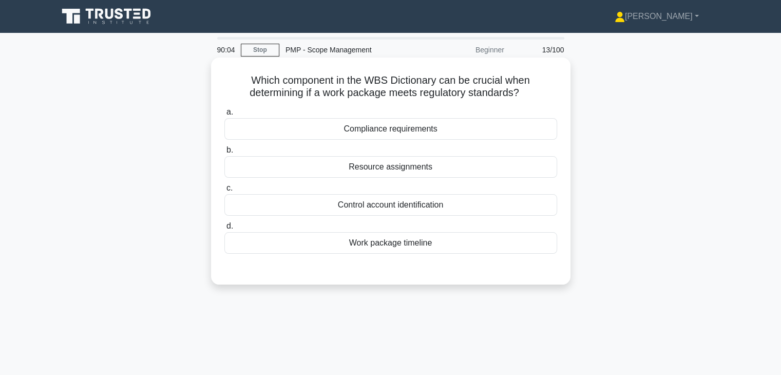
click at [510, 132] on div "Compliance requirements" at bounding box center [391, 129] width 333 height 22
click at [225, 116] on input "a. Compliance requirements" at bounding box center [225, 112] width 0 height 7
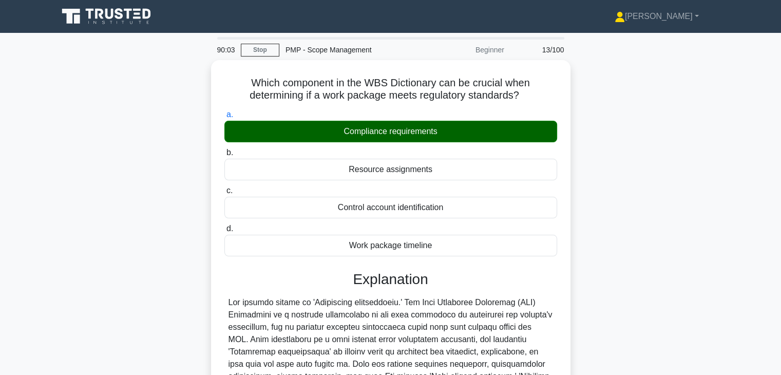
click at [666, 261] on div "Which component in the WBS Dictionary can be crucial when determining if a work…" at bounding box center [391, 301] width 678 height 482
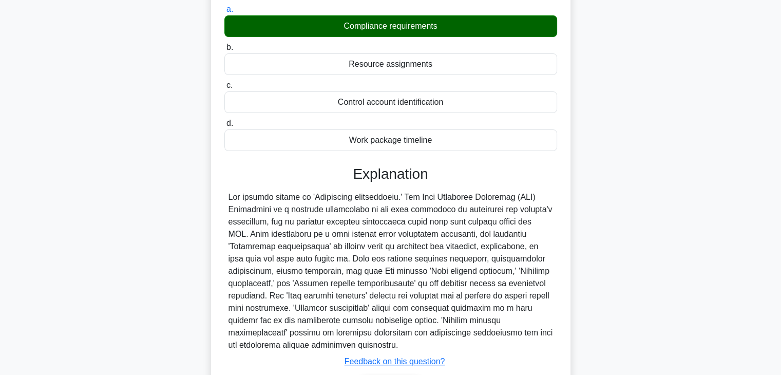
scroll to position [180, 0]
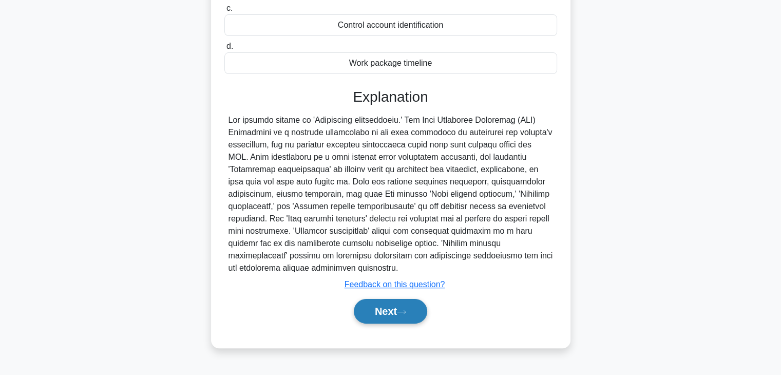
click at [392, 315] on button "Next" at bounding box center [390, 311] width 73 height 25
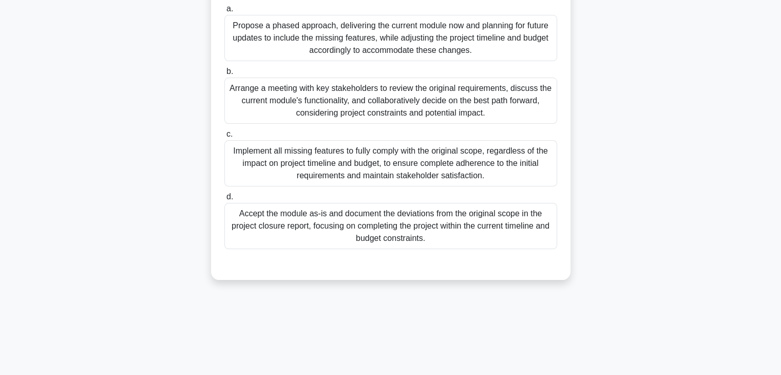
click at [647, 258] on div "During a large-scale IT project, the scope verification process reveals that a …" at bounding box center [391, 86] width 678 height 412
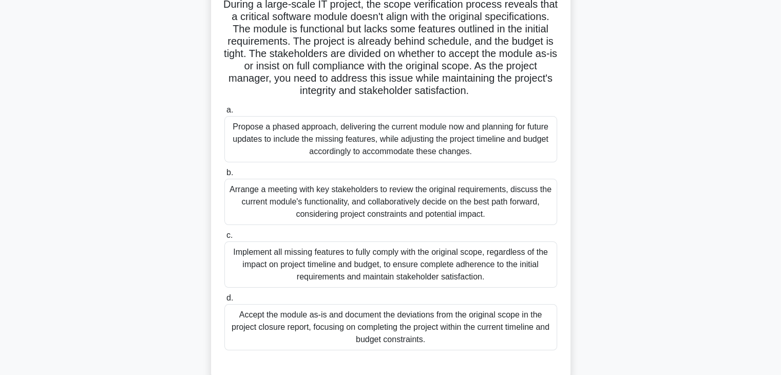
scroll to position [0, 0]
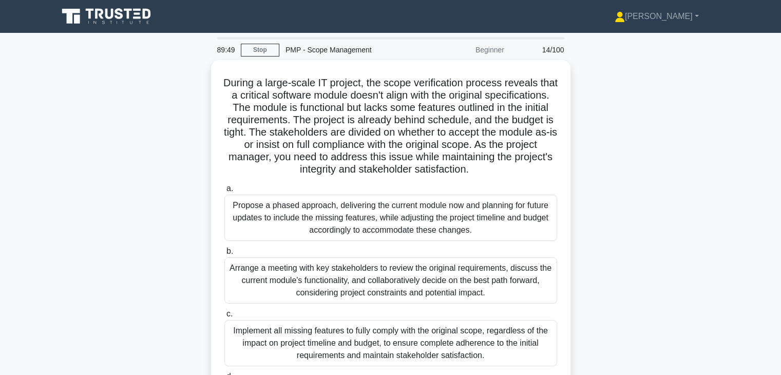
click at [632, 214] on div "During a large-scale IT project, the scope verification process reveals that a …" at bounding box center [391, 266] width 678 height 412
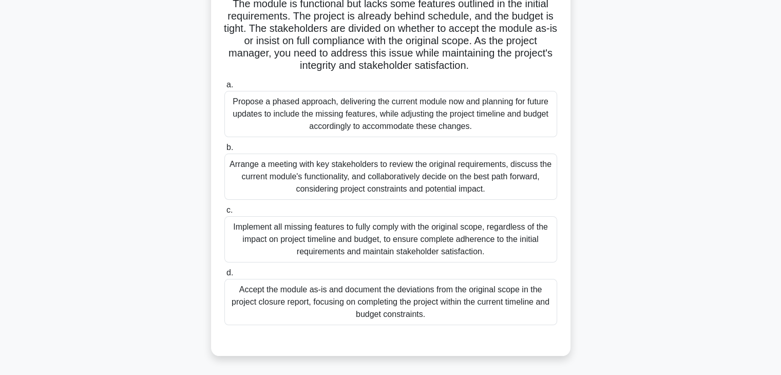
scroll to position [103, 0]
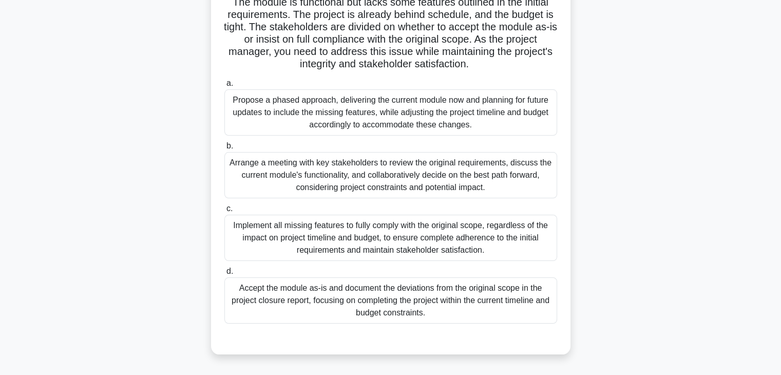
click at [496, 186] on div "Arrange a meeting with key stakeholders to review the original requirements, di…" at bounding box center [391, 175] width 333 height 46
click at [225, 150] on input "b. Arrange a meeting with key stakeholders to review the original requirements,…" at bounding box center [225, 146] width 0 height 7
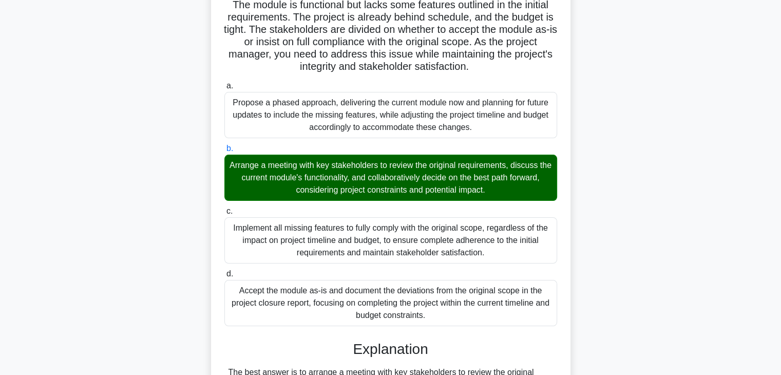
click at [578, 219] on div "During a large-scale IT project, the scope verification process reveals that a …" at bounding box center [391, 371] width 678 height 828
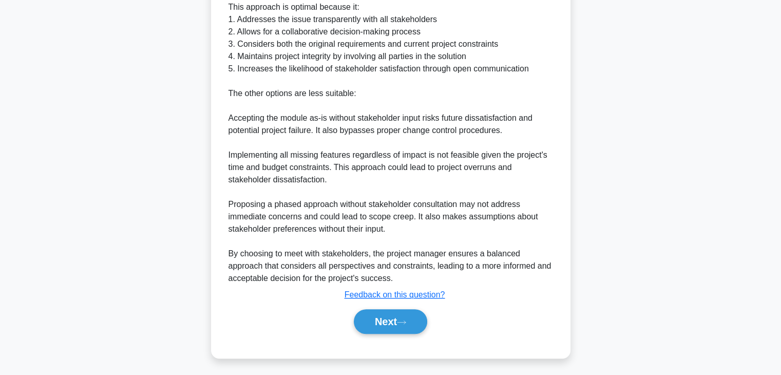
scroll to position [529, 0]
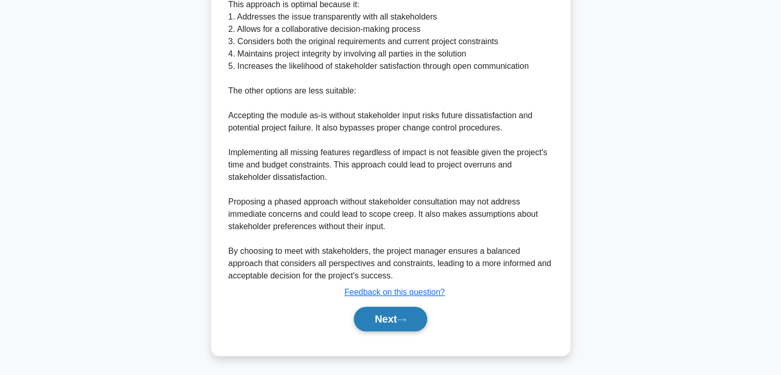
click at [371, 319] on button "Next" at bounding box center [390, 319] width 73 height 25
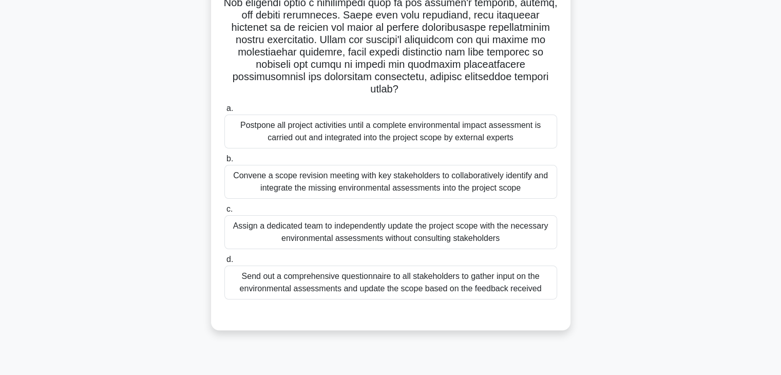
scroll to position [180, 0]
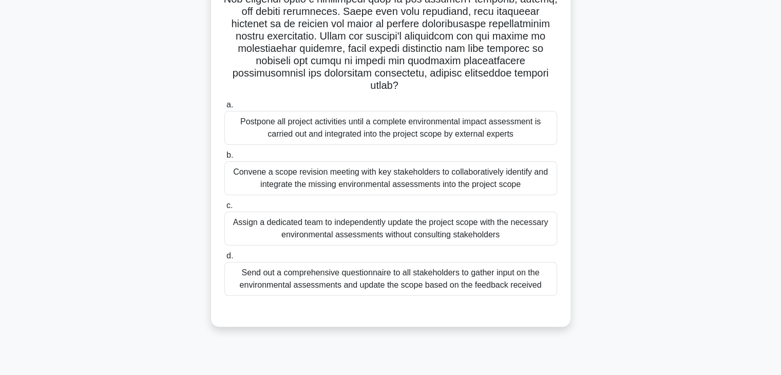
click at [476, 177] on div "Convene a scope revision meeting with key stakeholders to collaboratively ident…" at bounding box center [391, 178] width 333 height 34
click at [225, 159] on input "b. Convene a scope revision meeting with key stakeholders to collaboratively id…" at bounding box center [225, 155] width 0 height 7
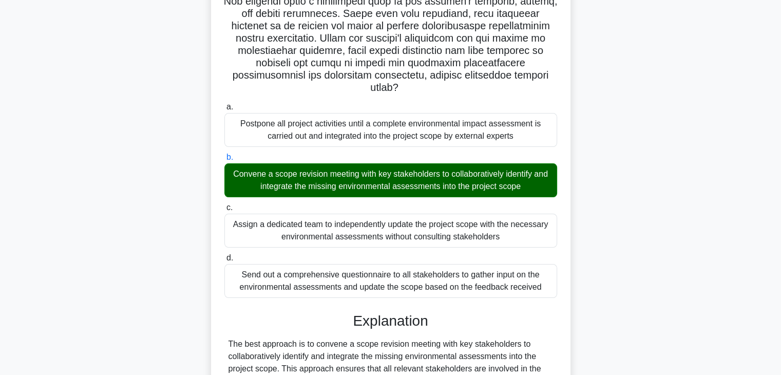
click at [588, 202] on div ".spinner_0XTQ{transform-origin:center;animation:spinner_y6GP .75s linear infini…" at bounding box center [391, 275] width 678 height 791
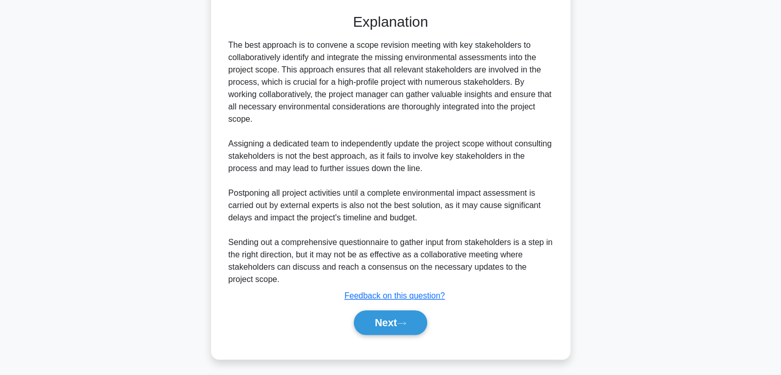
scroll to position [480, 0]
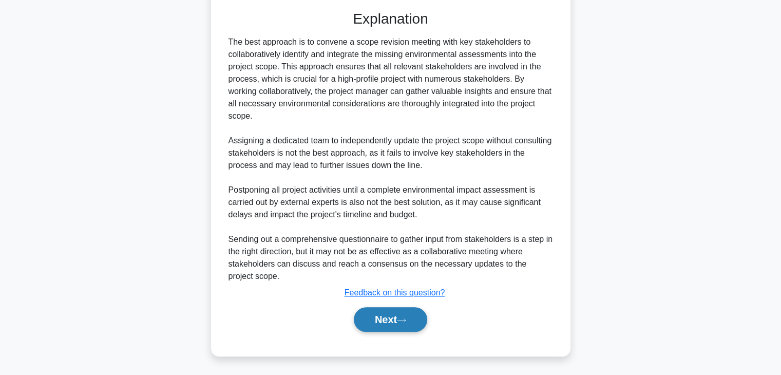
click at [376, 320] on button "Next" at bounding box center [390, 319] width 73 height 25
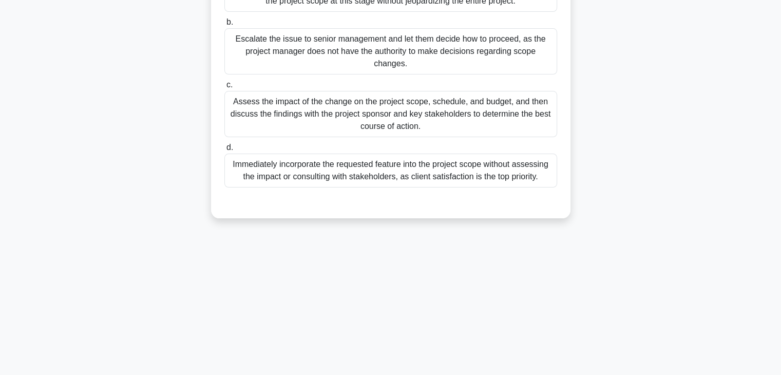
click at [593, 276] on div "86:55 Stop PMP - Scope Management Beginner 16/100 During a complex IT project, …" at bounding box center [391, 114] width 678 height 514
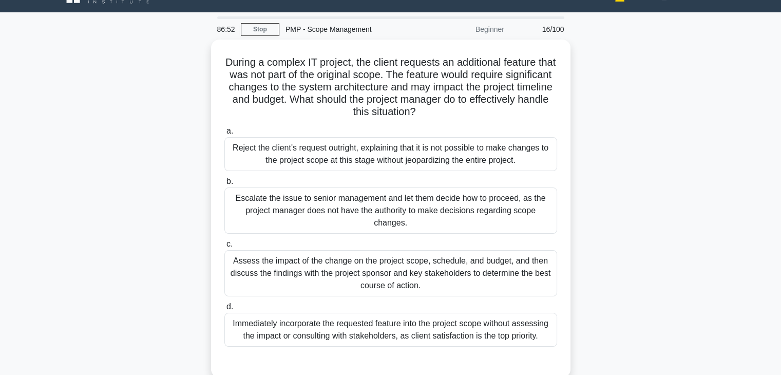
scroll to position [41, 0]
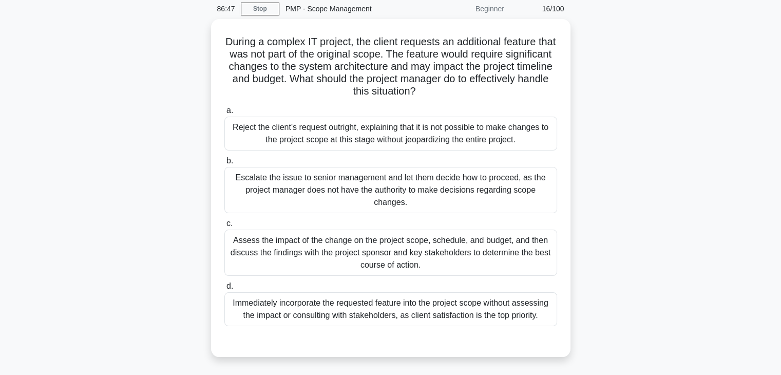
click at [620, 203] on div "During a complex IT project, the client requests an additional feature that was…" at bounding box center [391, 194] width 678 height 350
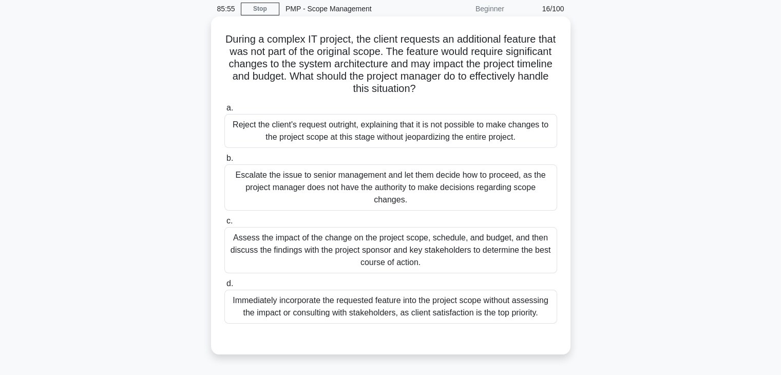
click at [509, 239] on div "Assess the impact of the change on the project scope, schedule, and budget, and…" at bounding box center [391, 250] width 333 height 46
click at [225, 225] on input "c. Assess the impact of the change on the project scope, schedule, and budget, …" at bounding box center [225, 221] width 0 height 7
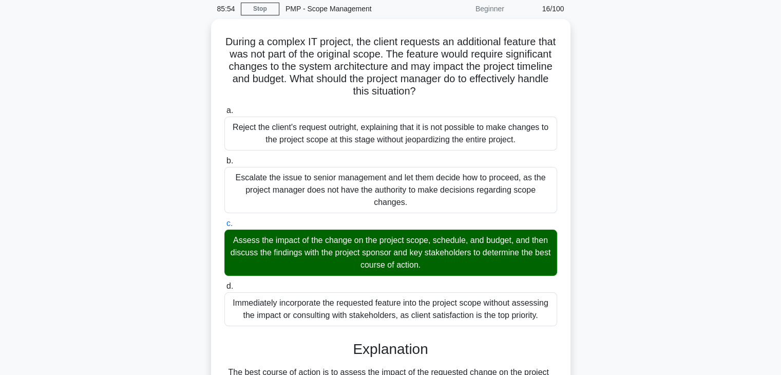
click at [598, 248] on div "During a complex IT project, the client requests an additional feature that was…" at bounding box center [391, 352] width 678 height 667
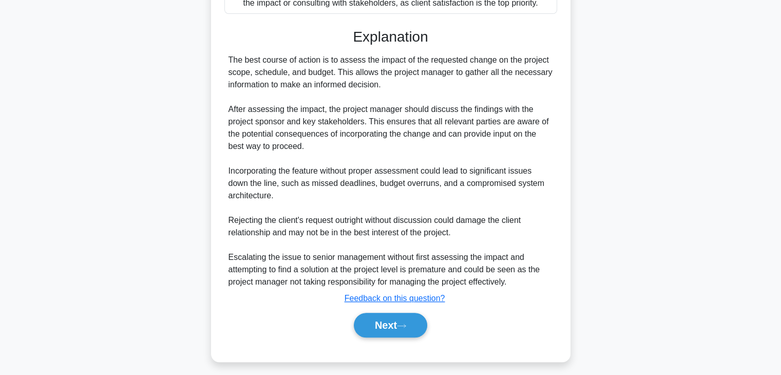
scroll to position [357, 0]
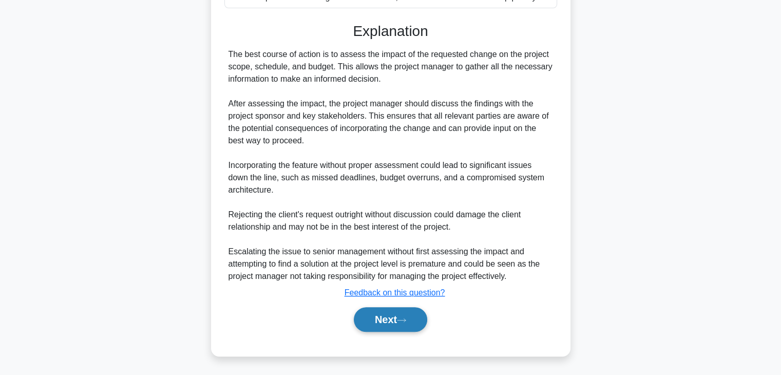
click at [364, 321] on button "Next" at bounding box center [390, 319] width 73 height 25
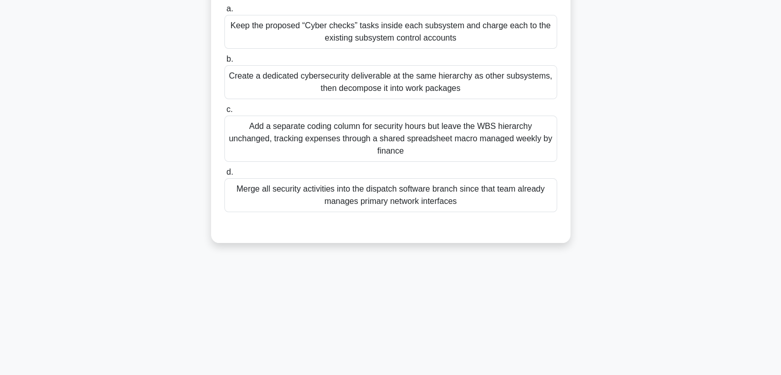
click at [565, 266] on div "85:50 Stop PMP - Scope Management Beginner 17/100 While finalizing the WBS for …" at bounding box center [391, 114] width 678 height 514
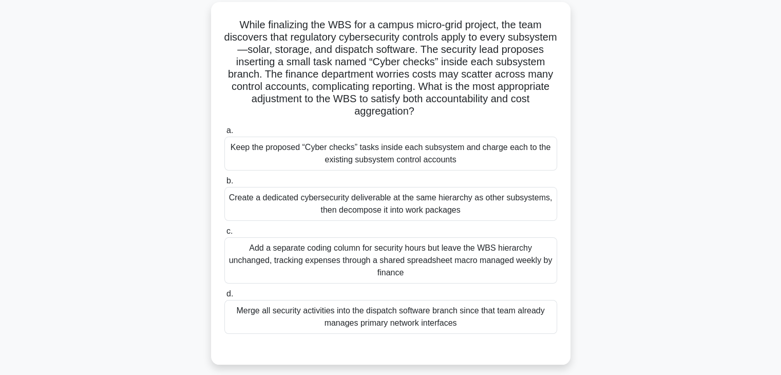
scroll to position [16, 0]
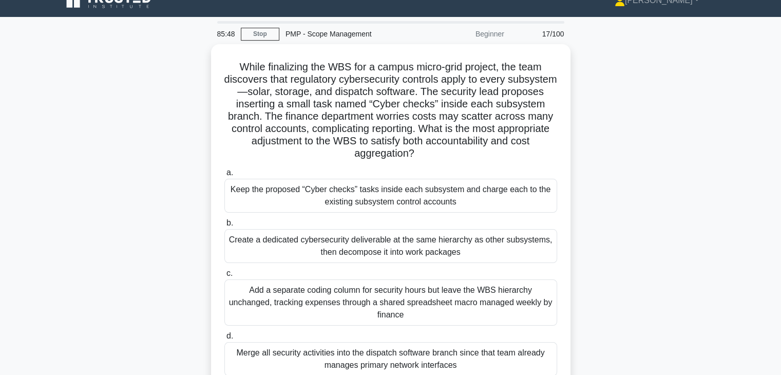
click at [617, 228] on div "While finalizing the WBS for a campus micro-grid project, the team discovers th…" at bounding box center [391, 231] width 678 height 375
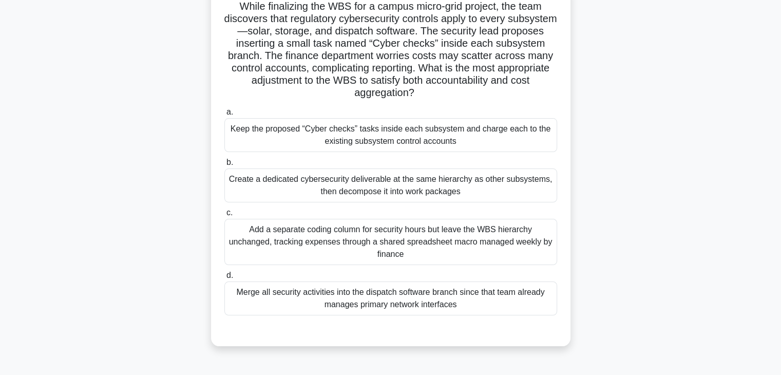
scroll to position [78, 0]
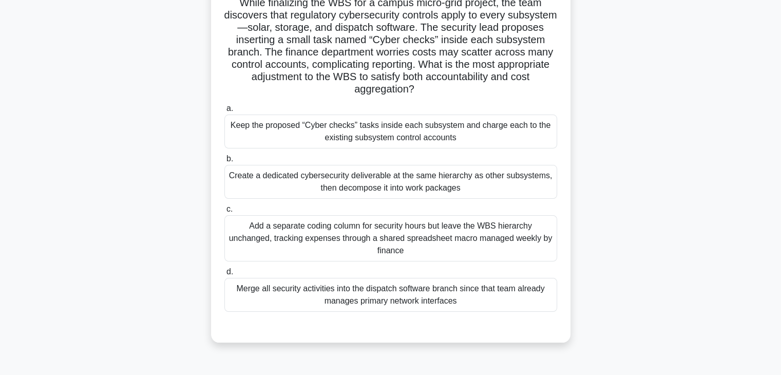
click at [425, 230] on div "Add a separate coding column for security hours but leave the WBS hierarchy unc…" at bounding box center [391, 238] width 333 height 46
click at [225, 213] on input "c. Add a separate coding column for security hours but leave the WBS hierarchy …" at bounding box center [225, 209] width 0 height 7
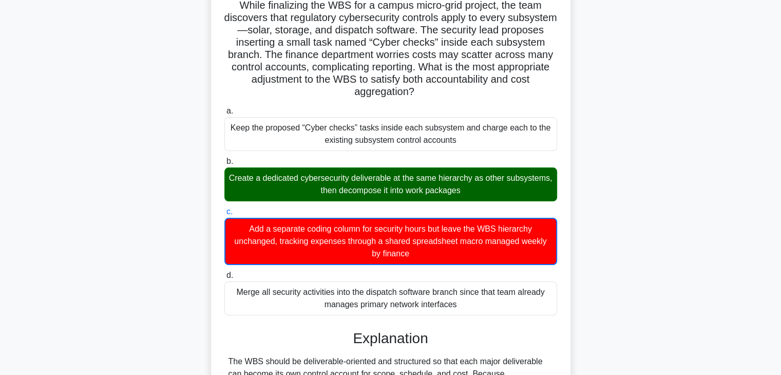
click at [608, 237] on div "While finalizing the WBS for a campus micro-grid project, the team discovers th…" at bounding box center [391, 274] width 678 height 582
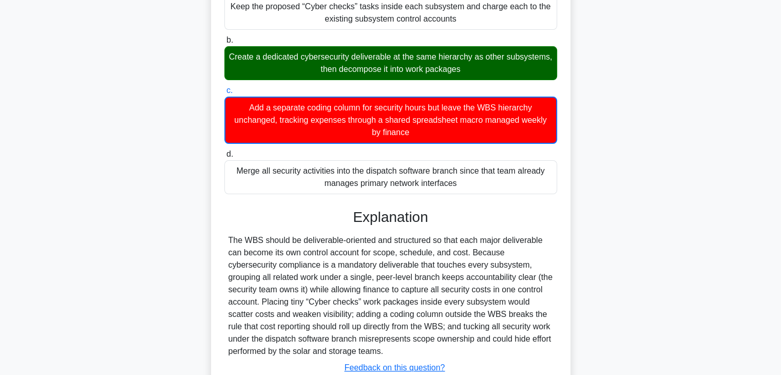
scroll to position [271, 0]
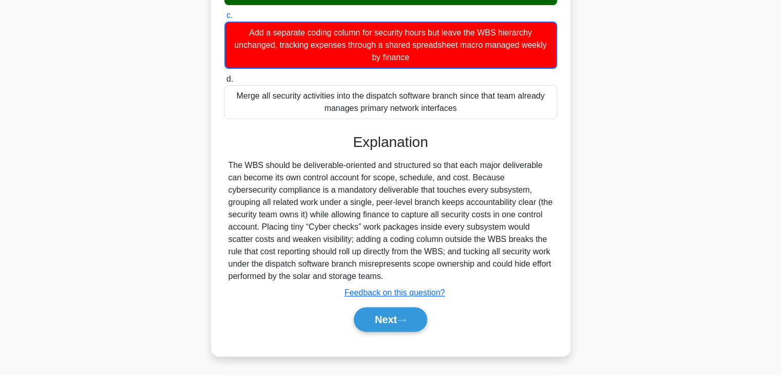
click at [493, 233] on div "The WBS should be deliverable-oriented and structured so that each major delive…" at bounding box center [391, 220] width 325 height 123
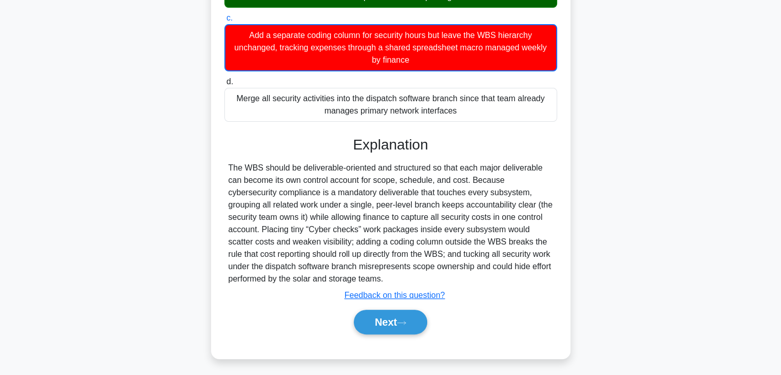
click at [598, 230] on div "While finalizing the WBS for a campus micro-grid project, the team discovers th…" at bounding box center [391, 80] width 678 height 582
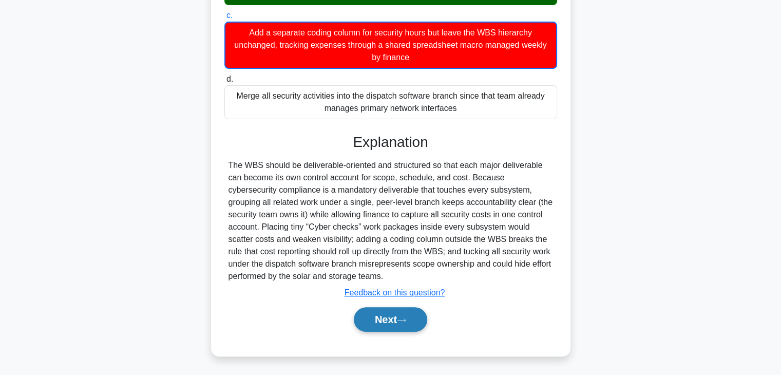
click at [380, 319] on button "Next" at bounding box center [390, 319] width 73 height 25
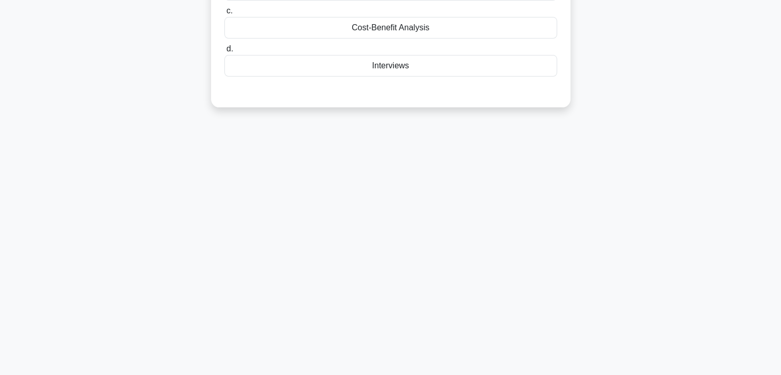
click at [588, 221] on div "71:42 Stop PMP - Scope Management Beginner 18/100 Which of the following is NOT…" at bounding box center [391, 114] width 678 height 514
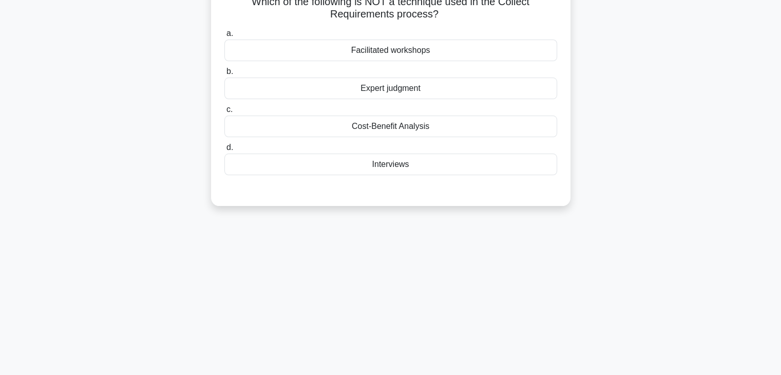
scroll to position [16, 0]
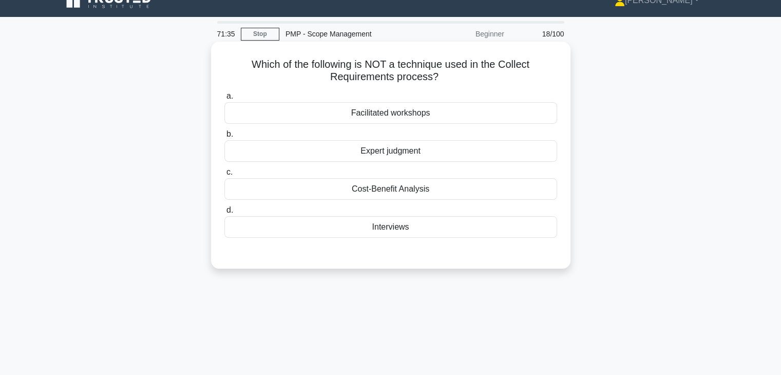
click at [438, 190] on div "Cost-Benefit Analysis" at bounding box center [391, 189] width 333 height 22
click at [225, 176] on input "c. Cost-Benefit Analysis" at bounding box center [225, 172] width 0 height 7
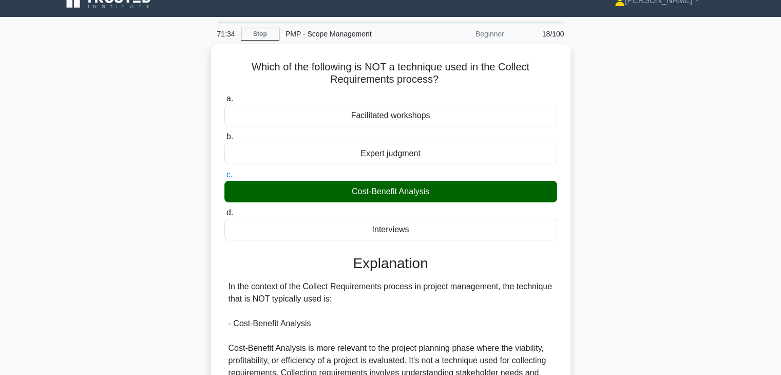
click at [609, 247] on div "Which of the following is NOT a technique used in the Collect Requirements proc…" at bounding box center [391, 266] width 678 height 445
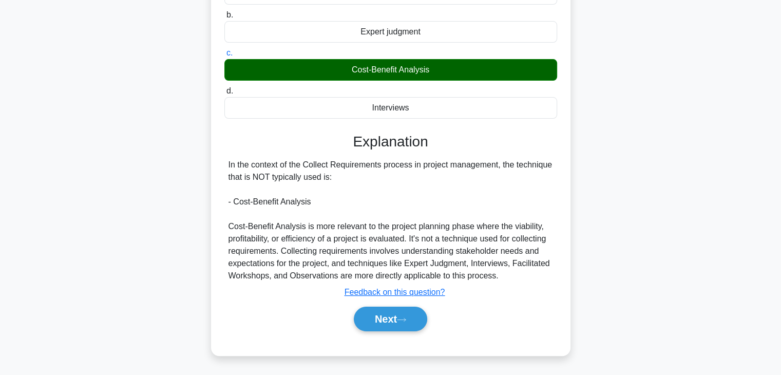
scroll to position [180, 0]
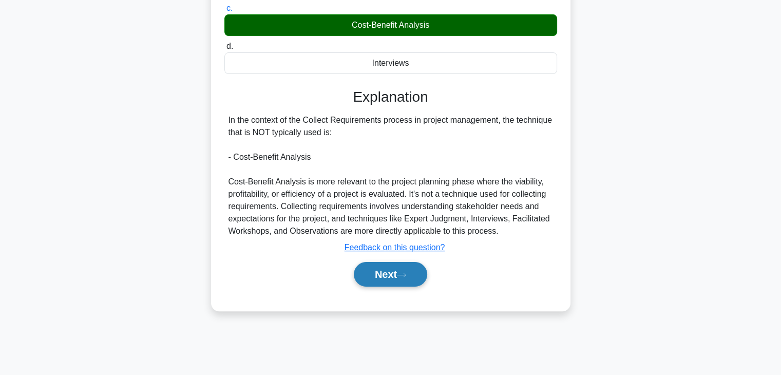
click at [378, 284] on button "Next" at bounding box center [390, 274] width 73 height 25
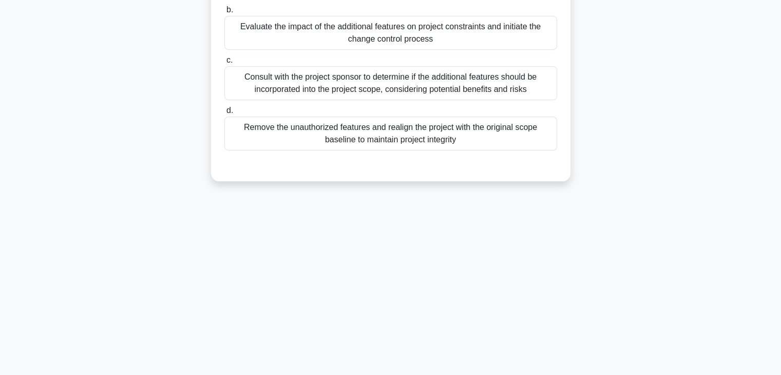
click at [649, 234] on div "71:30 Stop PMP - Scope Management Beginner 19/100 During a project's execution …" at bounding box center [391, 114] width 678 height 514
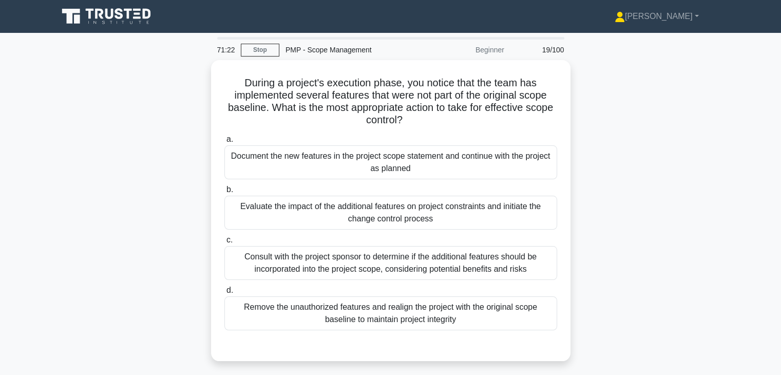
scroll to position [21, 0]
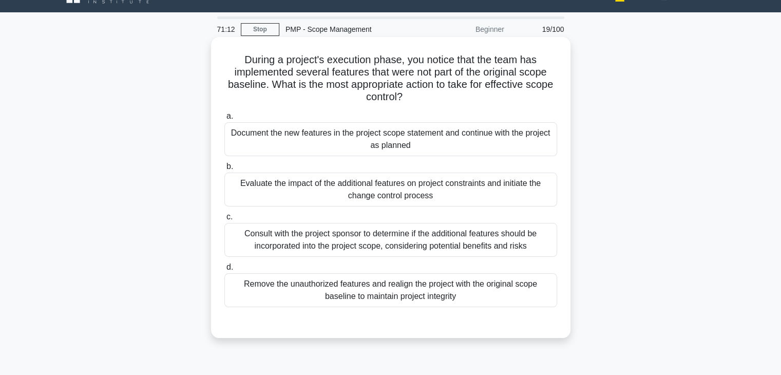
click at [487, 186] on div "Evaluate the impact of the additional features on project constraints and initi…" at bounding box center [391, 190] width 333 height 34
click at [225, 170] on input "b. Evaluate the impact of the additional features on project constraints and in…" at bounding box center [225, 166] width 0 height 7
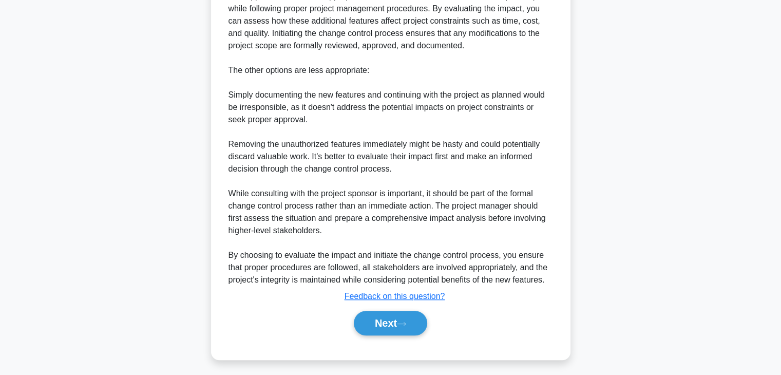
scroll to position [418, 0]
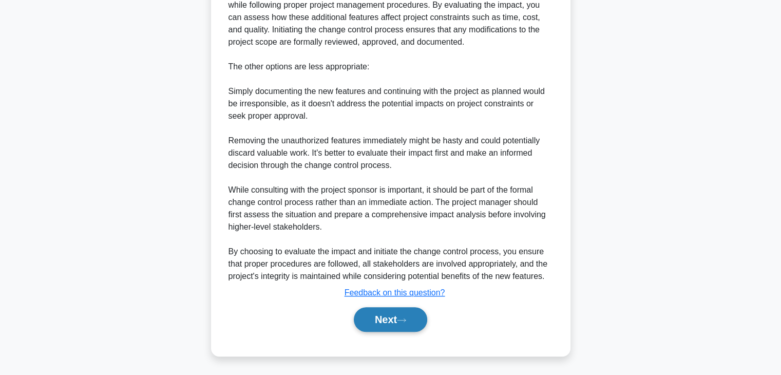
click at [384, 315] on button "Next" at bounding box center [390, 319] width 73 height 25
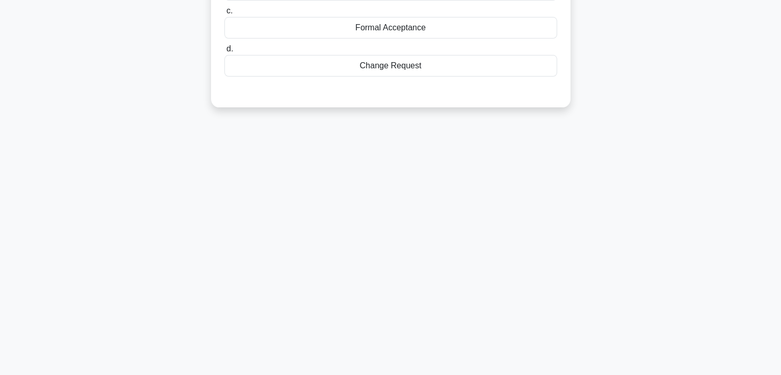
click at [592, 234] on div "71:06 Stop PMP - Scope Management Beginner 20/100 During scope verification, wh…" at bounding box center [391, 114] width 678 height 514
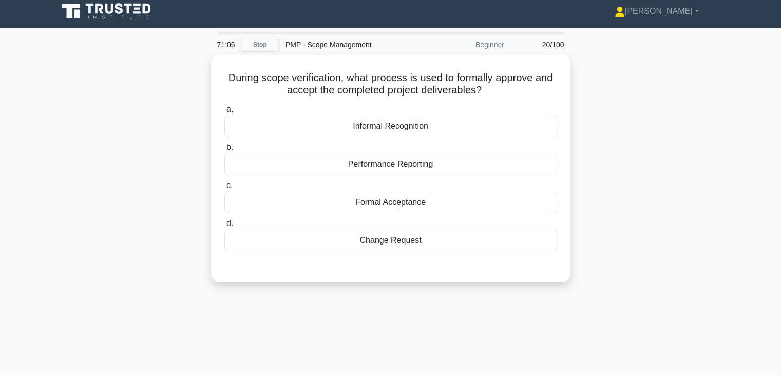
scroll to position [0, 0]
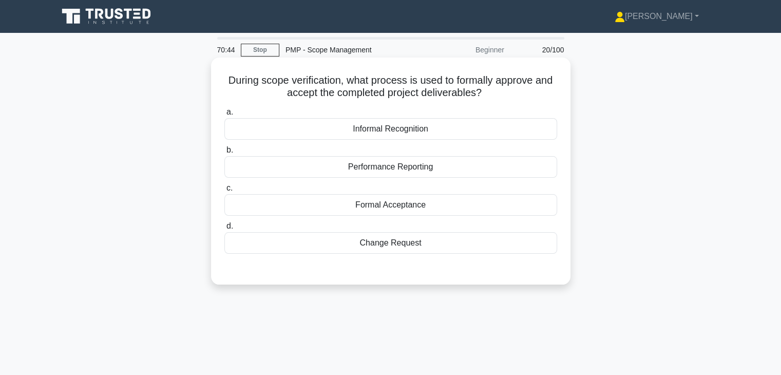
click at [475, 206] on div "Formal Acceptance" at bounding box center [391, 205] width 333 height 22
click at [225, 192] on input "c. Formal Acceptance" at bounding box center [225, 188] width 0 height 7
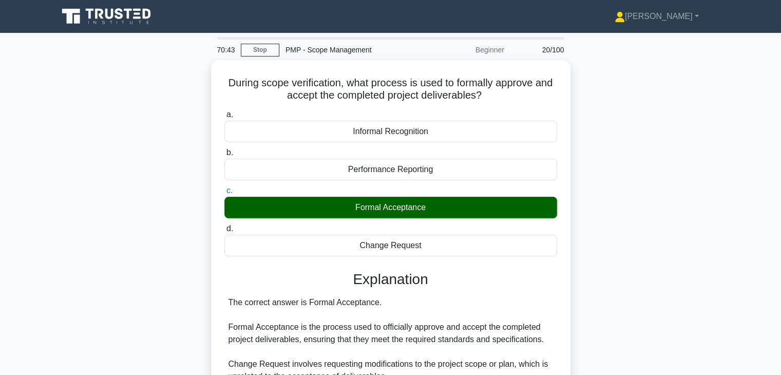
click at [584, 263] on div "During scope verification, what process is used to formally approve and accept …" at bounding box center [391, 301] width 678 height 482
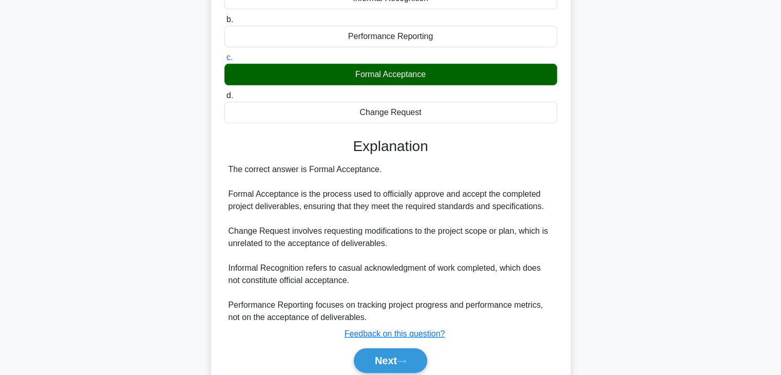
scroll to position [180, 0]
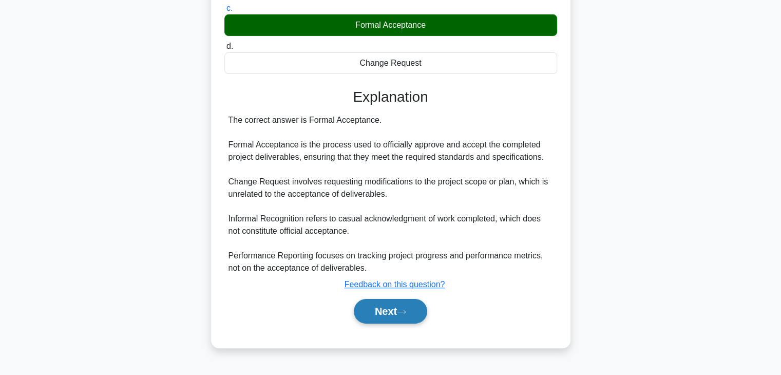
click at [384, 305] on button "Next" at bounding box center [390, 311] width 73 height 25
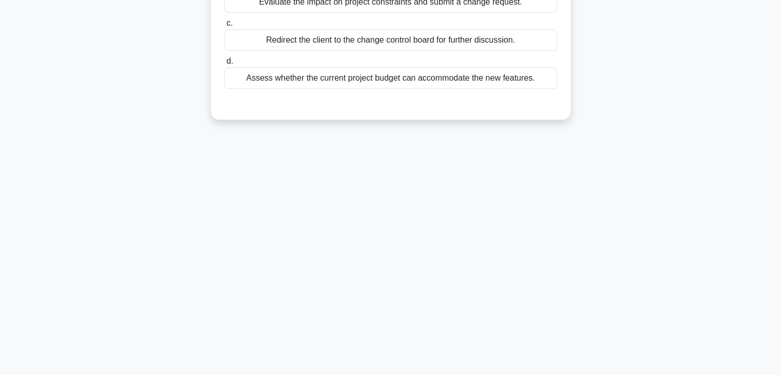
click at [508, 275] on div "70:40 Stop PMP - Scope Management Beginner 21/100 During the Validate Scope pro…" at bounding box center [391, 114] width 678 height 514
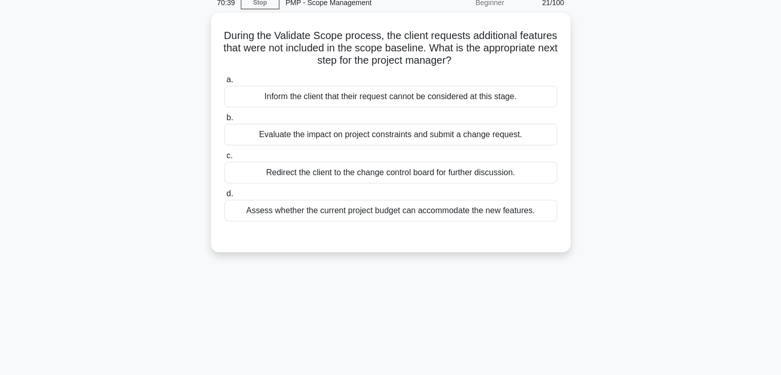
scroll to position [0, 0]
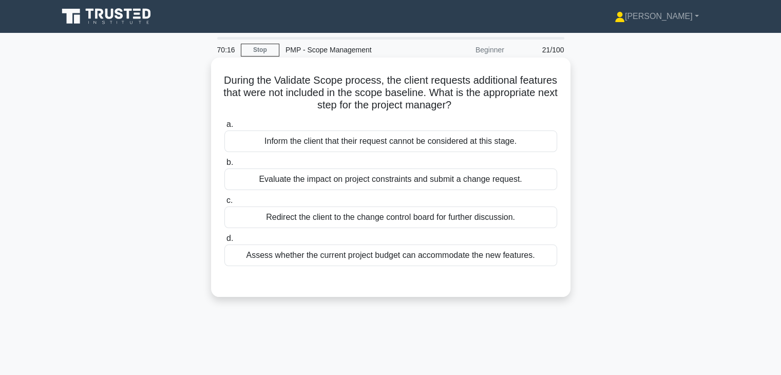
click at [512, 185] on div "Evaluate the impact on project constraints and submit a change request." at bounding box center [391, 180] width 333 height 22
click at [225, 166] on input "b. Evaluate the impact on project constraints and submit a change request." at bounding box center [225, 162] width 0 height 7
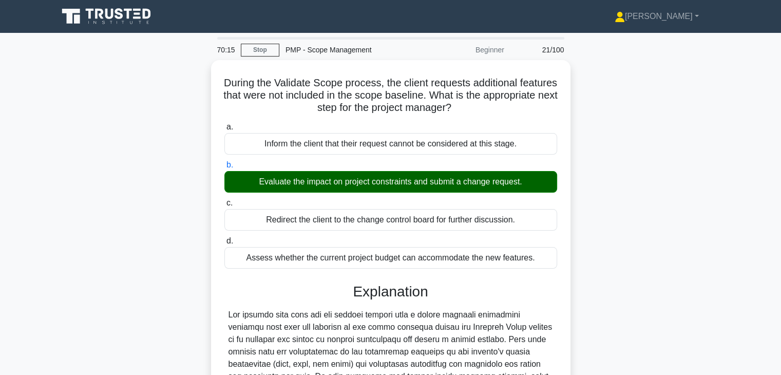
click at [608, 234] on div "During the Validate Scope process, the client requests additional features that…" at bounding box center [391, 344] width 678 height 569
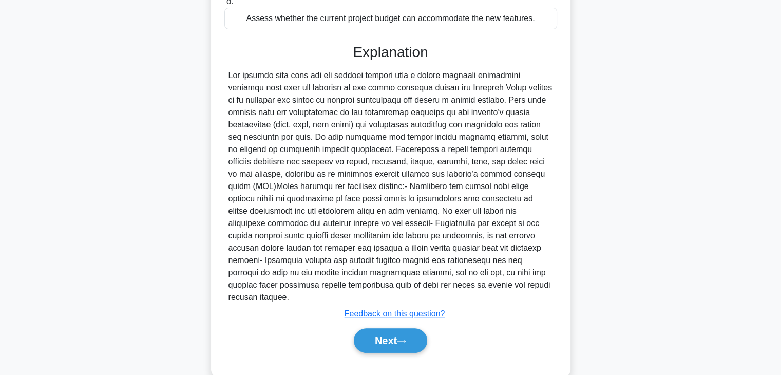
scroll to position [246, 0]
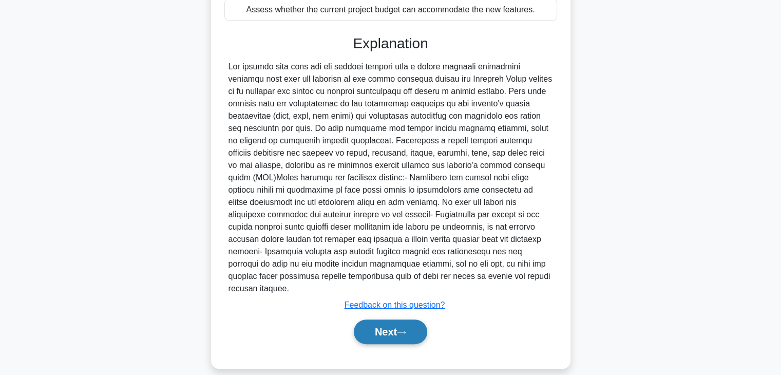
click at [385, 320] on button "Next" at bounding box center [390, 332] width 73 height 25
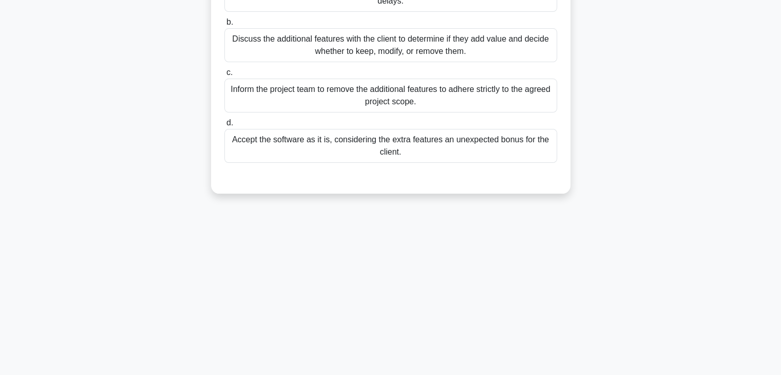
click at [553, 248] on div "70:12 Stop PMP - Scope Management Beginner 22/100 While executing the project, …" at bounding box center [391, 114] width 678 height 514
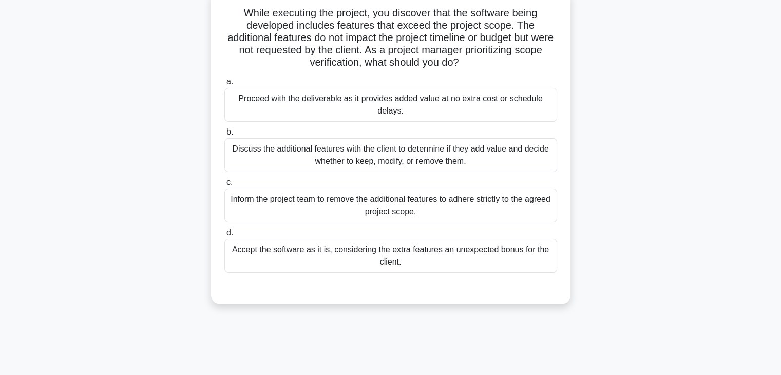
scroll to position [0, 0]
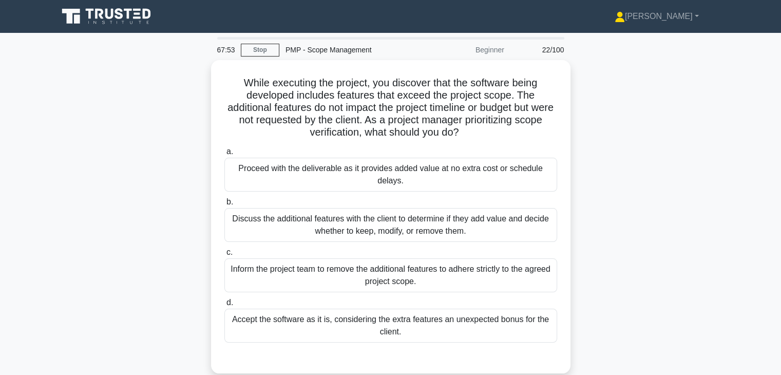
click at [620, 210] on div "While executing the project, you discover that the software being developed inc…" at bounding box center [391, 223] width 678 height 326
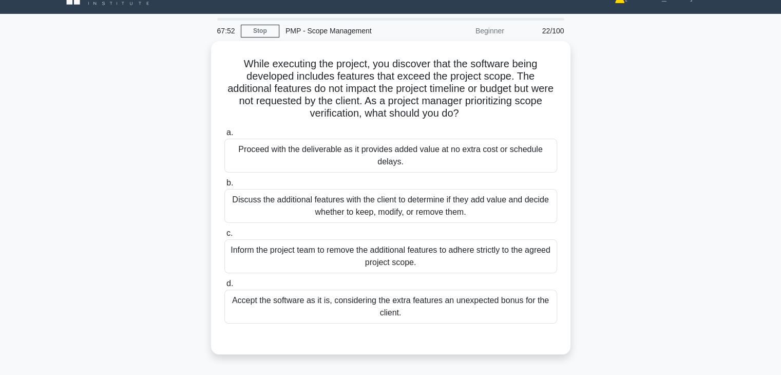
scroll to position [21, 0]
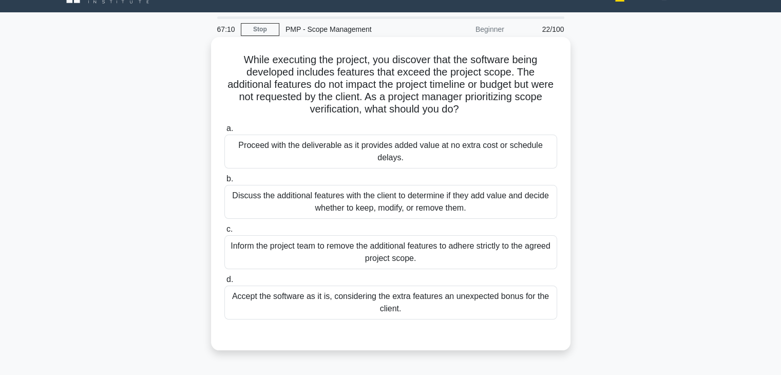
click at [510, 209] on div "Discuss the additional features with the client to determine if they add value …" at bounding box center [391, 202] width 333 height 34
click at [225, 182] on input "b. Discuss the additional features with the client to determine if they add val…" at bounding box center [225, 179] width 0 height 7
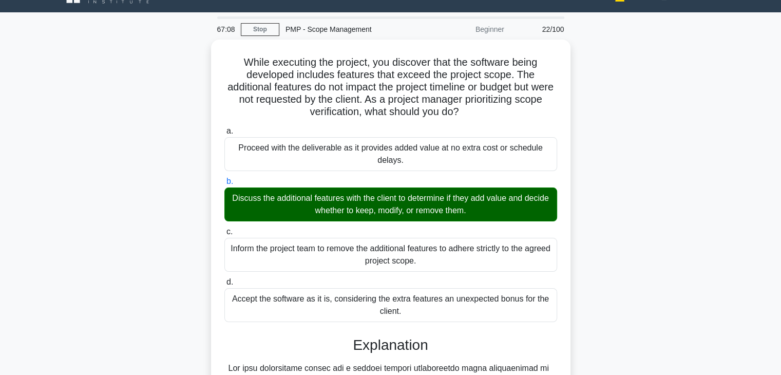
click at [657, 311] on div "While executing the project, you discover that the software being developed inc…" at bounding box center [391, 367] width 678 height 655
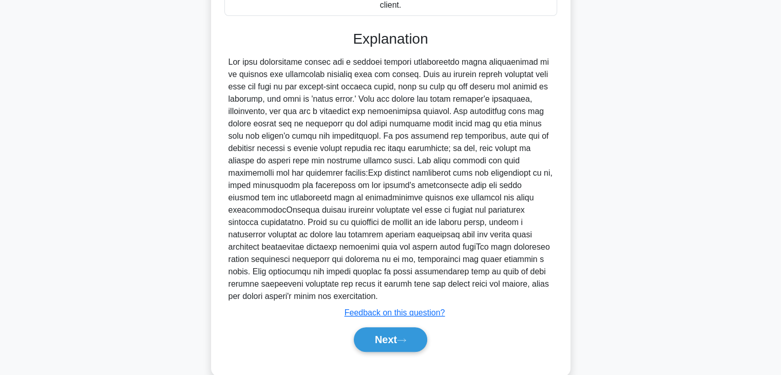
scroll to position [329, 0]
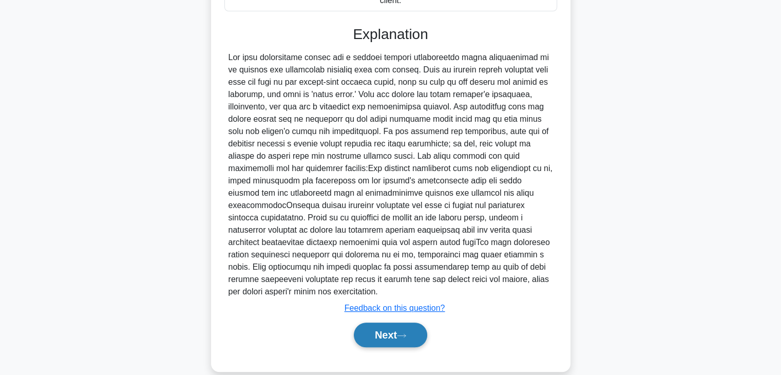
click at [383, 323] on button "Next" at bounding box center [390, 335] width 73 height 25
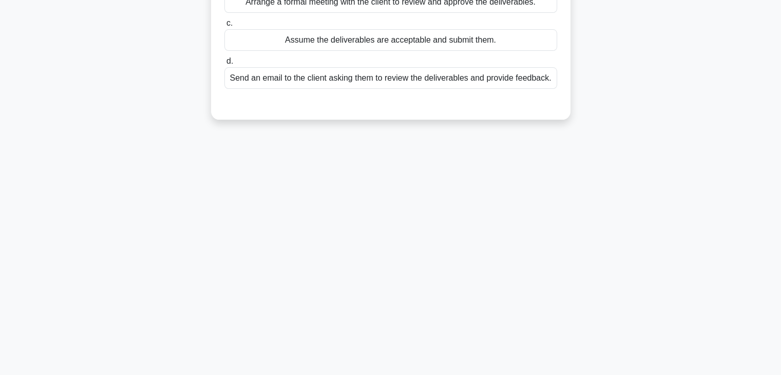
click at [558, 271] on div "67:04 Stop PMP - Scope Management Beginner 23/100 The project is nearing comple…" at bounding box center [391, 114] width 678 height 514
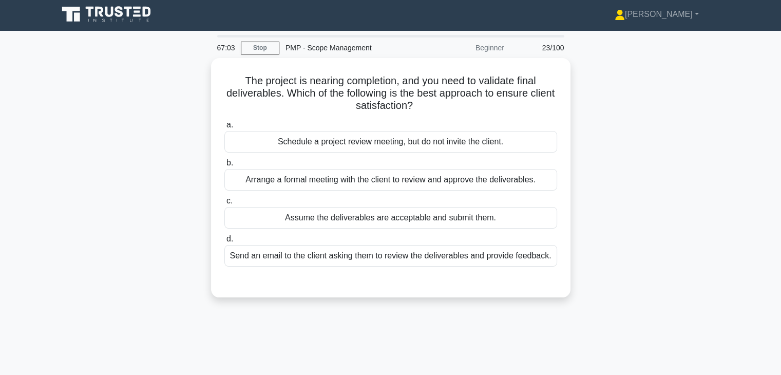
scroll to position [0, 0]
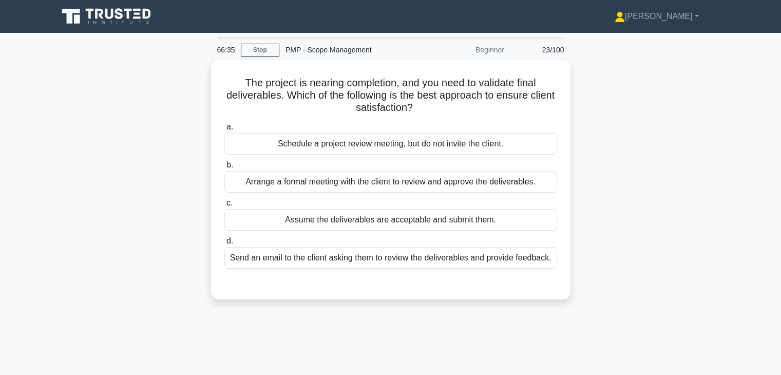
click at [606, 153] on div "The project is nearing completion, and you need to validate final deliverables.…" at bounding box center [391, 186] width 678 height 252
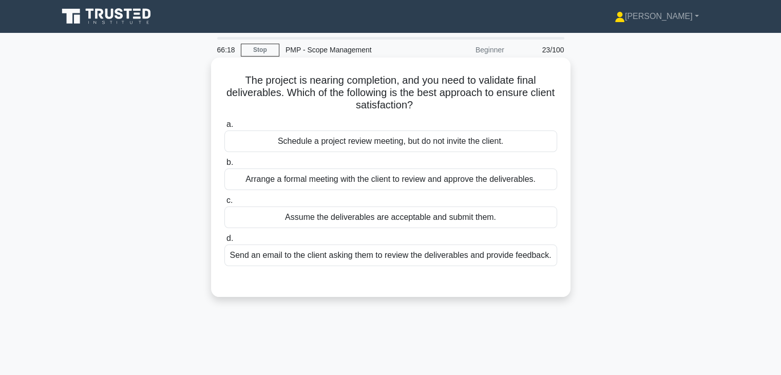
click at [534, 179] on div "Arrange a formal meeting with the client to review and approve the deliverables." at bounding box center [391, 180] width 333 height 22
click at [225, 166] on input "b. Arrange a formal meeting with the client to review and approve the deliverab…" at bounding box center [225, 162] width 0 height 7
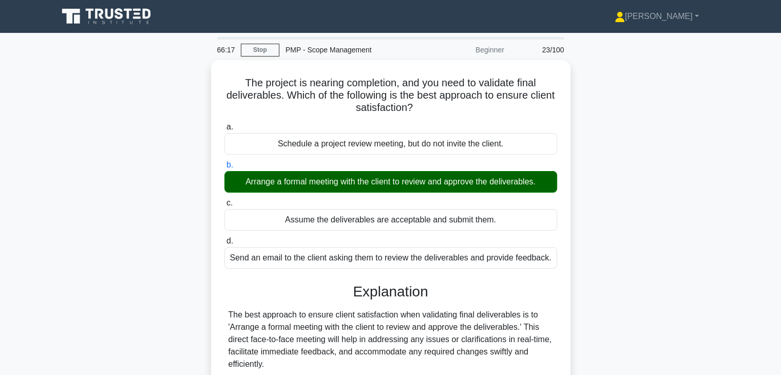
click at [586, 229] on div "The project is nearing completion, and you need to validate final deliverables.…" at bounding box center [391, 344] width 678 height 569
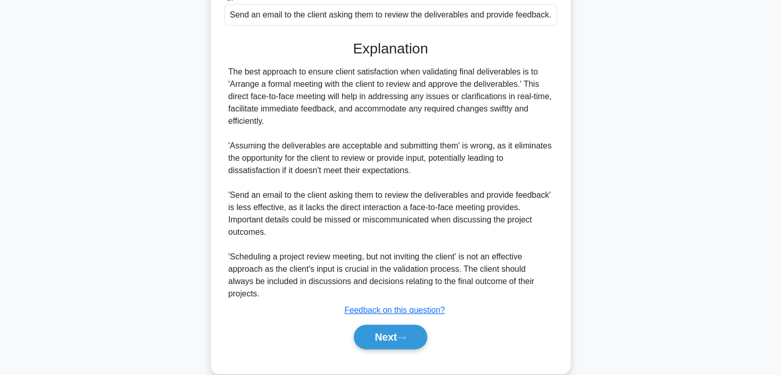
scroll to position [246, 0]
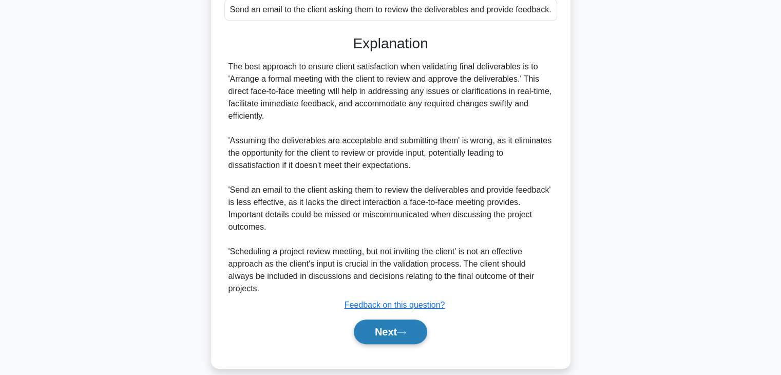
click at [376, 320] on button "Next" at bounding box center [390, 332] width 73 height 25
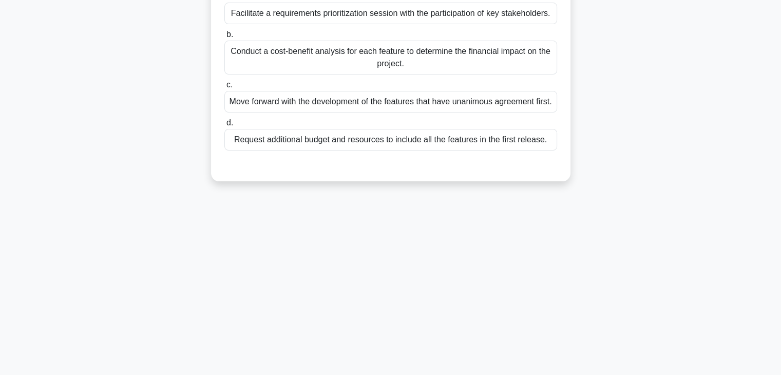
click at [571, 233] on div "66:13 Stop PMP - Scope Management Beginner 24/100 While planning the scope of a…" at bounding box center [391, 114] width 678 height 514
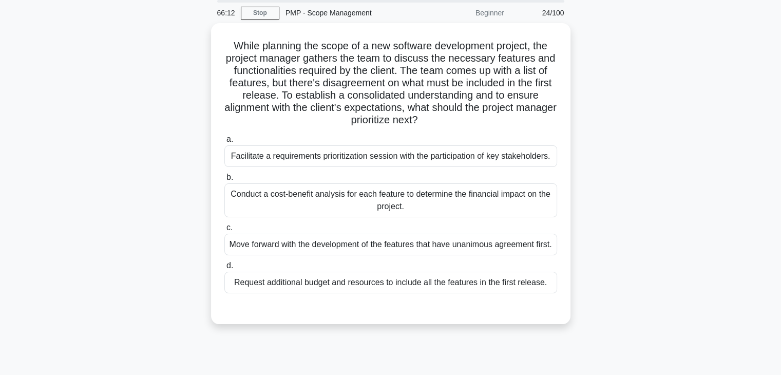
scroll to position [36, 0]
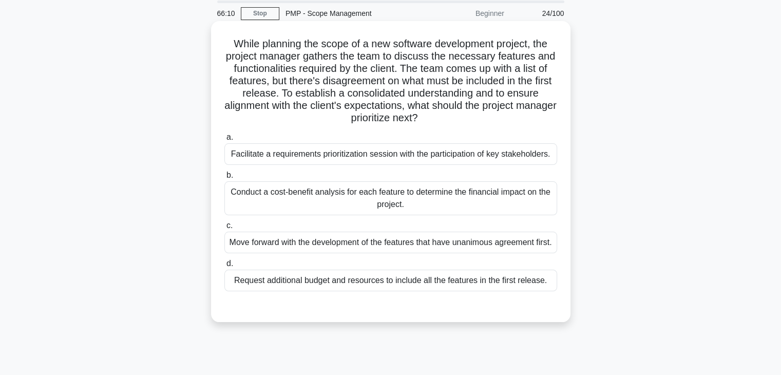
click at [502, 153] on div "Facilitate a requirements prioritization session with the participation of key …" at bounding box center [391, 154] width 333 height 22
click at [225, 141] on input "a. Facilitate a requirements prioritization session with the participation of k…" at bounding box center [225, 137] width 0 height 7
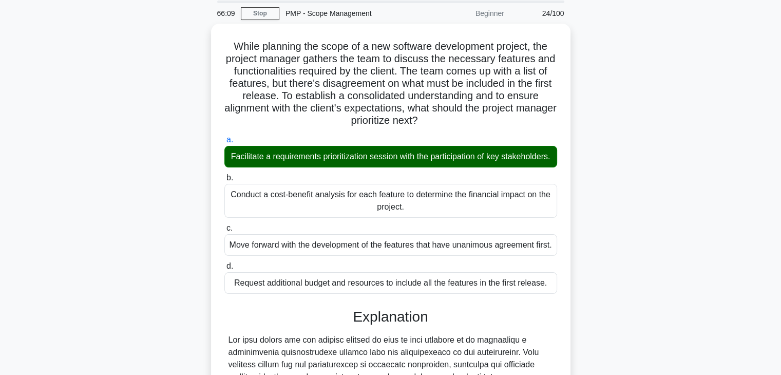
click at [570, 220] on div "While planning the scope of a new software development project, the project man…" at bounding box center [391, 345] width 678 height 643
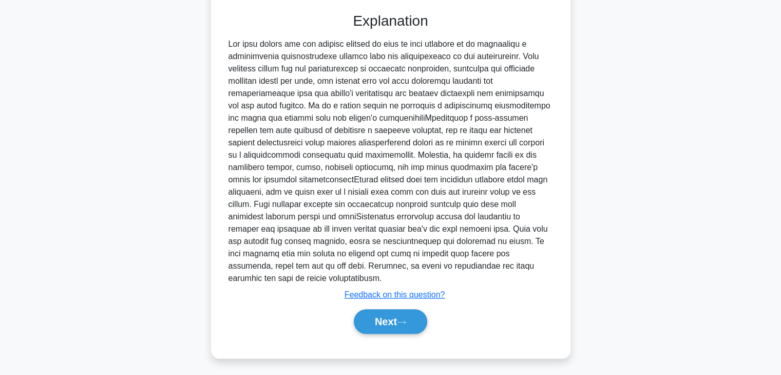
scroll to position [344, 0]
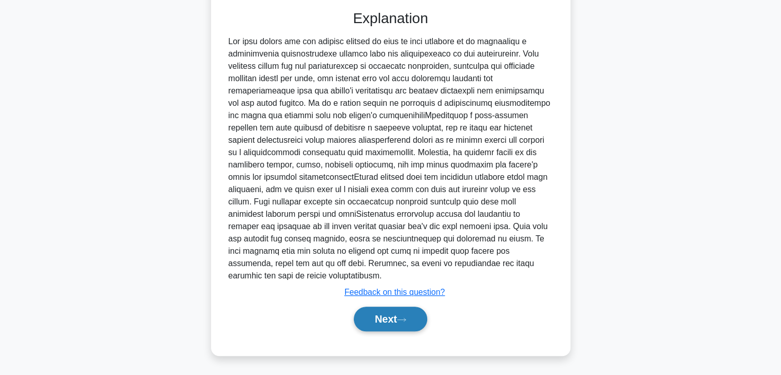
click at [372, 318] on button "Next" at bounding box center [390, 319] width 73 height 25
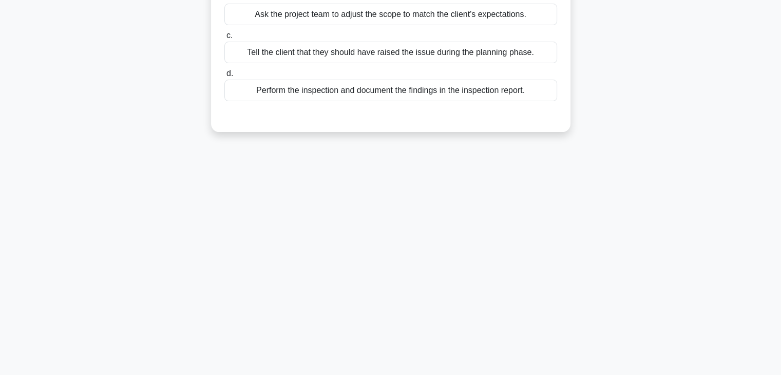
click at [517, 251] on div "66:05 Stop PMP - Scope Management Beginner 25/100 You are working on a software…" at bounding box center [391, 114] width 678 height 514
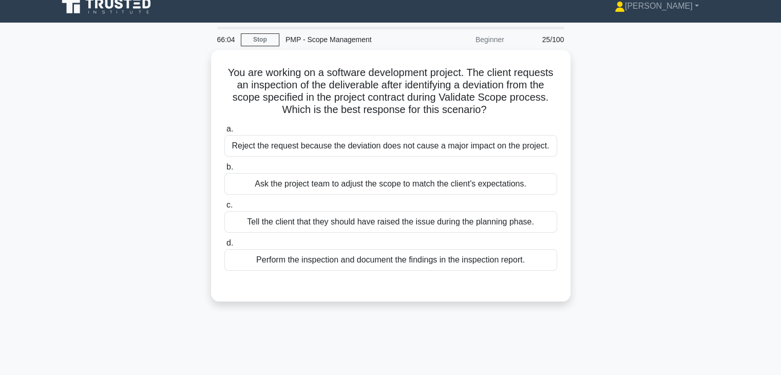
scroll to position [0, 0]
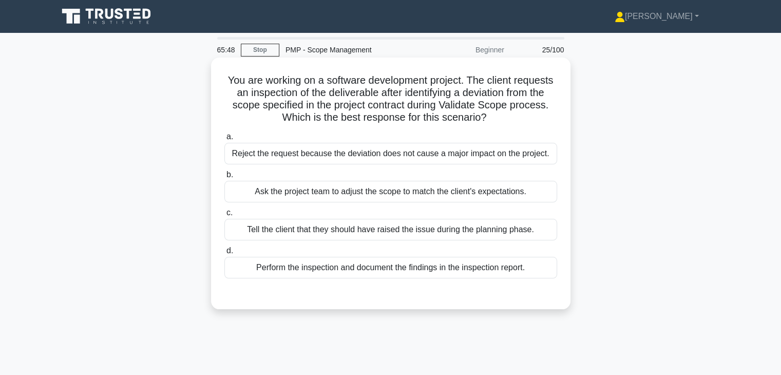
click at [488, 268] on div "Perform the inspection and document the findings in the inspection report." at bounding box center [391, 268] width 333 height 22
click at [225, 254] on input "d. Perform the inspection and document the findings in the inspection report." at bounding box center [225, 251] width 0 height 7
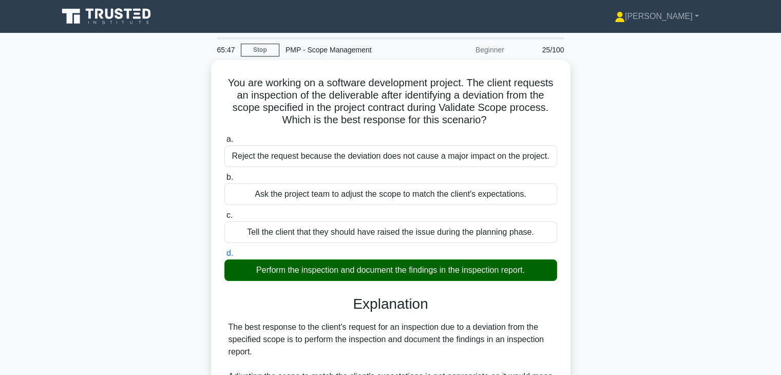
click at [606, 295] on div "You are working on a software development project. The client requests an inspe…" at bounding box center [391, 326] width 678 height 532
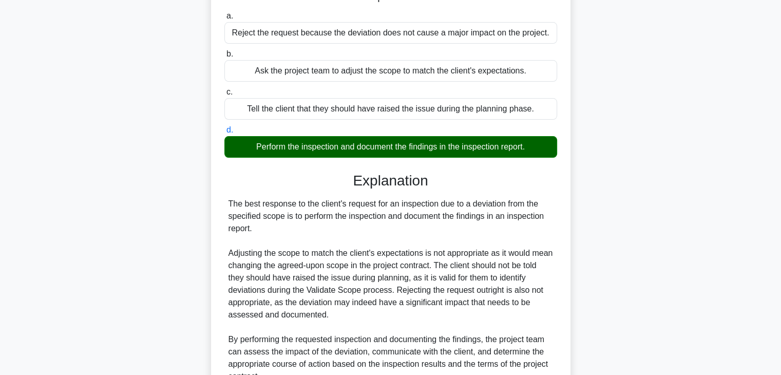
scroll to position [221, 0]
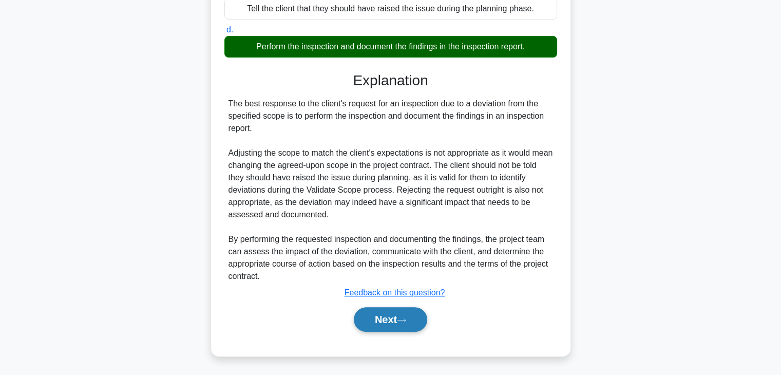
click at [388, 324] on button "Next" at bounding box center [390, 319] width 73 height 25
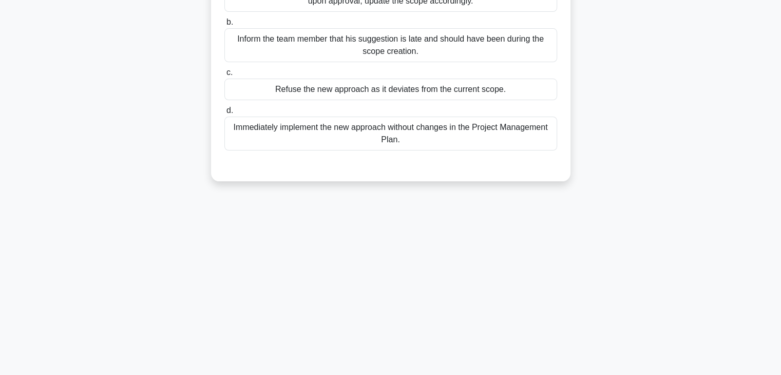
scroll to position [180, 0]
click at [563, 263] on div "65:43 Stop PMP - Scope Management Beginner 26/100 You are in the middle of scop…" at bounding box center [391, 114] width 678 height 514
click at [594, 275] on div "64:13 Stop PMP - Scope Management Beginner 26/100 You are in the middle of scop…" at bounding box center [391, 114] width 678 height 514
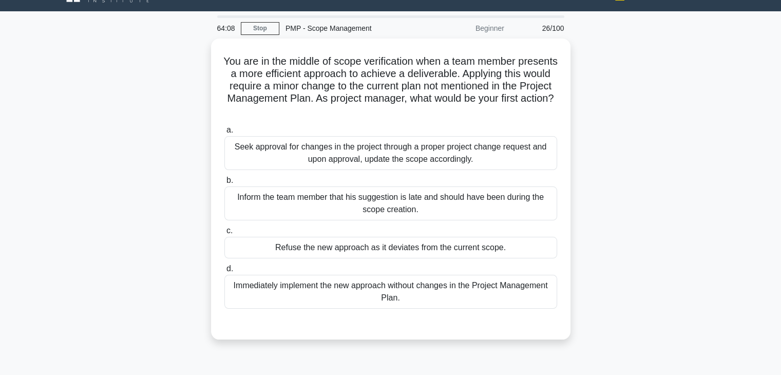
scroll to position [41, 0]
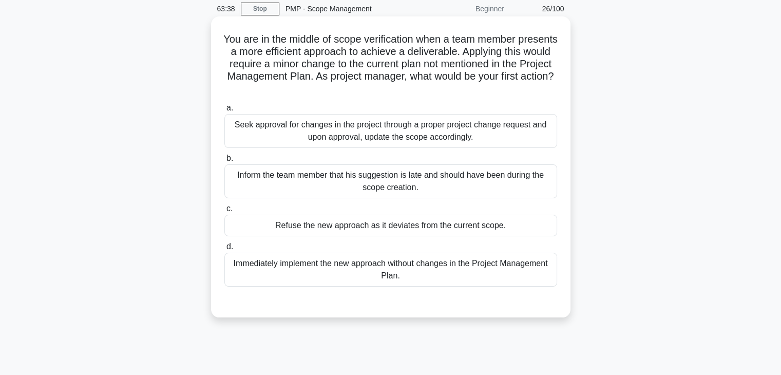
click at [499, 134] on div "Seek approval for changes in the project through a proper project change reques…" at bounding box center [391, 131] width 333 height 34
click at [225, 111] on input "a. Seek approval for changes in the project through a proper project change req…" at bounding box center [225, 108] width 0 height 7
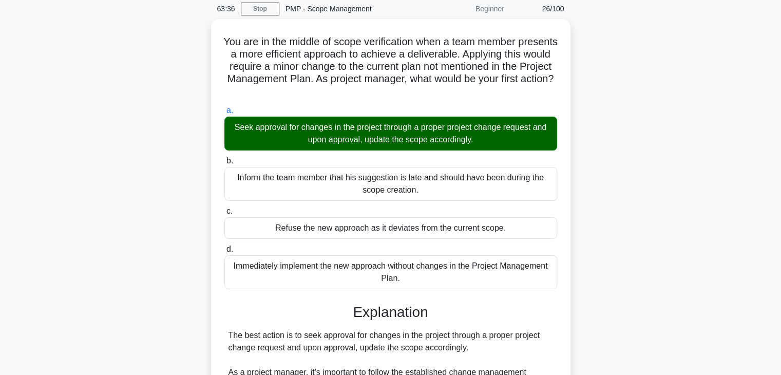
click at [610, 210] on div "You are in the middle of scope verification when a team member presents a more …" at bounding box center [391, 328] width 678 height 618
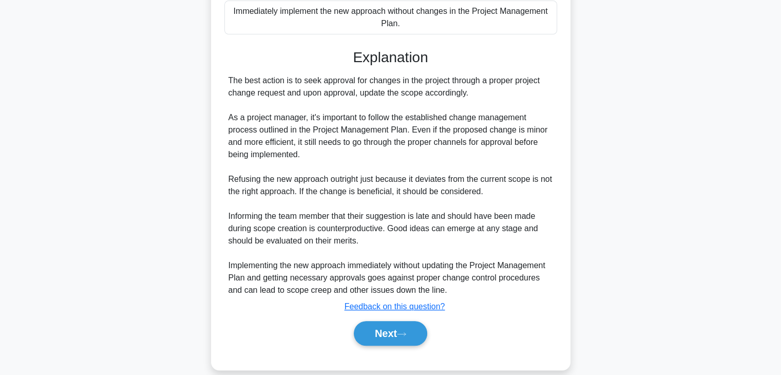
scroll to position [307, 0]
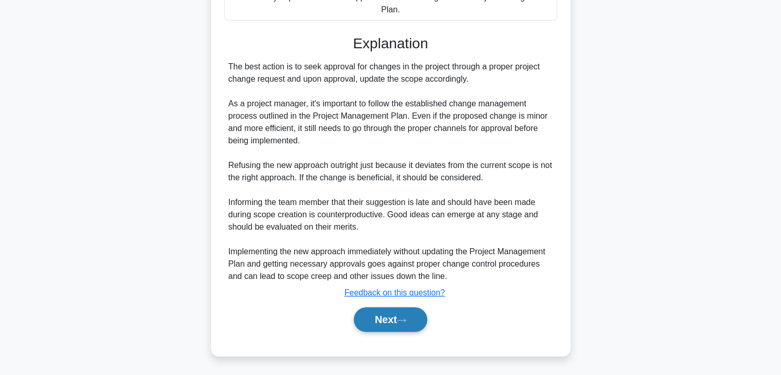
click at [368, 319] on button "Next" at bounding box center [390, 319] width 73 height 25
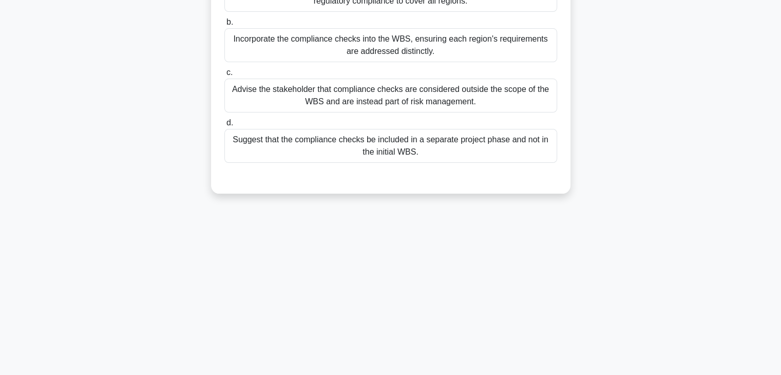
click at [476, 317] on div "63:33 Stop PMP - Scope Management Beginner 27/100 In the early stages of a new …" at bounding box center [391, 114] width 678 height 514
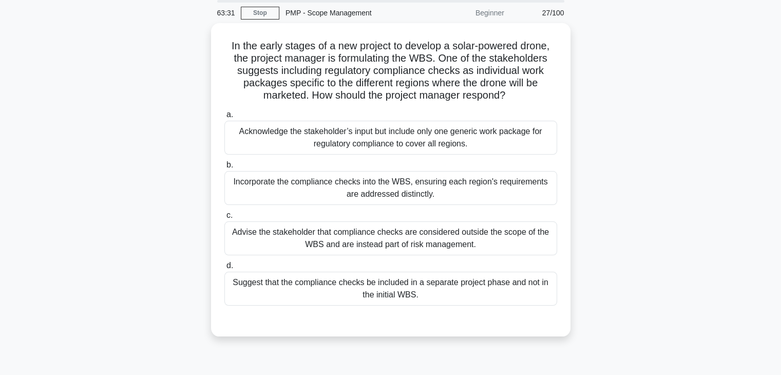
scroll to position [36, 0]
click at [601, 232] on div "In the early stages of a new project to develop a solar-powered drone, the proj…" at bounding box center [391, 187] width 678 height 326
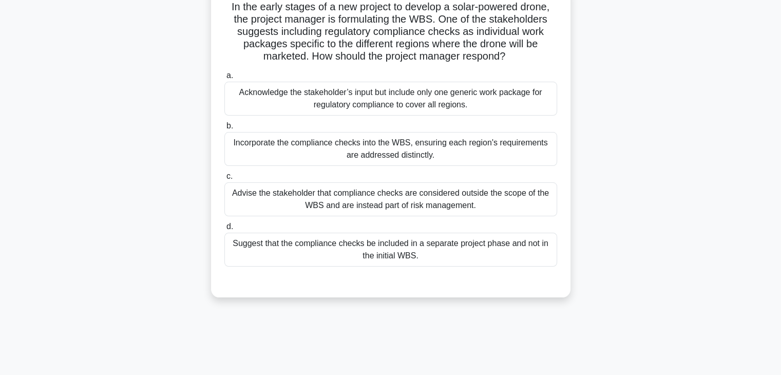
scroll to position [78, 0]
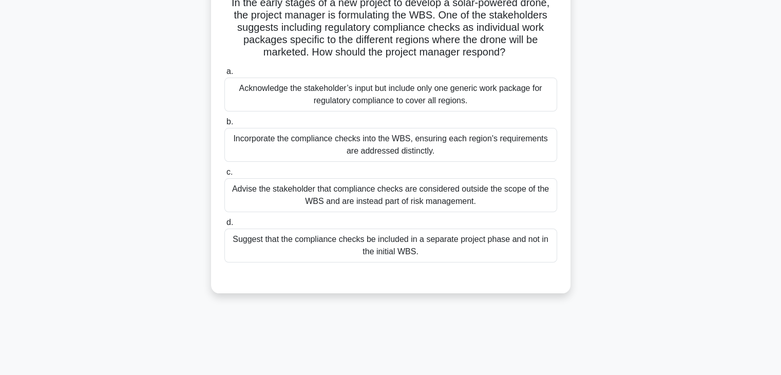
click at [504, 148] on div "Incorporate the compliance checks into the WBS, ensuring each region's requirem…" at bounding box center [391, 145] width 333 height 34
click at [225, 125] on input "b. Incorporate the compliance checks into the WBS, ensuring each region's requi…" at bounding box center [225, 122] width 0 height 7
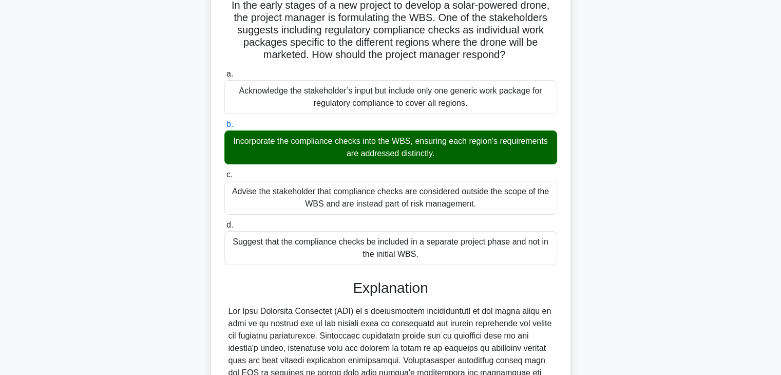
click at [613, 208] on div "In the early stages of a new project to develop a solar-powered drone, the proj…" at bounding box center [391, 286] width 678 height 606
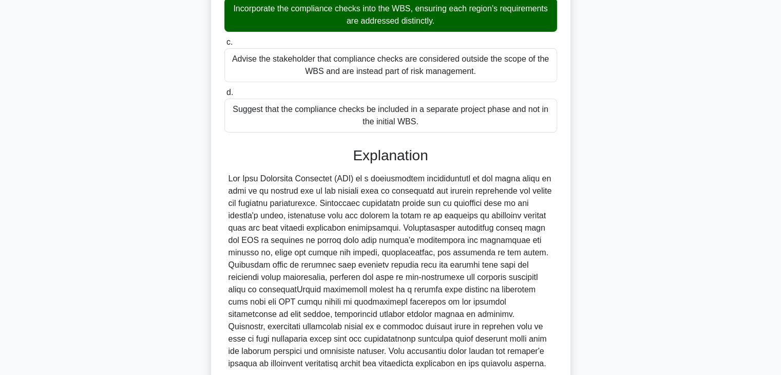
scroll to position [295, 0]
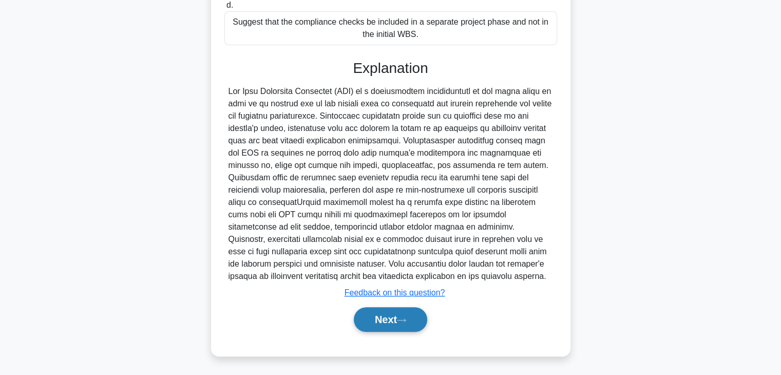
click at [384, 317] on button "Next" at bounding box center [390, 319] width 73 height 25
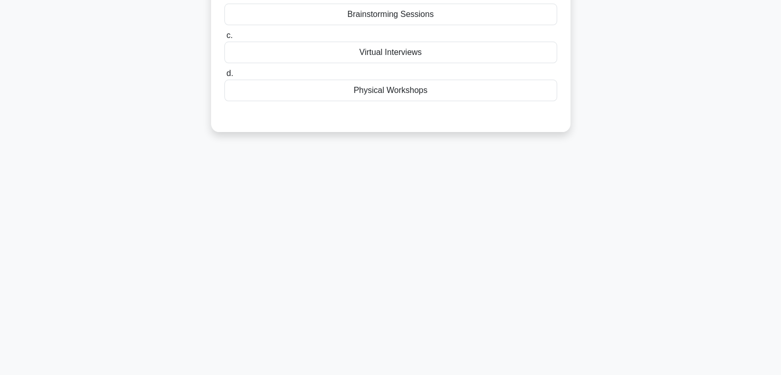
click at [562, 262] on div "62:37 Stop PMP - Scope Management Beginner 28/100 A project manager has just be…" at bounding box center [391, 114] width 678 height 514
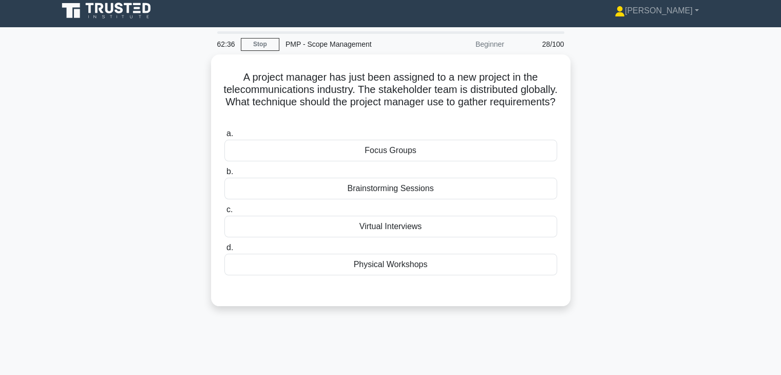
scroll to position [0, 0]
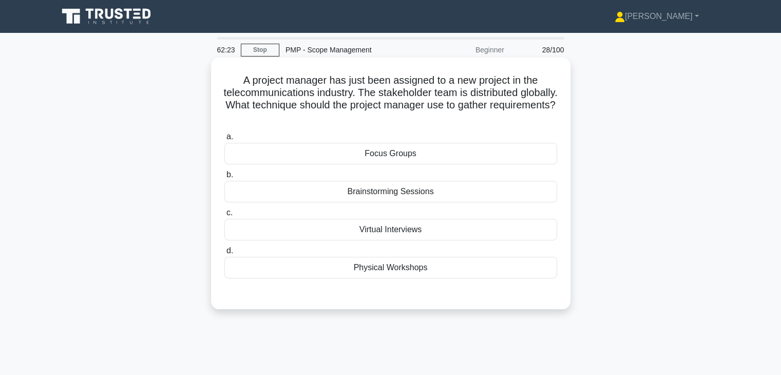
click at [454, 232] on div "Virtual Interviews" at bounding box center [391, 230] width 333 height 22
click at [225, 216] on input "c. Virtual Interviews" at bounding box center [225, 213] width 0 height 7
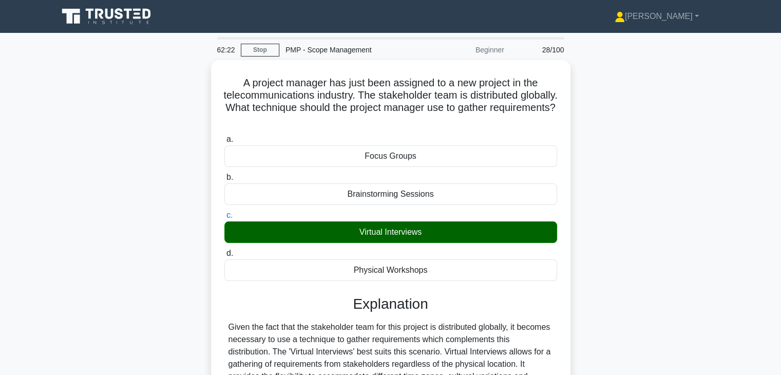
click at [610, 236] on div "A project manager has just been assigned to a new project in the telecommunicat…" at bounding box center [391, 289] width 678 height 458
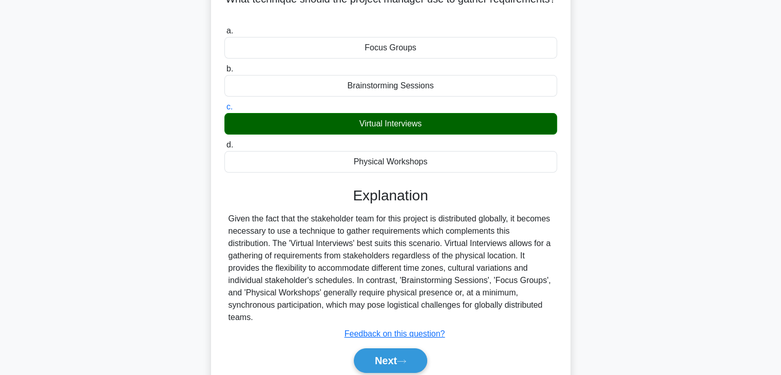
scroll to position [180, 0]
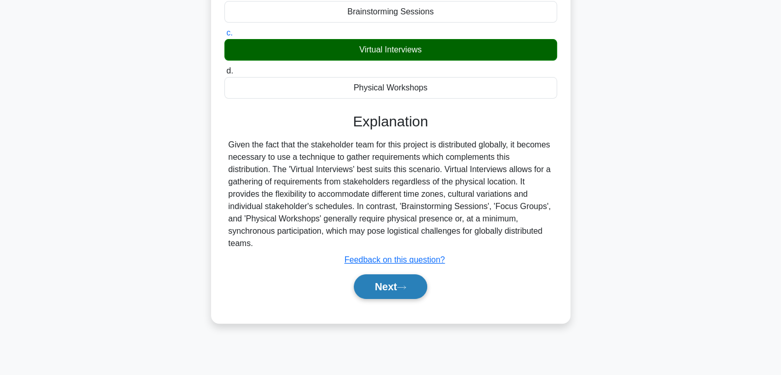
click at [386, 288] on button "Next" at bounding box center [390, 286] width 73 height 25
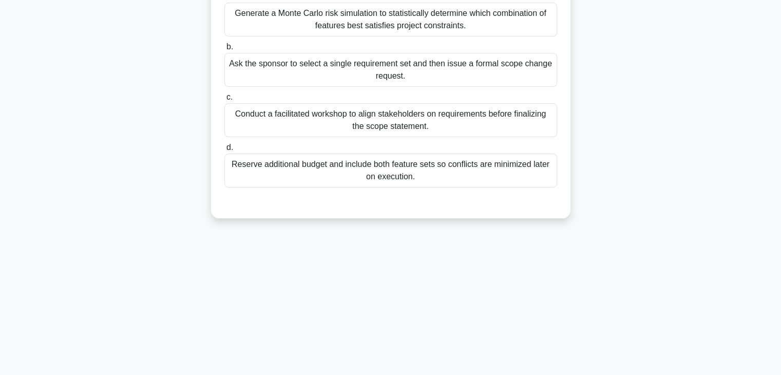
click at [668, 200] on div "During a smart-city street-lighting upgrade, marketing demands colorful display…" at bounding box center [391, 55] width 678 height 350
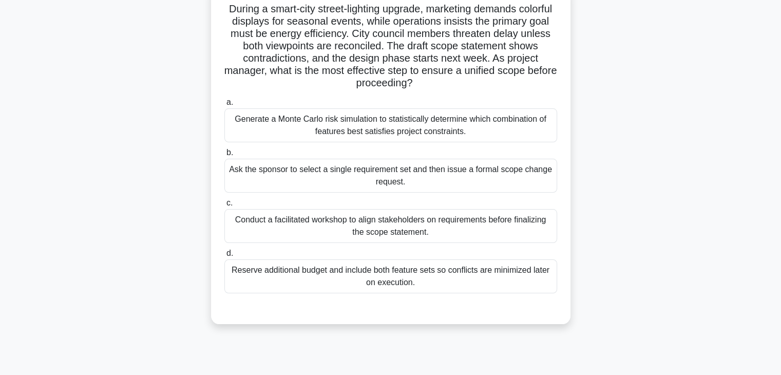
scroll to position [16, 0]
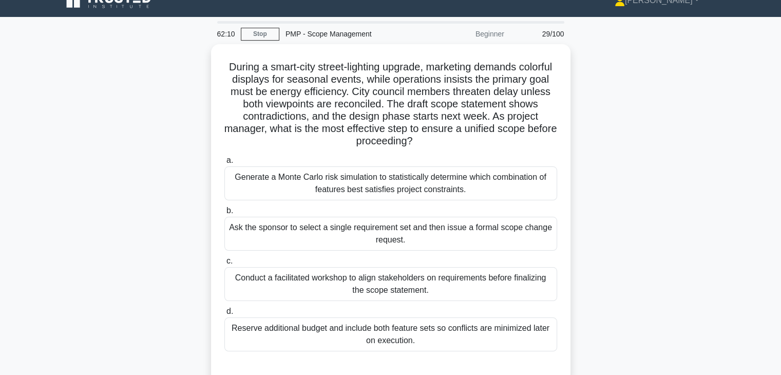
click at [616, 238] on div "During a smart-city street-lighting upgrade, marketing demands colorful display…" at bounding box center [391, 219] width 678 height 350
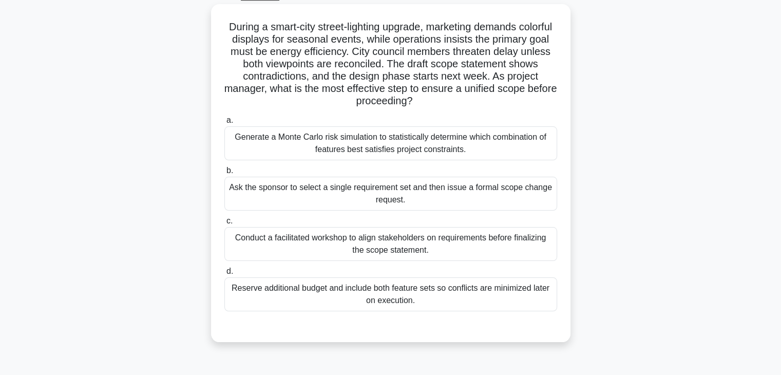
scroll to position [57, 0]
click at [616, 238] on div "During a smart-city street-lighting upgrade, marketing demands colorful display…" at bounding box center [391, 178] width 678 height 350
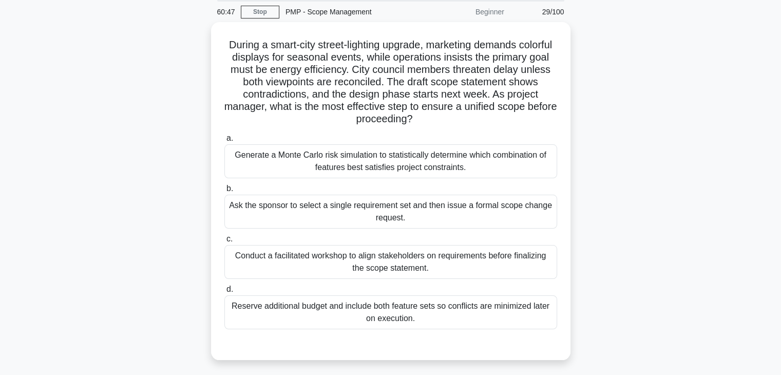
scroll to position [36, 0]
click at [539, 259] on div "Conduct a facilitated workshop to align stakeholders on requirements before fin…" at bounding box center [391, 261] width 333 height 34
click at [225, 241] on input "c. Conduct a facilitated workshop to align stakeholders on requirements before …" at bounding box center [225, 238] width 0 height 7
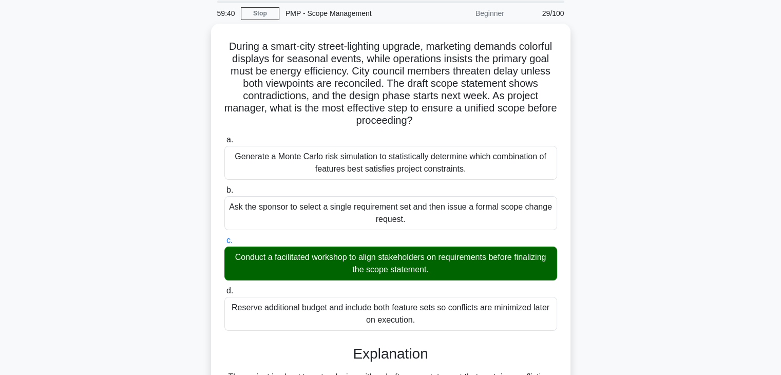
click at [616, 269] on div "During a smart-city street-lighting upgrade, marketing demands colorful display…" at bounding box center [391, 339] width 678 height 630
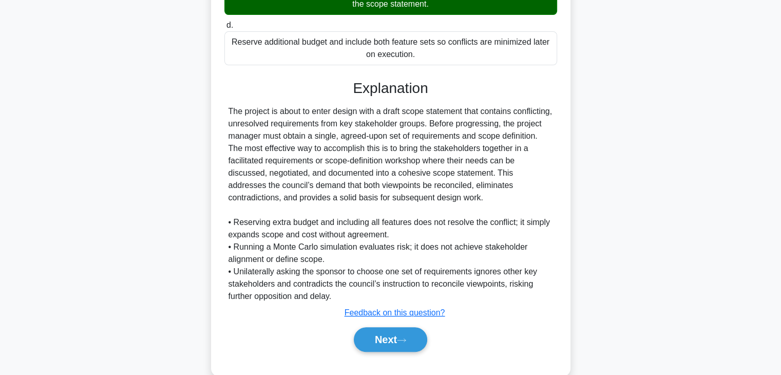
scroll to position [320, 0]
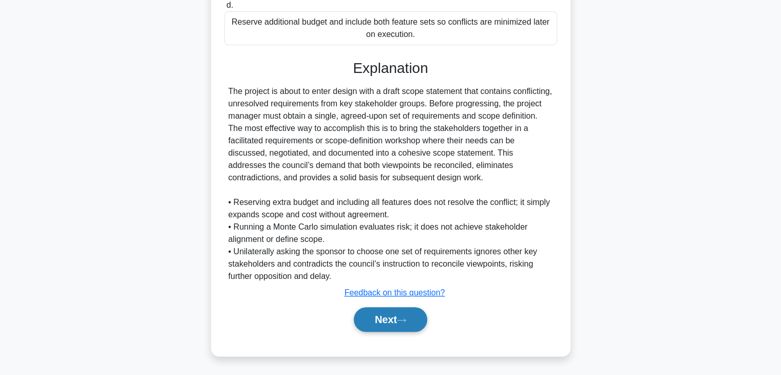
click at [386, 313] on button "Next" at bounding box center [390, 319] width 73 height 25
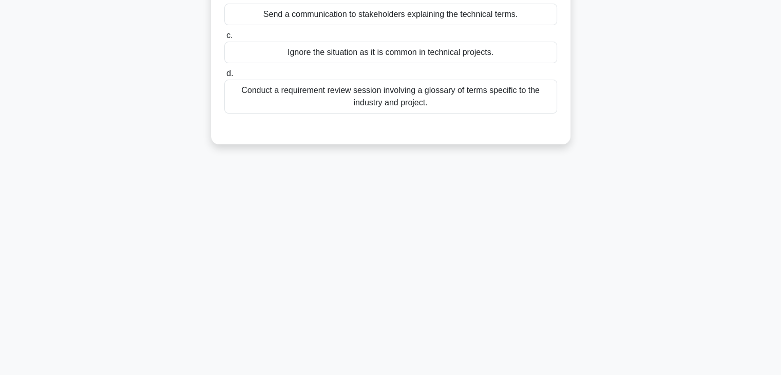
click at [632, 214] on div "59:37 Stop PMP - Scope Management Beginner 30/100 A project manager is working …" at bounding box center [391, 114] width 678 height 514
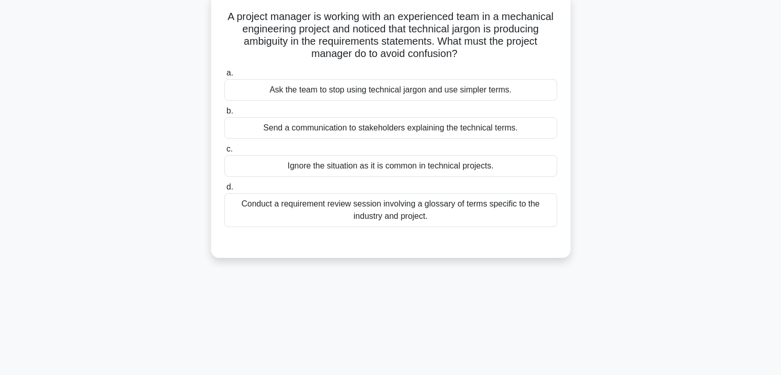
scroll to position [0, 0]
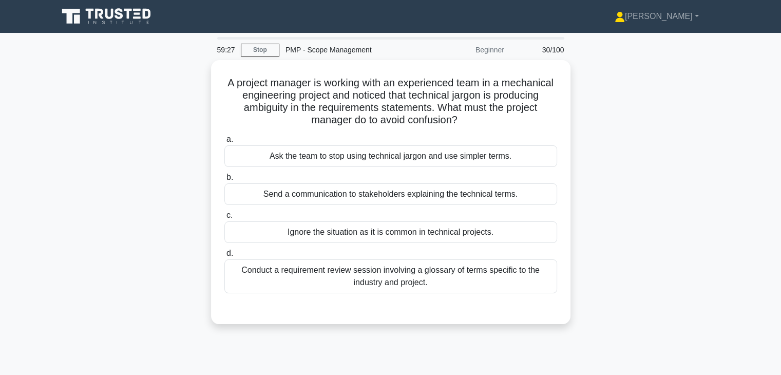
click at [632, 210] on div "A project manager is working with an experienced team in a mechanical engineeri…" at bounding box center [391, 198] width 678 height 276
click at [606, 136] on div "A project manager is working with an experienced team in a mechanical engineeri…" at bounding box center [391, 198] width 678 height 276
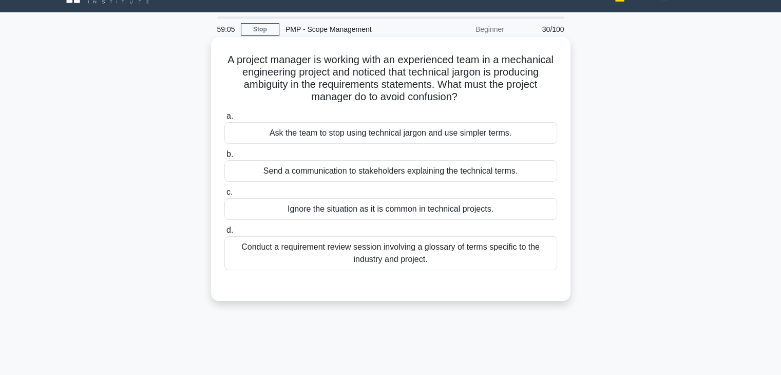
click at [458, 253] on div "Conduct a requirement review session involving a glossary of terms specific to …" at bounding box center [391, 253] width 333 height 34
click at [225, 234] on input "d. Conduct a requirement review session involving a glossary of terms specific …" at bounding box center [225, 230] width 0 height 7
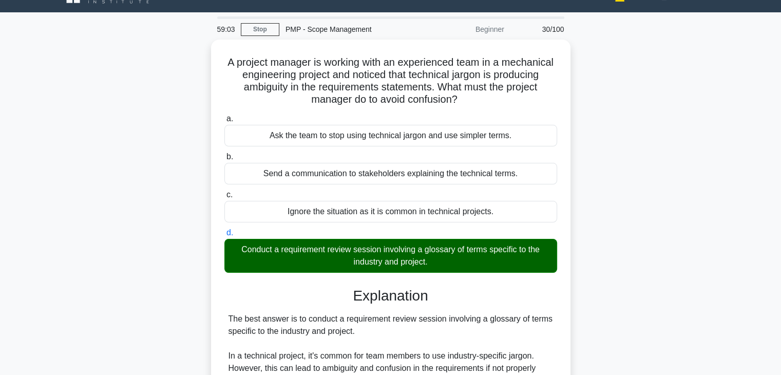
click at [635, 280] on div "A project manager is working with an experienced team in a mechanical engineeri…" at bounding box center [391, 330] width 678 height 581
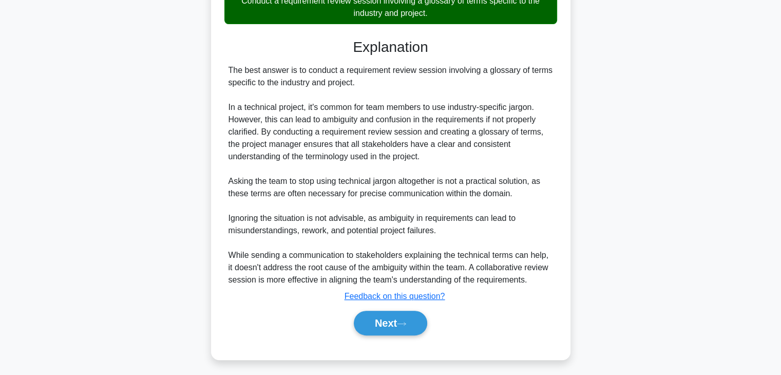
scroll to position [270, 0]
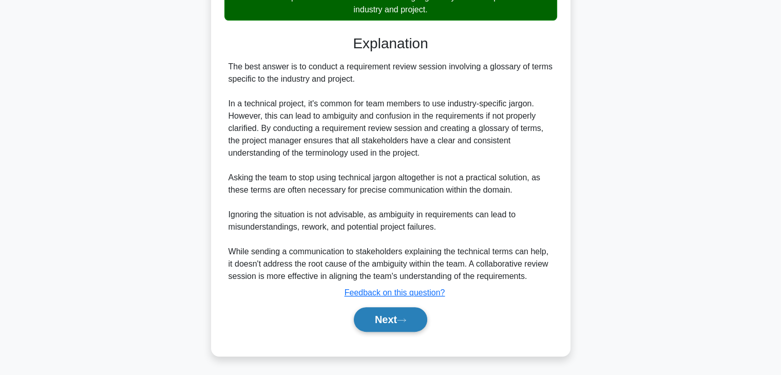
click at [387, 318] on button "Next" at bounding box center [390, 319] width 73 height 25
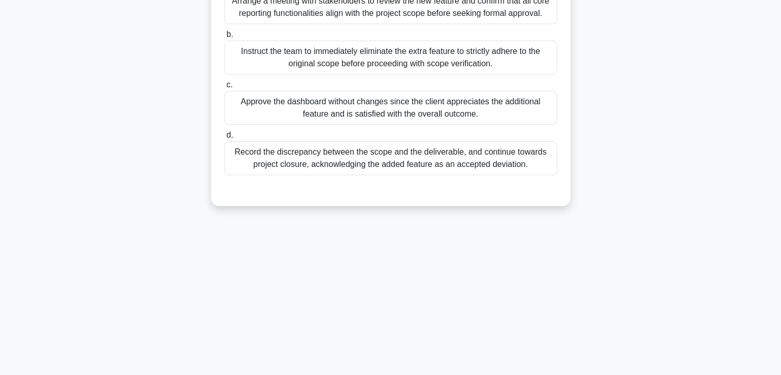
click at [637, 222] on div "59:00 Stop PMP - Scope Management Beginner 31/100 The project team has delivere…" at bounding box center [391, 114] width 678 height 514
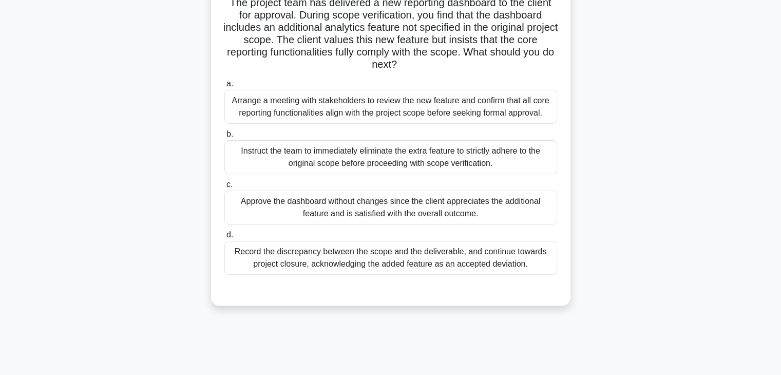
scroll to position [16, 0]
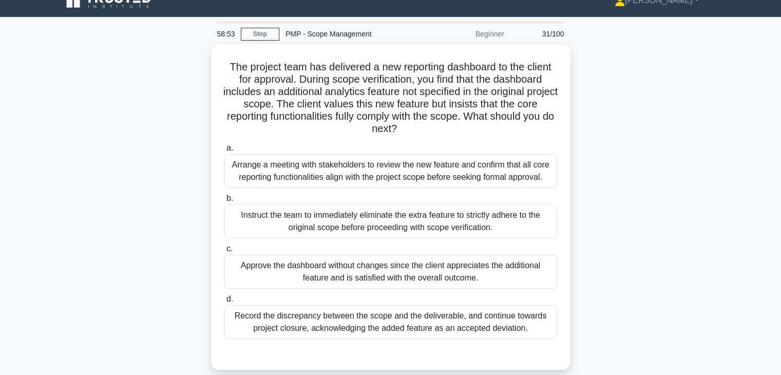
click at [614, 172] on div "The project team has delivered a new reporting dashboard to the client for appr…" at bounding box center [391, 213] width 678 height 338
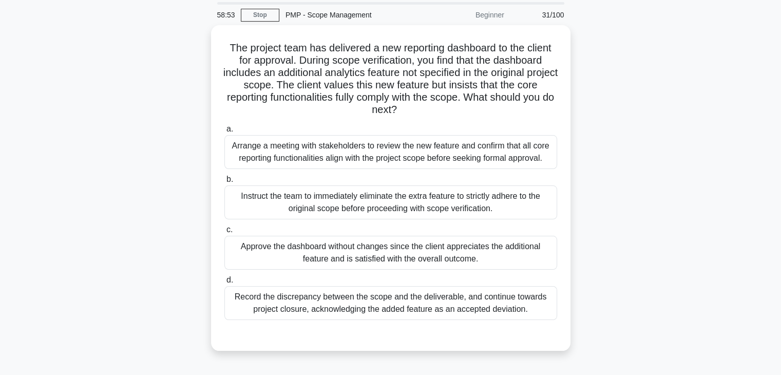
scroll to position [36, 0]
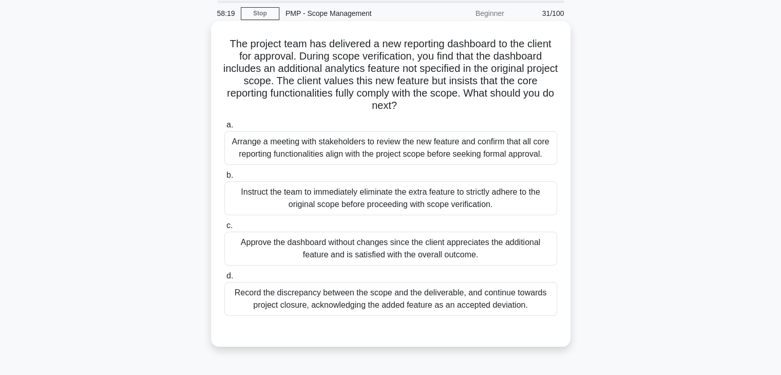
click at [515, 148] on div "Arrange a meeting with stakeholders to review the new feature and confirm that …" at bounding box center [391, 148] width 333 height 34
click at [225, 128] on input "a. Arrange a meeting with stakeholders to review the new feature and confirm th…" at bounding box center [225, 125] width 0 height 7
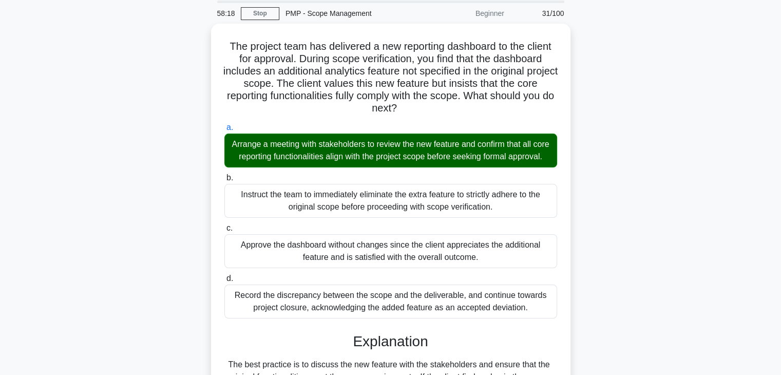
click at [618, 224] on div "The project team has delivered a new reporting dashboard to the client for appr…" at bounding box center [391, 265] width 678 height 482
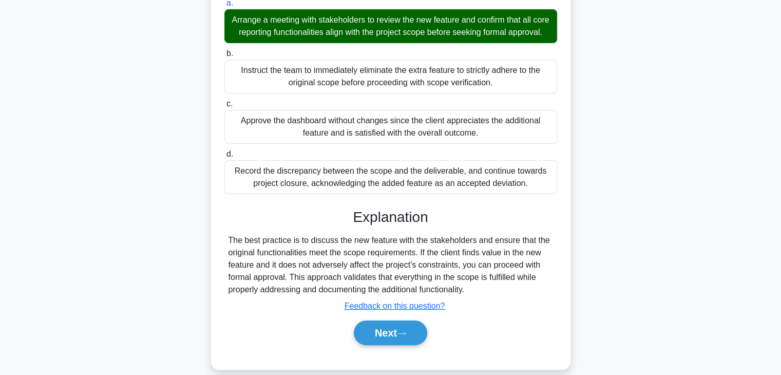
scroll to position [184, 0]
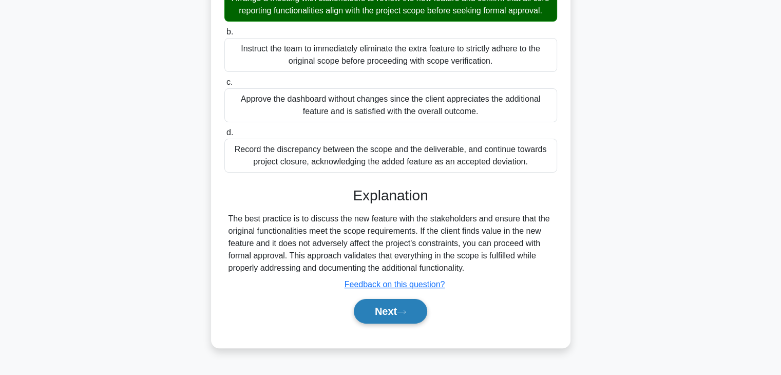
click at [400, 315] on button "Next" at bounding box center [390, 311] width 73 height 25
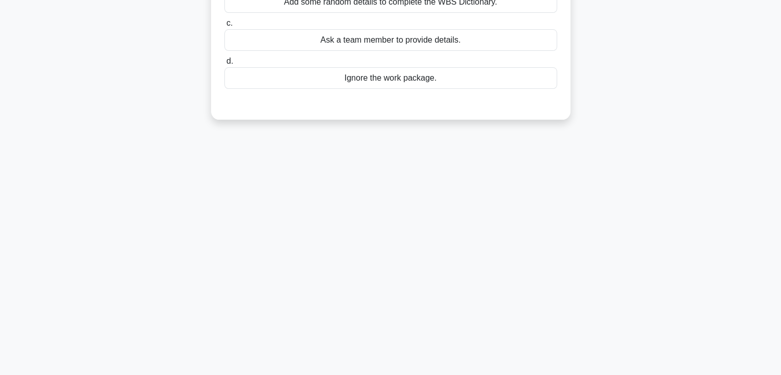
click at [566, 244] on div "58:15 Stop PMP - Scope Management Beginner 32/100 You are managing a major cons…" at bounding box center [391, 114] width 678 height 514
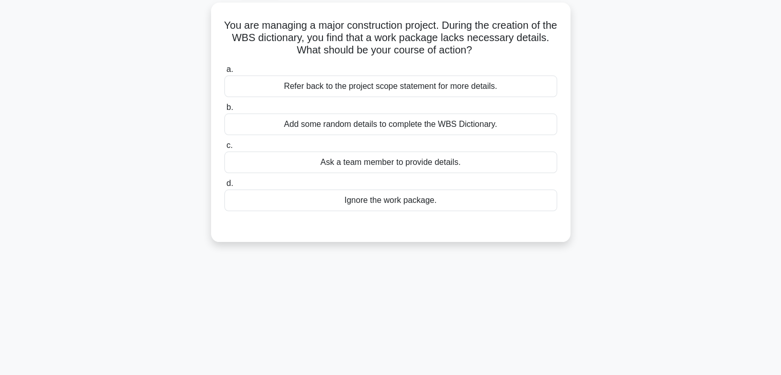
scroll to position [0, 0]
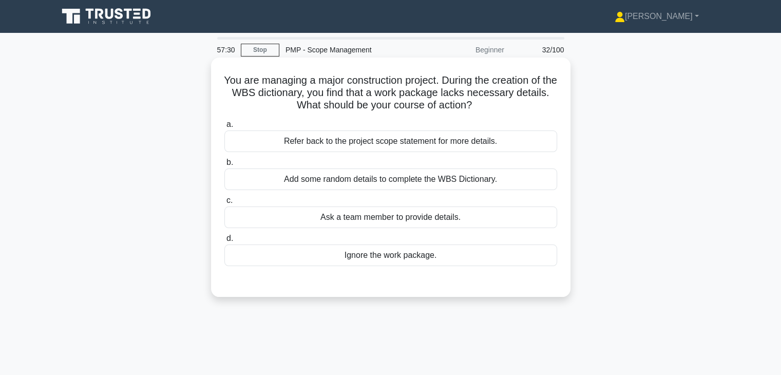
click at [455, 220] on div "Ask a team member to provide details." at bounding box center [391, 218] width 333 height 22
click at [225, 204] on input "c. Ask a team member to provide details." at bounding box center [225, 200] width 0 height 7
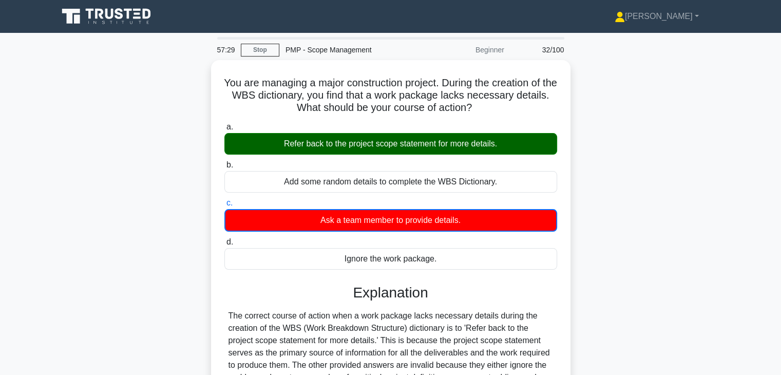
click at [613, 221] on div "You are managing a major construction project. During the creation of the WBS d…" at bounding box center [391, 277] width 678 height 434
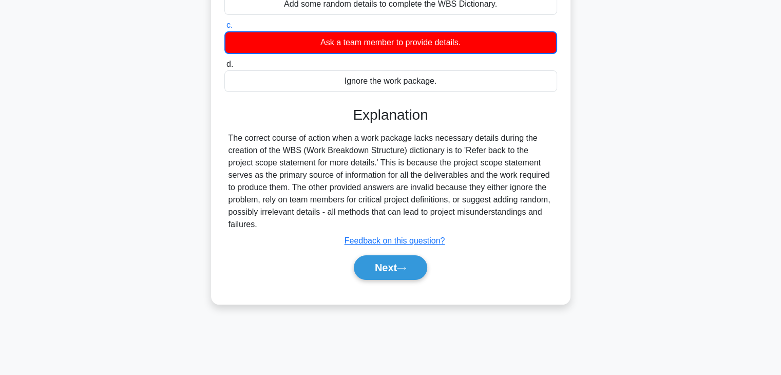
scroll to position [180, 0]
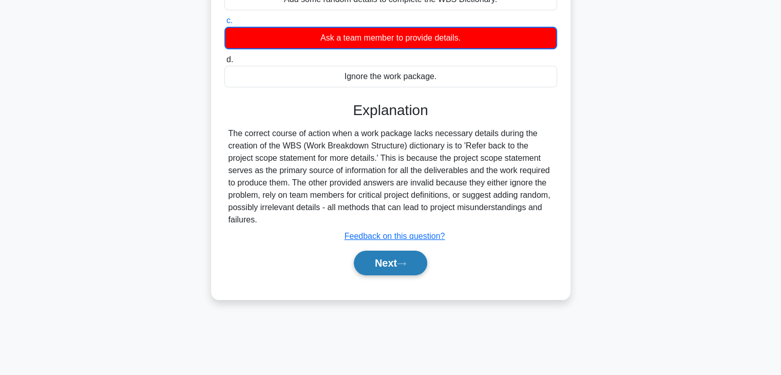
click at [375, 264] on button "Next" at bounding box center [390, 263] width 73 height 25
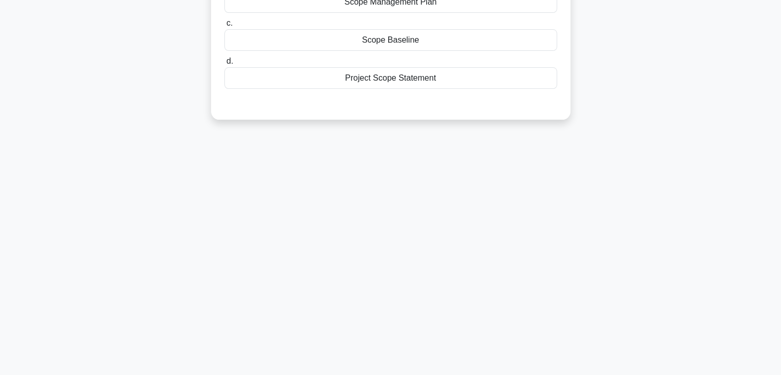
click at [551, 246] on div "57:03 Stop PMP - Scope Management Beginner 33/100 A project manager hired at th…" at bounding box center [391, 114] width 678 height 514
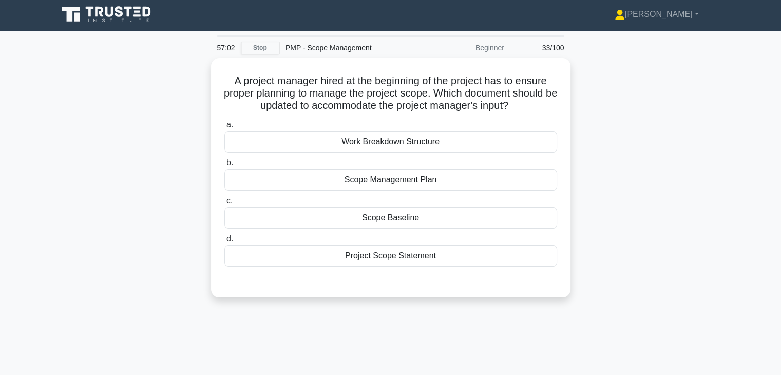
scroll to position [0, 0]
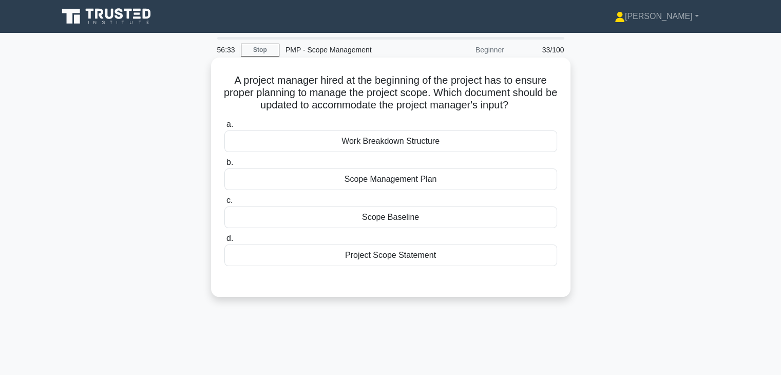
click at [444, 179] on div "Scope Management Plan" at bounding box center [391, 180] width 333 height 22
click at [225, 166] on input "b. Scope Management Plan" at bounding box center [225, 162] width 0 height 7
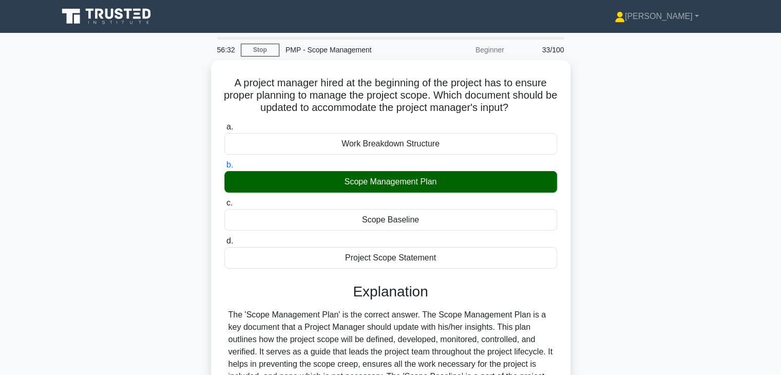
click at [651, 236] on div "A project manager hired at the beginning of the project has to ensure proper pl…" at bounding box center [391, 295] width 678 height 470
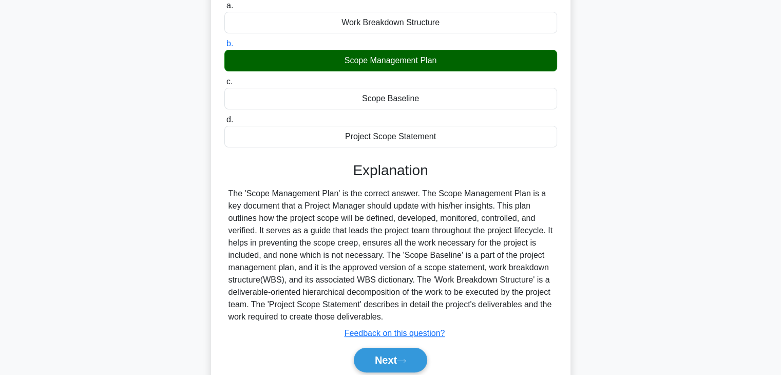
scroll to position [180, 0]
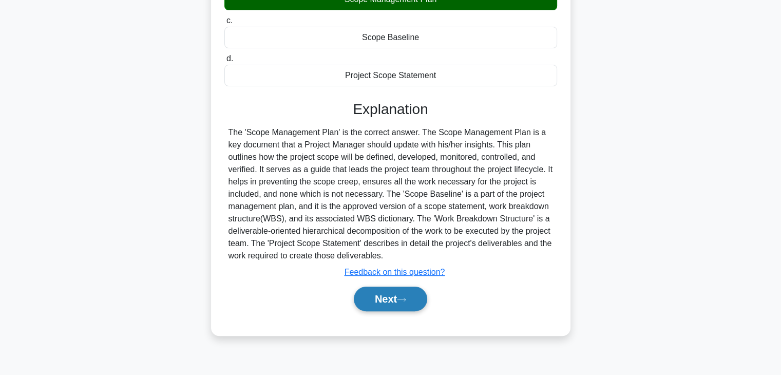
click at [368, 297] on button "Next" at bounding box center [390, 299] width 73 height 25
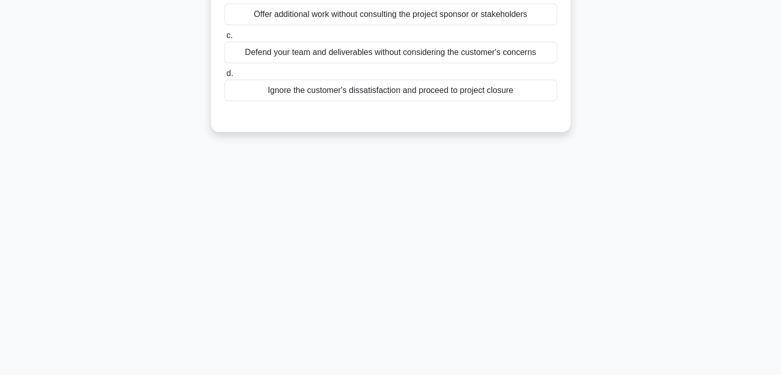
click at [495, 301] on div "56:29 Stop PMP - Scope Management Beginner 34/100 The customer is dissatisfied …" at bounding box center [391, 114] width 678 height 514
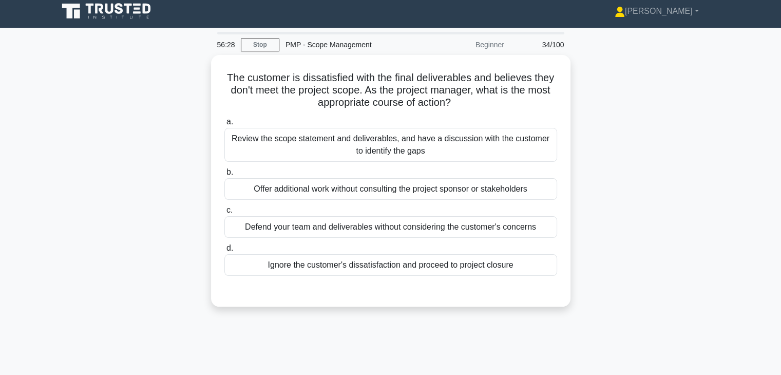
scroll to position [0, 0]
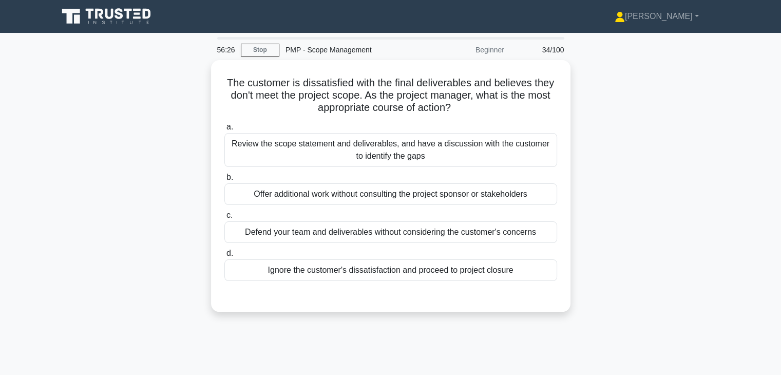
click at [600, 156] on div "The customer is dissatisfied with the final deliverables and believes they don'…" at bounding box center [391, 192] width 678 height 264
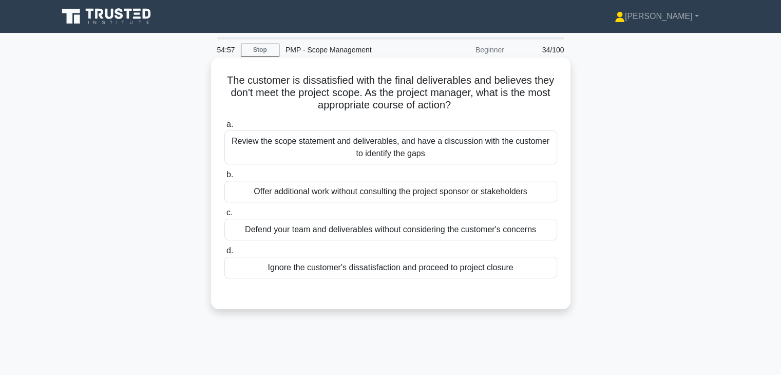
click at [417, 152] on div "Review the scope statement and deliverables, and have a discussion with the cus…" at bounding box center [391, 148] width 333 height 34
click at [225, 128] on input "a. Review the scope statement and deliverables, and have a discussion with the …" at bounding box center [225, 124] width 0 height 7
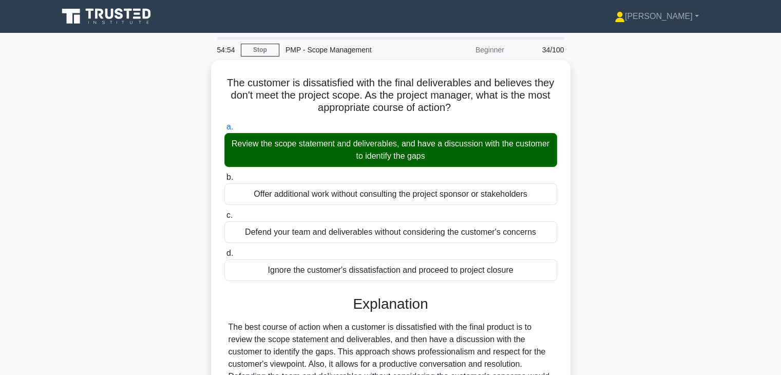
click at [614, 259] on div "The customer is dissatisfied with the final deliverables and believes they don'…" at bounding box center [391, 307] width 678 height 495
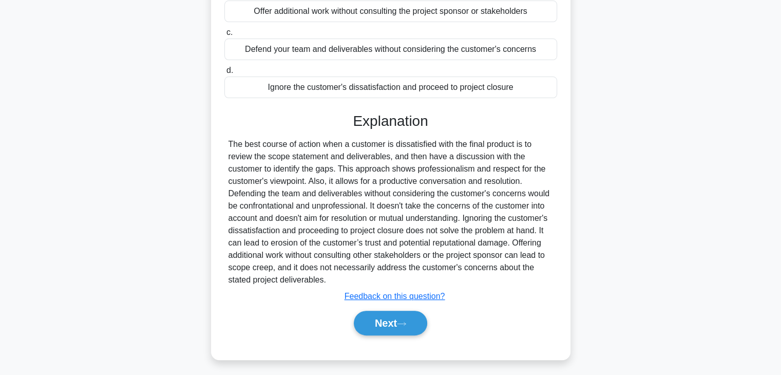
scroll to position [184, 0]
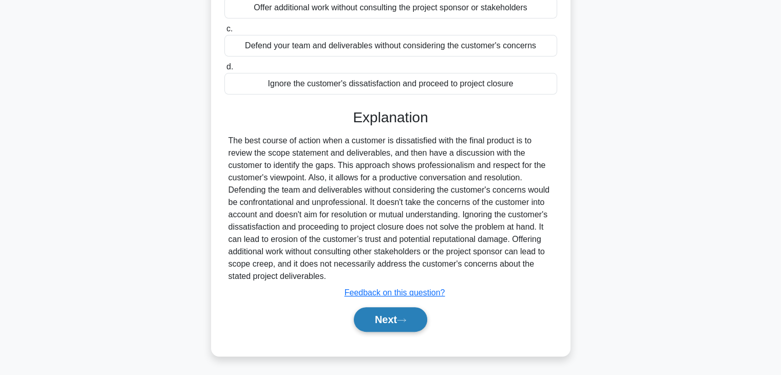
click at [372, 315] on button "Next" at bounding box center [390, 319] width 73 height 25
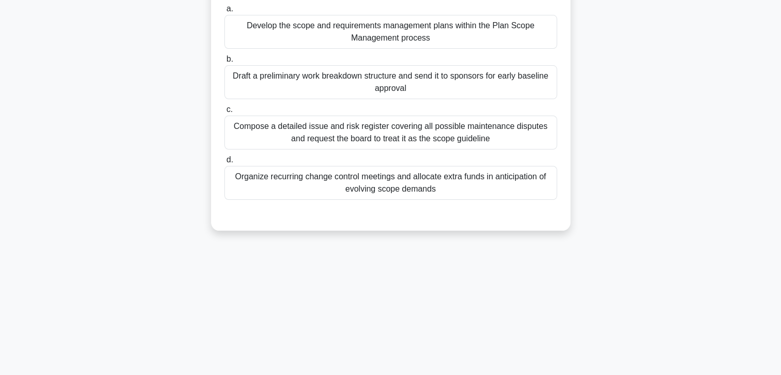
click at [592, 216] on div "Elena has been assigned to manage a community rooftop-garden initiative funded …" at bounding box center [391, 61] width 678 height 363
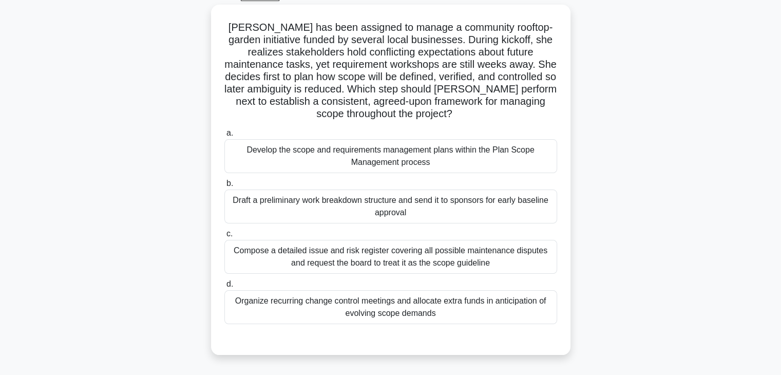
scroll to position [57, 0]
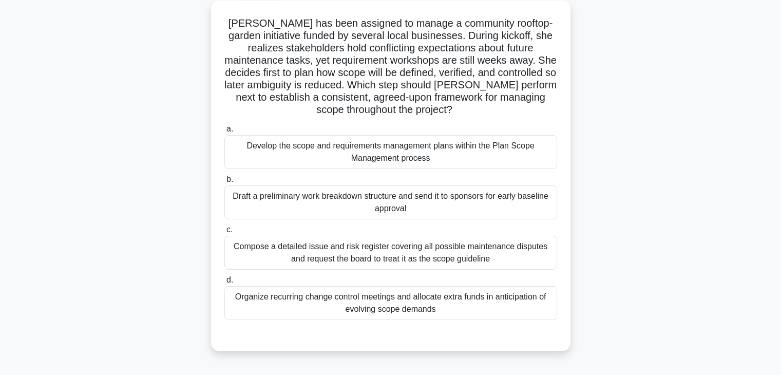
click at [469, 152] on div "Develop the scope and requirements management plans within the Plan Scope Manag…" at bounding box center [391, 152] width 333 height 34
click at [225, 133] on input "a. Develop the scope and requirements management plans within the Plan Scope Ma…" at bounding box center [225, 129] width 0 height 7
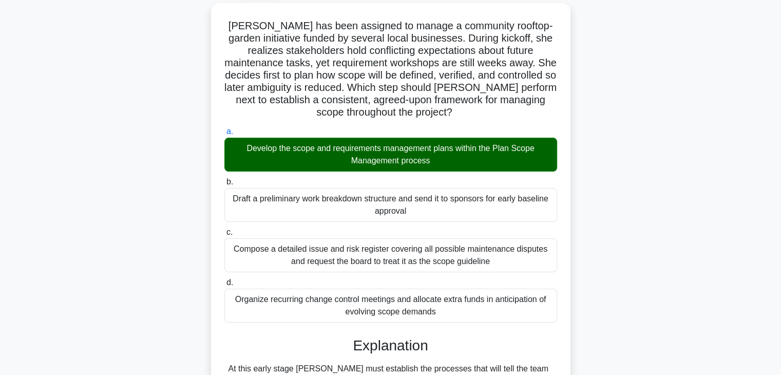
click at [630, 265] on div "Elena has been assigned to manage a community rooftop-garden initiative funded …" at bounding box center [391, 336] width 678 height 667
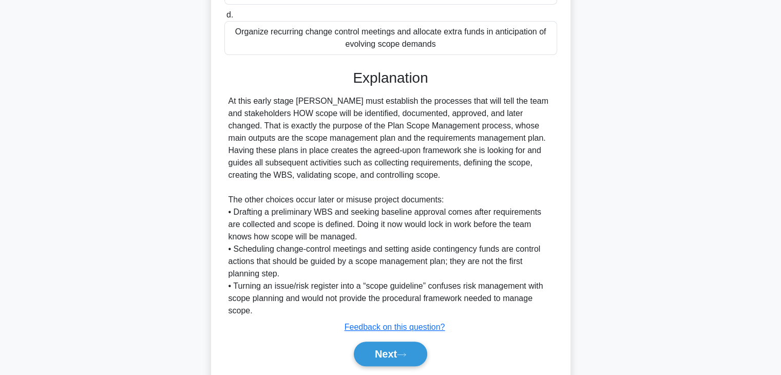
scroll to position [345, 0]
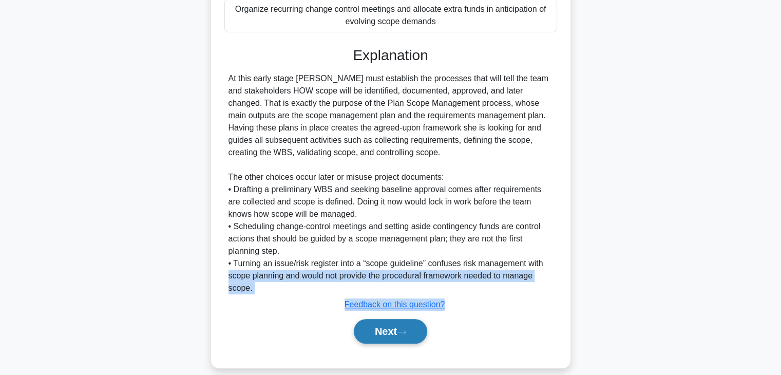
drag, startPoint x: 630, startPoint y: 265, endPoint x: 375, endPoint y: 332, distance: 264.1
click at [375, 332] on div "Elena has been assigned to manage a community rooftop-garden initiative funded …" at bounding box center [391, 48] width 678 height 667
click at [375, 332] on button "Next" at bounding box center [390, 331] width 73 height 25
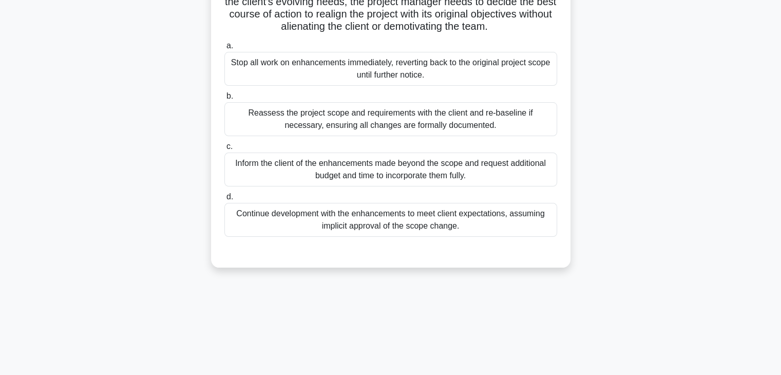
click at [598, 200] on div "Halfway through a software development project, the project manager notices tha…" at bounding box center [391, 80] width 678 height 400
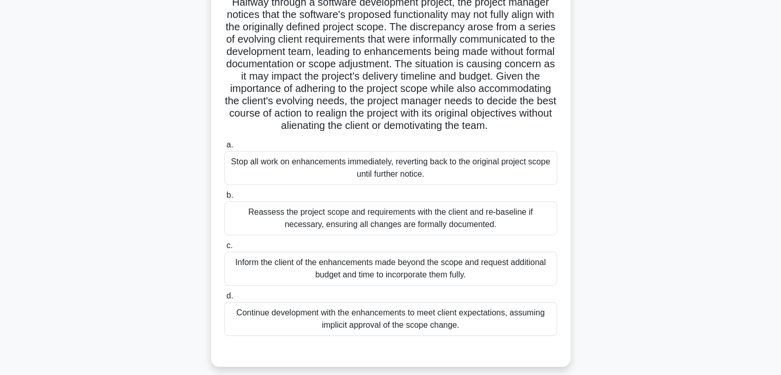
scroll to position [16, 0]
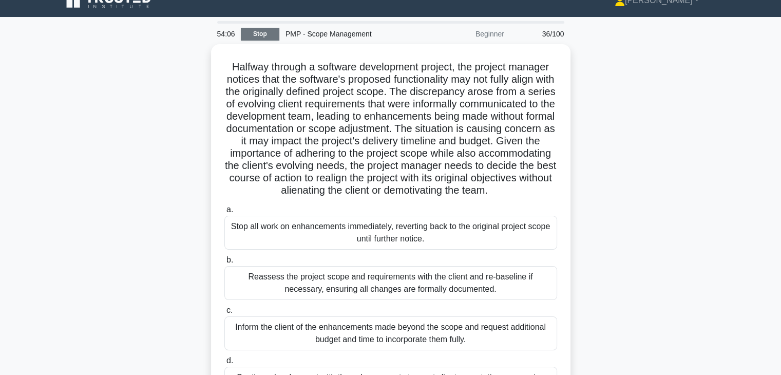
click at [261, 39] on link "Stop" at bounding box center [260, 34] width 39 height 13
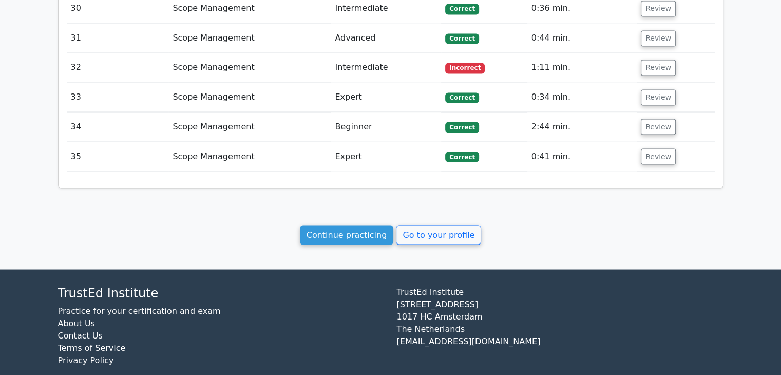
scroll to position [1848, 0]
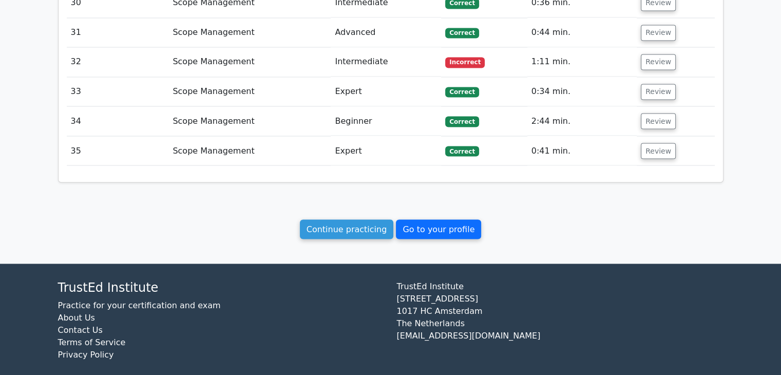
click at [435, 219] on link "Go to your profile" at bounding box center [438, 229] width 85 height 20
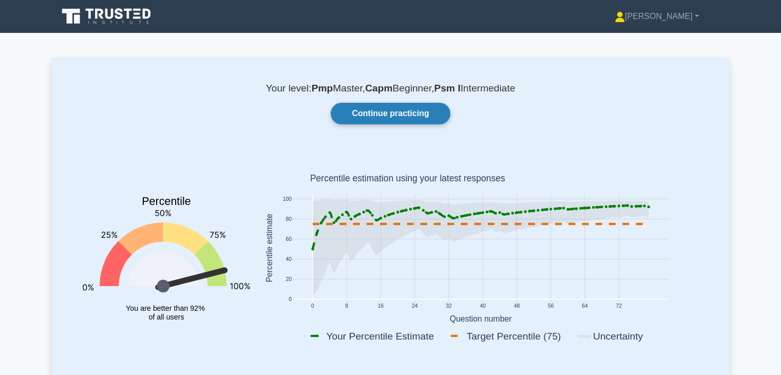
click at [416, 112] on link "Continue practicing" at bounding box center [390, 114] width 119 height 22
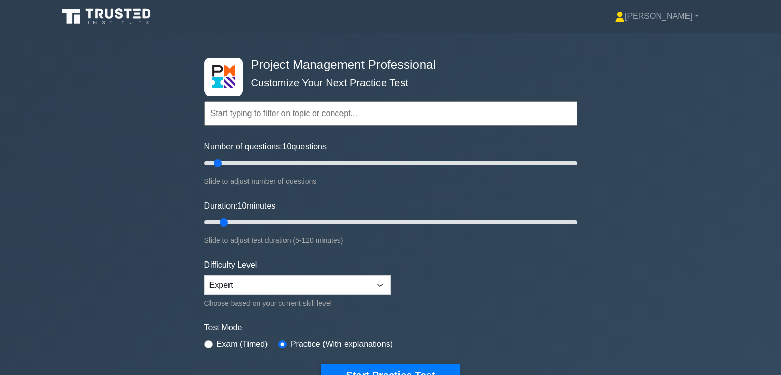
click at [656, 311] on div "Project Management Professional Customize Your Next Practice Test Topics Scope …" at bounding box center [390, 222] width 781 height 379
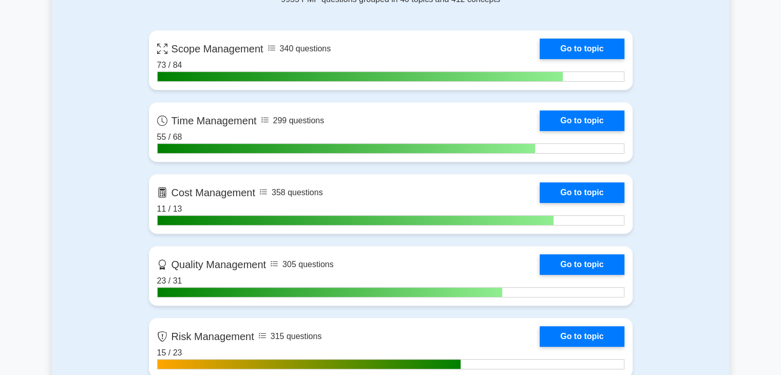
scroll to position [473, 0]
